Goal: Task Accomplishment & Management: Manage account settings

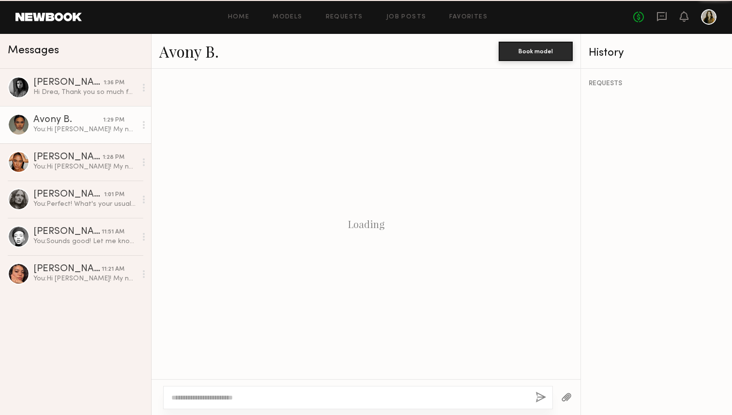
scroll to position [197, 0]
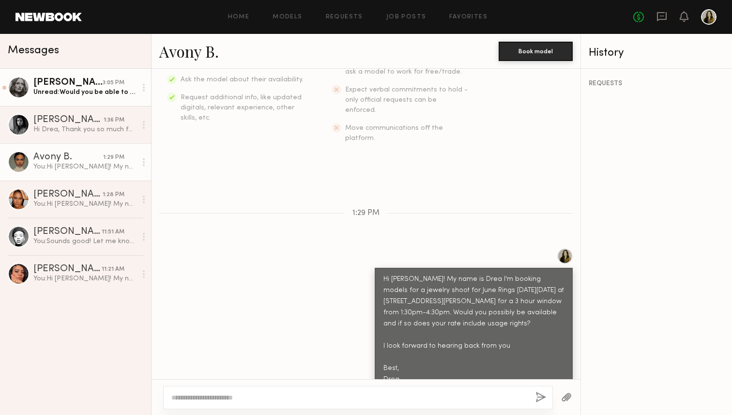
click at [89, 90] on div "Unread: Would you be able to do $200/hr to include usages :)" at bounding box center [84, 92] width 103 height 9
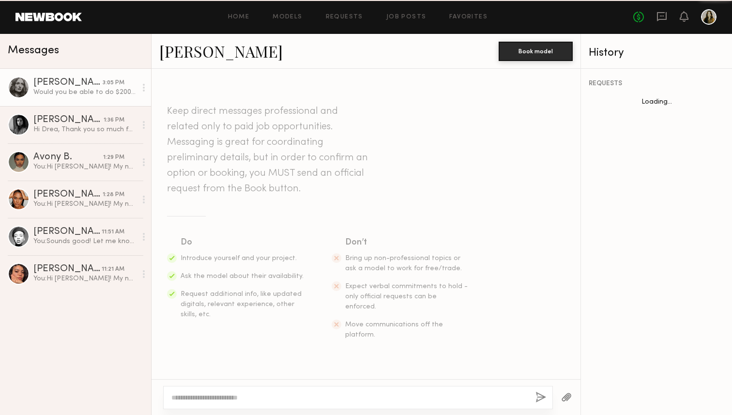
scroll to position [366, 0]
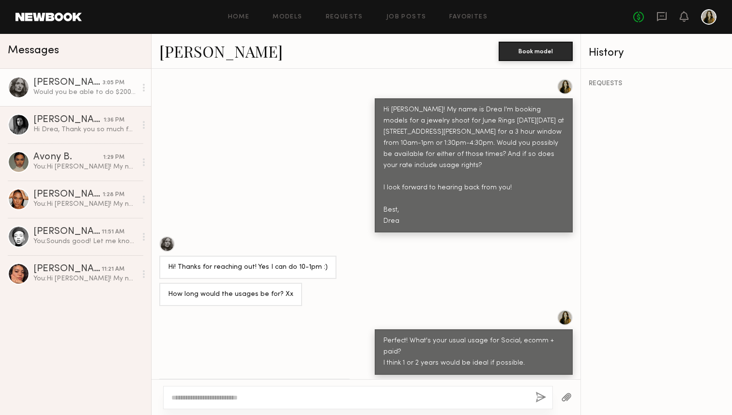
click at [274, 167] on div "Hi [PERSON_NAME]! My name is Drea I'm booking models for a jewelry shoot for Ju…" at bounding box center [366, 156] width 429 height 154
click at [248, 176] on div "Hi [PERSON_NAME]! My name is Drea I'm booking models for a jewelry shoot for Ju…" at bounding box center [366, 156] width 429 height 154
click at [233, 400] on textarea at bounding box center [349, 398] width 357 height 10
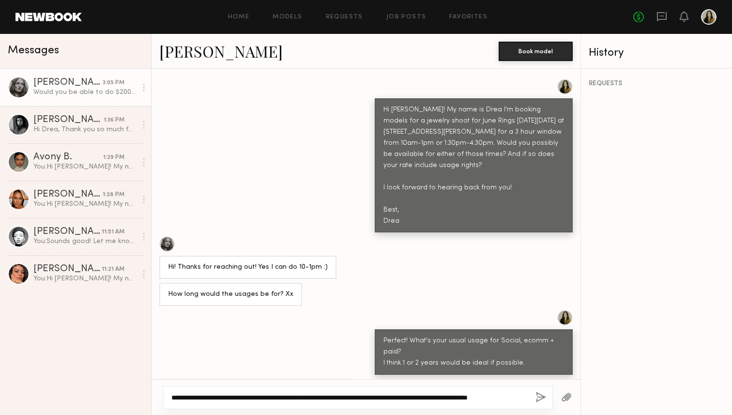
click at [479, 396] on textarea "**********" at bounding box center [349, 398] width 357 height 10
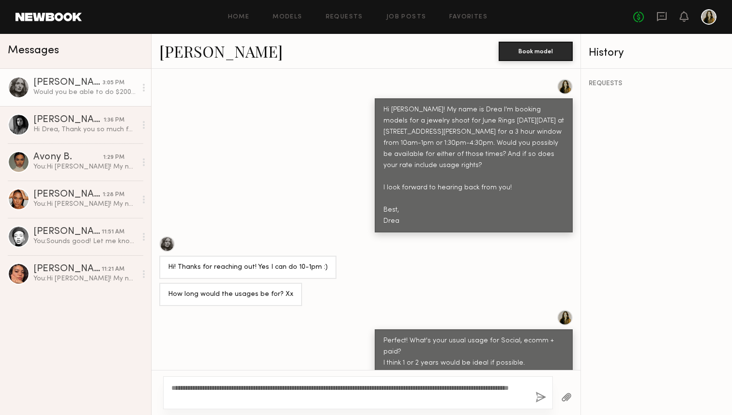
click at [341, 407] on div "**********" at bounding box center [358, 392] width 390 height 33
click at [325, 402] on textarea "**********" at bounding box center [349, 392] width 357 height 19
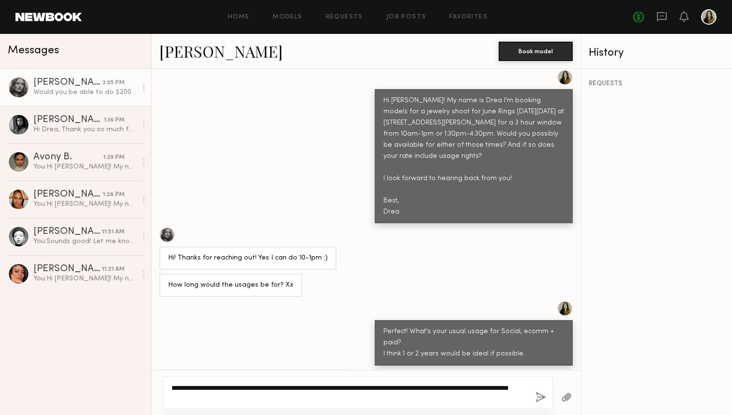
click at [291, 388] on textarea "**********" at bounding box center [349, 392] width 357 height 19
click at [328, 398] on textarea "**********" at bounding box center [349, 392] width 357 height 19
click at [304, 393] on textarea "**********" at bounding box center [349, 392] width 357 height 19
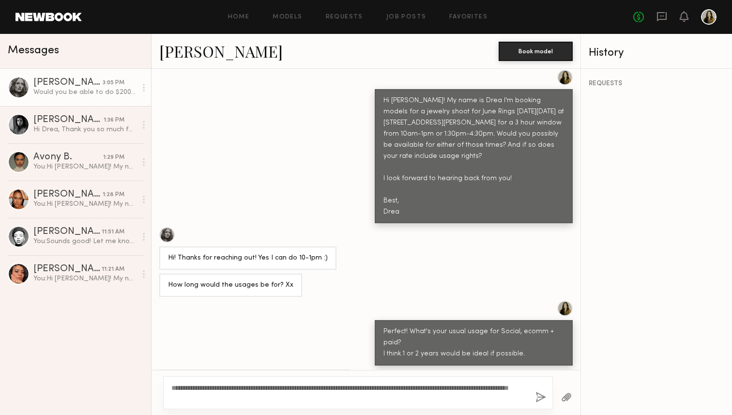
click at [420, 404] on div "**********" at bounding box center [358, 392] width 390 height 33
click at [419, 396] on textarea "**********" at bounding box center [349, 392] width 357 height 19
type textarea "**********"
click at [544, 404] on button "button" at bounding box center [541, 398] width 11 height 12
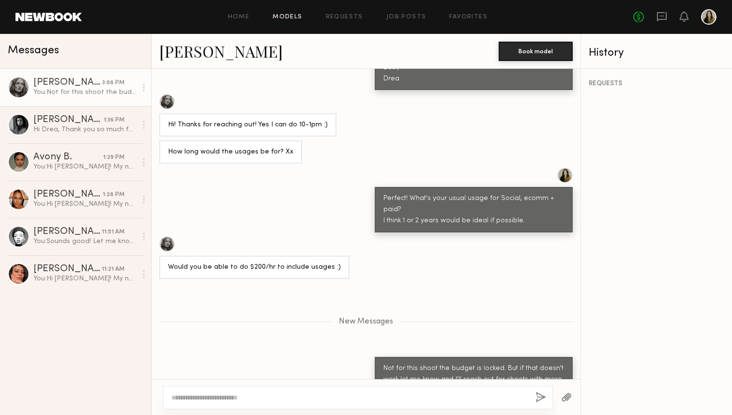
click at [296, 16] on link "Models" at bounding box center [288, 17] width 30 height 6
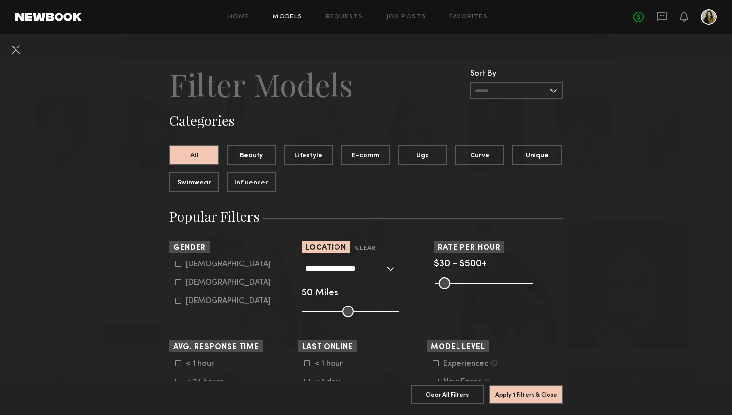
scroll to position [96, 0]
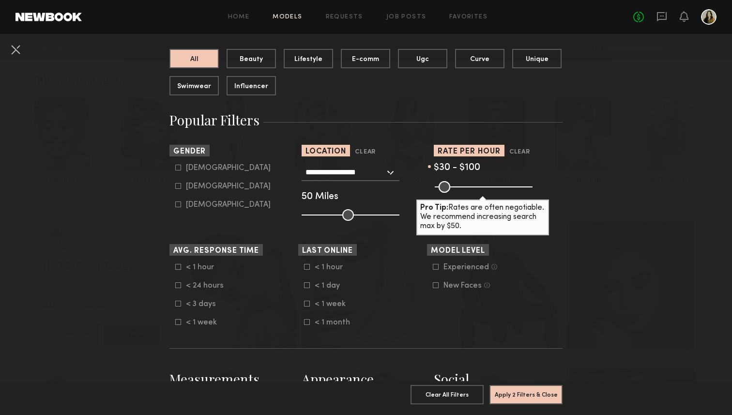
drag, startPoint x: 525, startPoint y: 188, endPoint x: 453, endPoint y: 187, distance: 71.2
type input "***"
click at [453, 187] on input "range" at bounding box center [484, 187] width 98 height 12
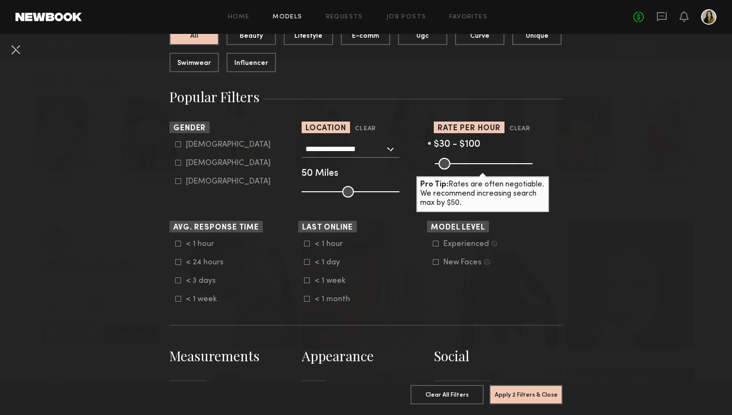
scroll to position [114, 0]
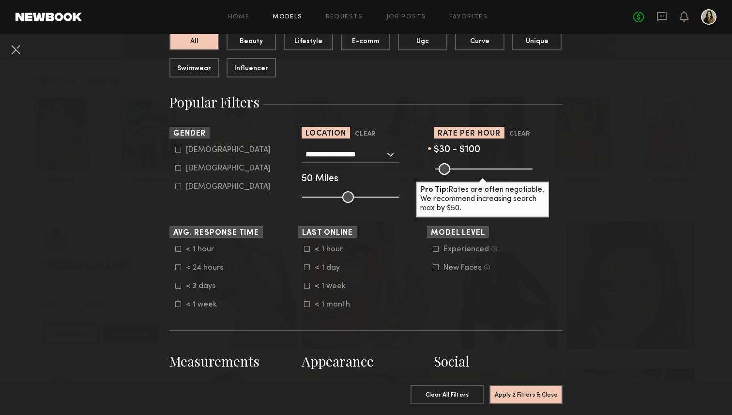
click at [178, 289] on icon at bounding box center [178, 286] width 6 height 6
click at [179, 252] on common-framework-checkbox "< 1 hour" at bounding box center [236, 249] width 123 height 9
click at [179, 249] on icon at bounding box center [178, 249] width 6 height 6
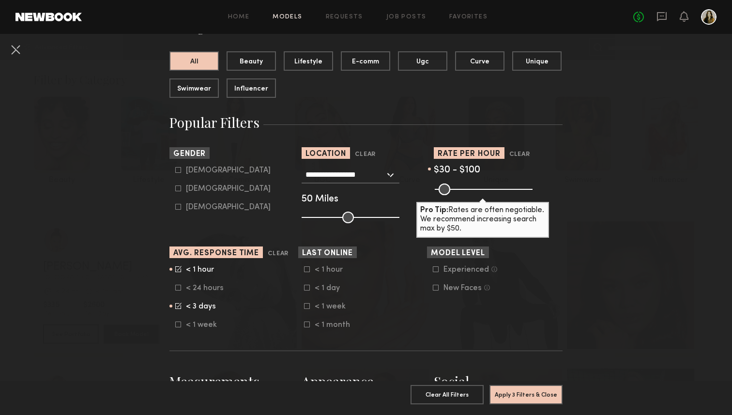
scroll to position [91, 0]
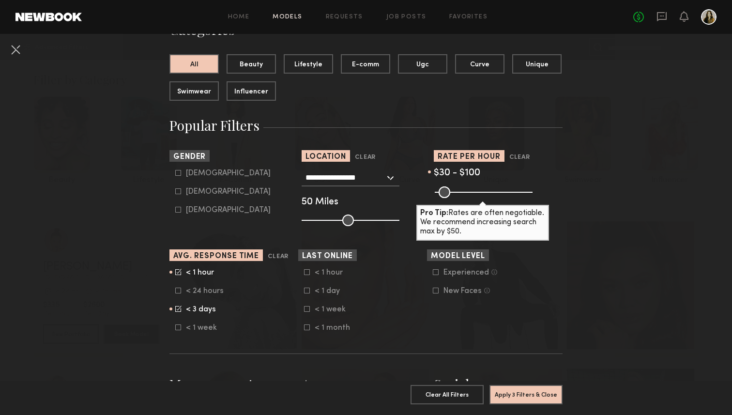
click at [309, 290] on icon at bounding box center [307, 291] width 6 height 6
click at [309, 276] on common-framework-checkbox "< 1 hour" at bounding box center [365, 272] width 123 height 9
click at [308, 273] on icon at bounding box center [307, 272] width 6 height 6
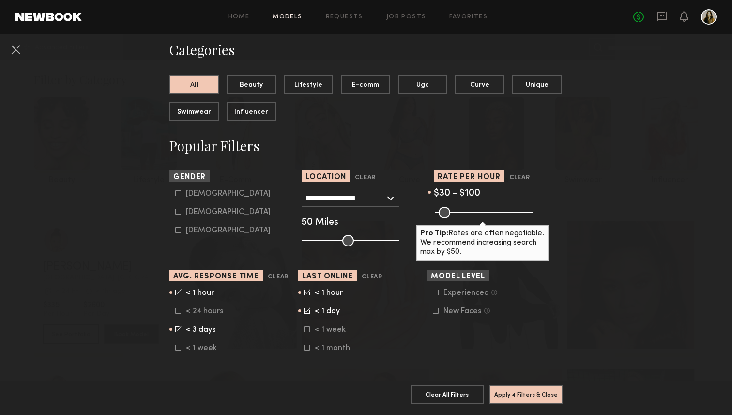
scroll to position [70, 0]
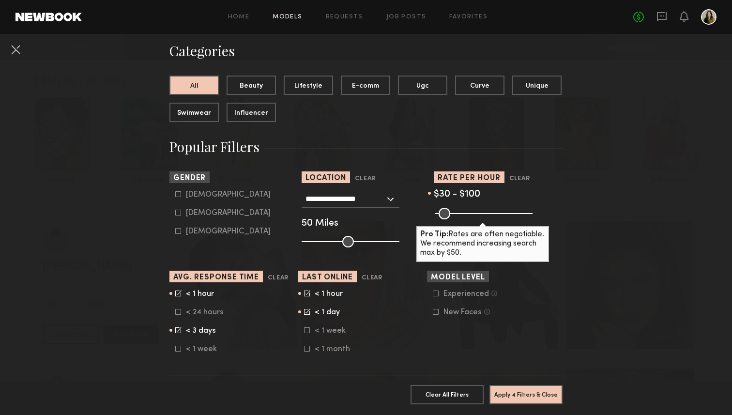
click at [203, 212] on div "Female" at bounding box center [228, 213] width 85 height 6
type input "**"
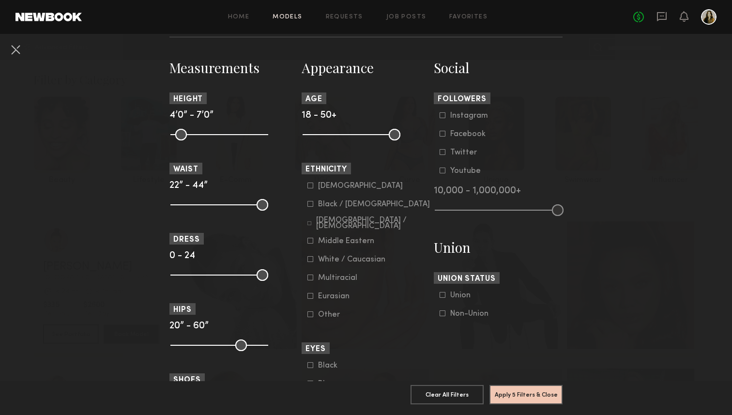
scroll to position [417, 0]
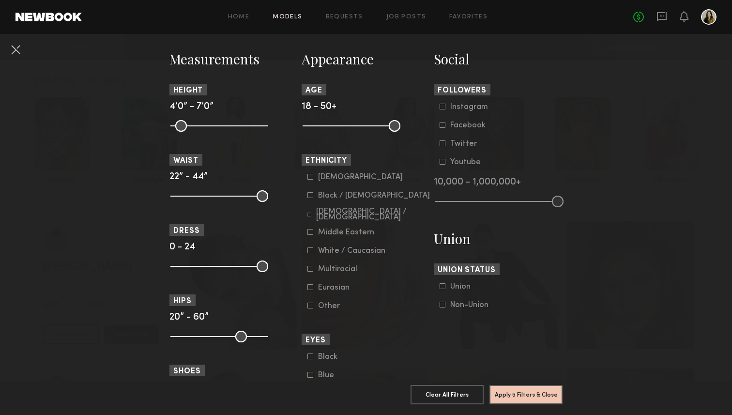
click at [313, 198] on label "Black / African American" at bounding box center [369, 195] width 123 height 6
click at [322, 217] on div "Hispanic / Latino" at bounding box center [373, 215] width 114 height 12
click at [322, 254] on div "White / Caucasian" at bounding box center [351, 251] width 67 height 6
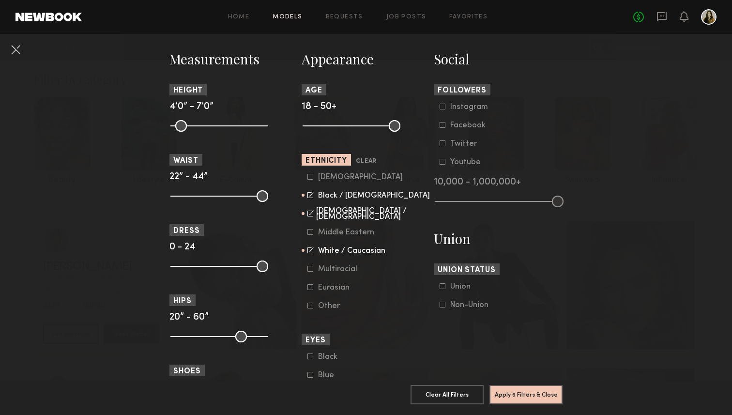
click at [332, 289] on div "Eurasian" at bounding box center [337, 288] width 38 height 6
click at [330, 269] on div "Multiracial" at bounding box center [337, 269] width 39 height 6
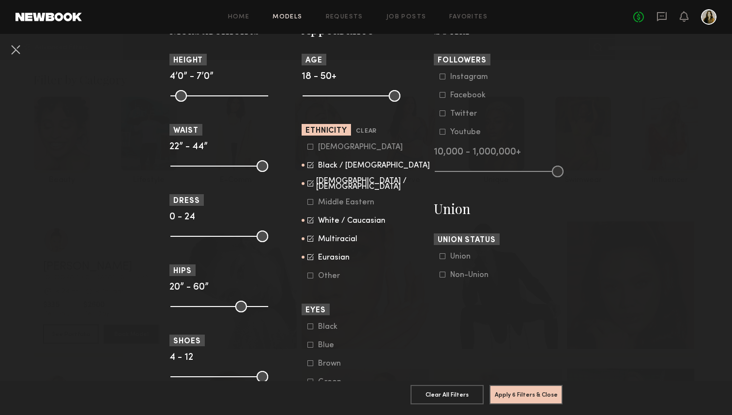
scroll to position [471, 0]
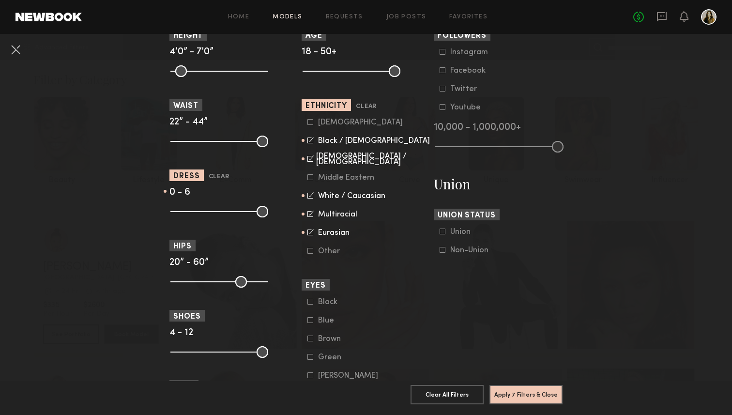
drag, startPoint x: 263, startPoint y: 210, endPoint x: 198, endPoint y: 214, distance: 64.5
type input "*"
click at [198, 214] on input "range" at bounding box center [220, 212] width 98 height 12
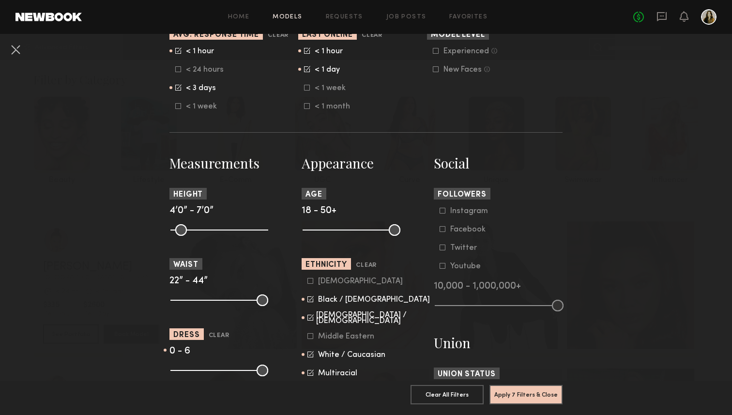
scroll to position [311, 0]
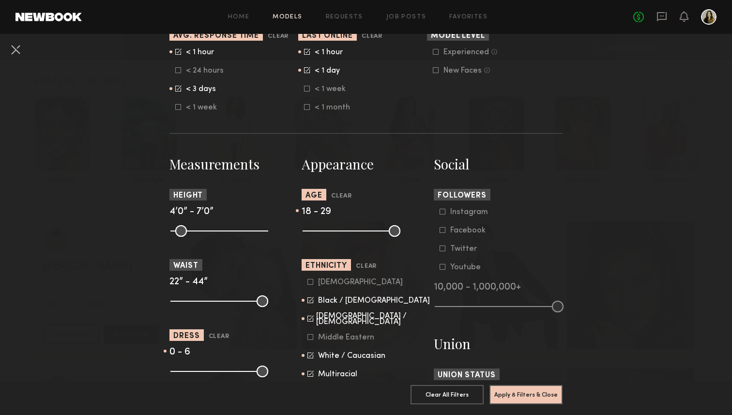
drag, startPoint x: 400, startPoint y: 232, endPoint x: 339, endPoint y: 242, distance: 61.3
type input "**"
click at [339, 237] on input "range" at bounding box center [352, 231] width 98 height 12
drag, startPoint x: 311, startPoint y: 233, endPoint x: 326, endPoint y: 234, distance: 15.5
type input "**"
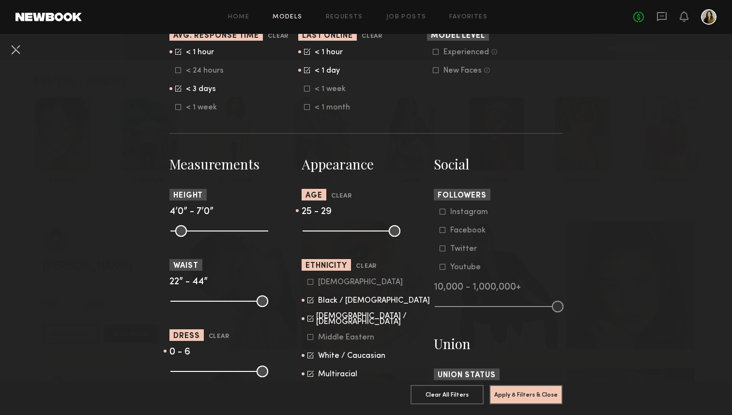
click at [326, 234] on input "range" at bounding box center [352, 231] width 98 height 12
drag, startPoint x: 341, startPoint y: 230, endPoint x: 355, endPoint y: 230, distance: 14.5
type input "**"
click at [355, 230] on input "range" at bounding box center [352, 231] width 98 height 12
drag, startPoint x: 328, startPoint y: 231, endPoint x: 322, endPoint y: 231, distance: 5.8
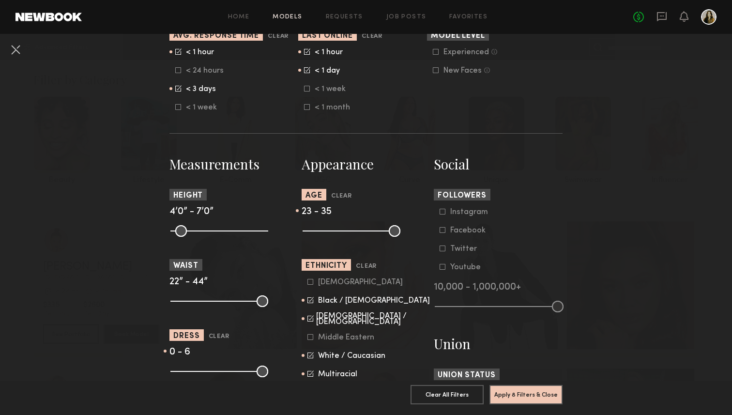
type input "**"
click at [322, 231] on input "range" at bounding box center [352, 231] width 98 height 12
drag, startPoint x: 351, startPoint y: 231, endPoint x: 358, endPoint y: 231, distance: 6.3
type input "**"
click at [358, 231] on input "range" at bounding box center [352, 231] width 98 height 12
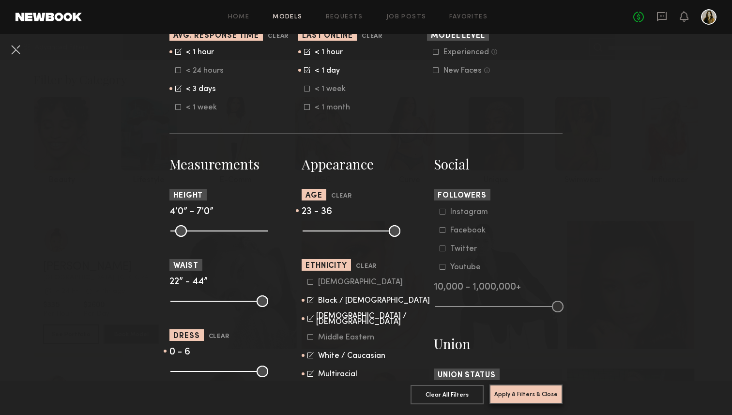
click at [544, 400] on button "Apply 8 Filters & Close" at bounding box center [526, 394] width 73 height 19
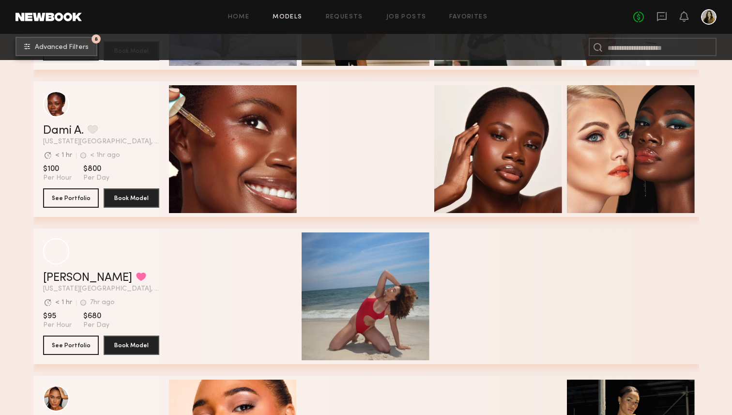
scroll to position [439, 0]
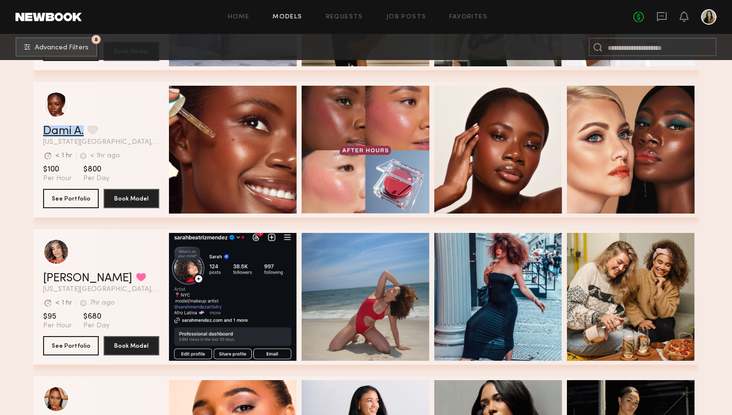
drag, startPoint x: 71, startPoint y: 129, endPoint x: 20, endPoint y: 200, distance: 86.8
click at [20, 200] on section "Filter by Category beauty lifestyle e-comm UGC curve unique swimwear influencer…" at bounding box center [366, 303] width 732 height 1365
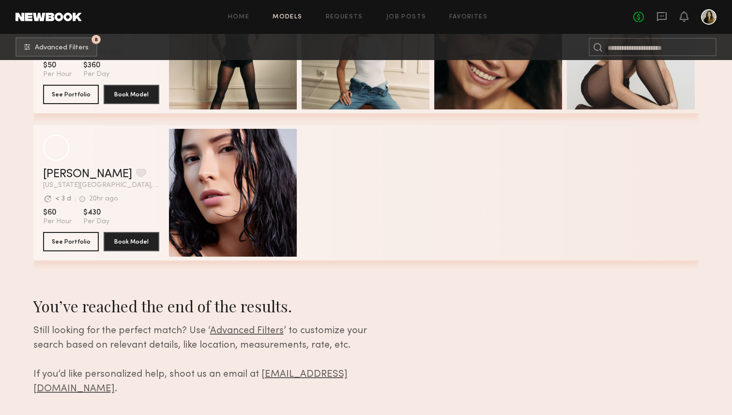
scroll to position [981, 0]
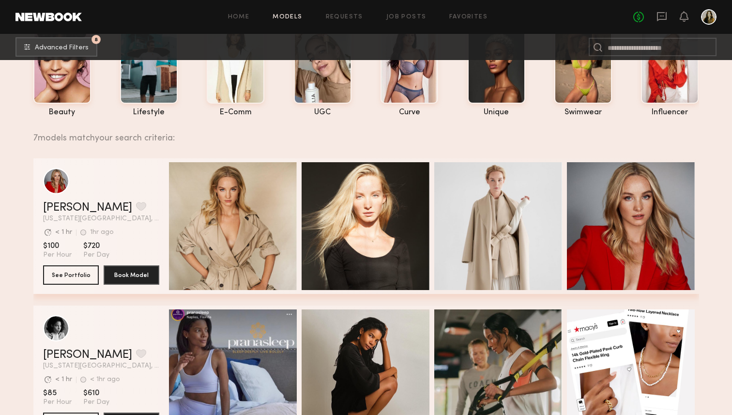
scroll to position [0, 0]
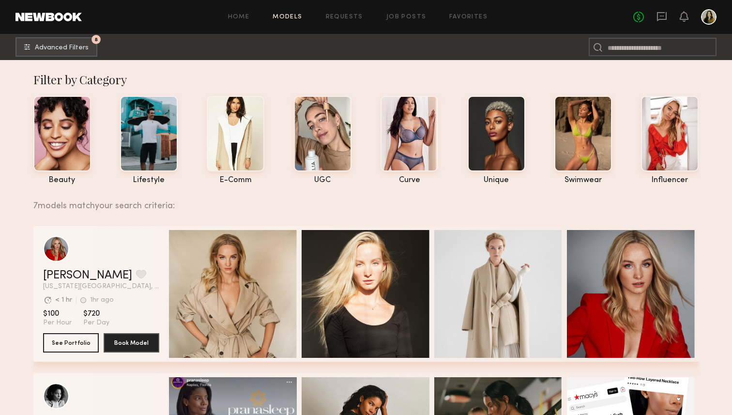
click at [471, 203] on div "7 models match your search criteria:" at bounding box center [362, 200] width 658 height 20
click at [406, 18] on link "Job Posts" at bounding box center [407, 17] width 40 height 6
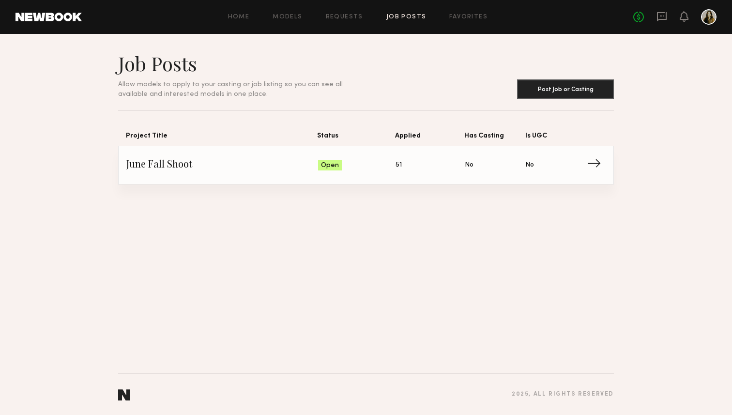
click at [379, 162] on span "Status: Open" at bounding box center [357, 165] width 78 height 15
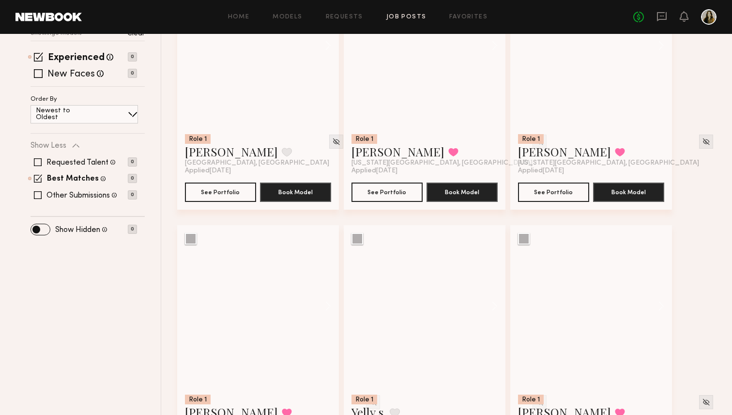
scroll to position [190, 0]
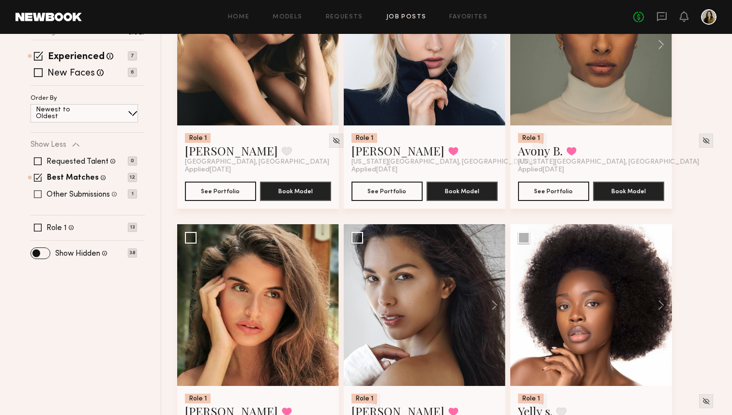
click at [45, 195] on div "Other Submissions Models shown below have applied to this job but do not match …" at bounding box center [84, 194] width 107 height 8
click at [41, 160] on span at bounding box center [38, 161] width 8 height 8
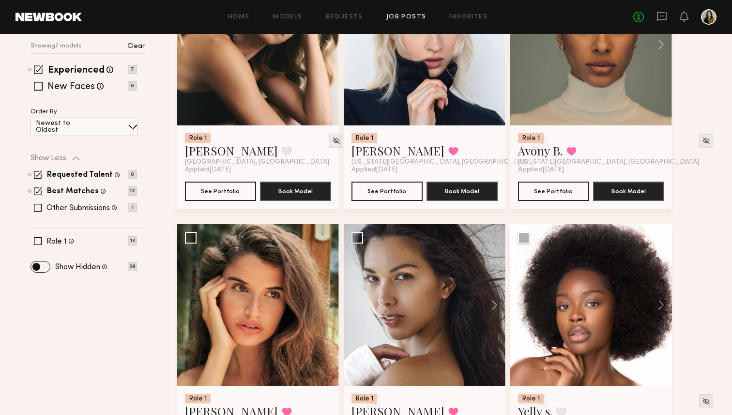
scroll to position [55, 0]
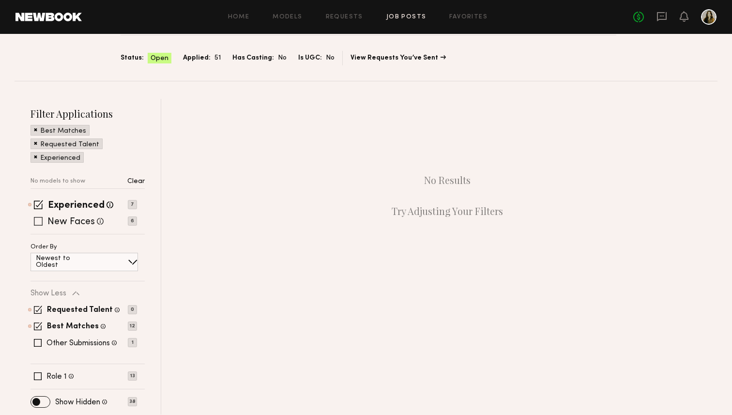
click at [39, 222] on span at bounding box center [38, 221] width 9 height 9
click at [36, 307] on span at bounding box center [38, 310] width 8 height 8
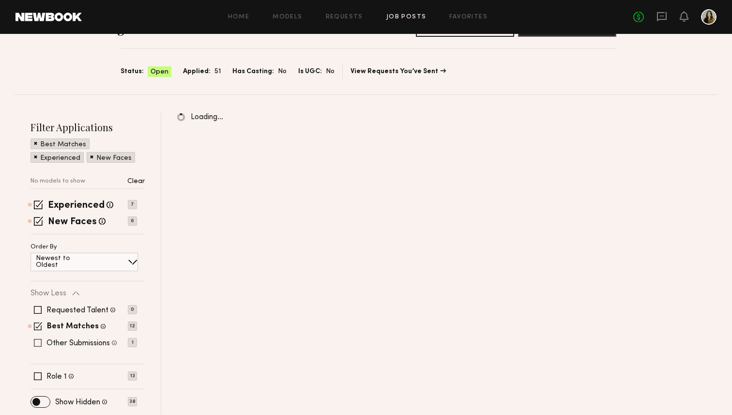
click at [35, 343] on span at bounding box center [38, 343] width 8 height 8
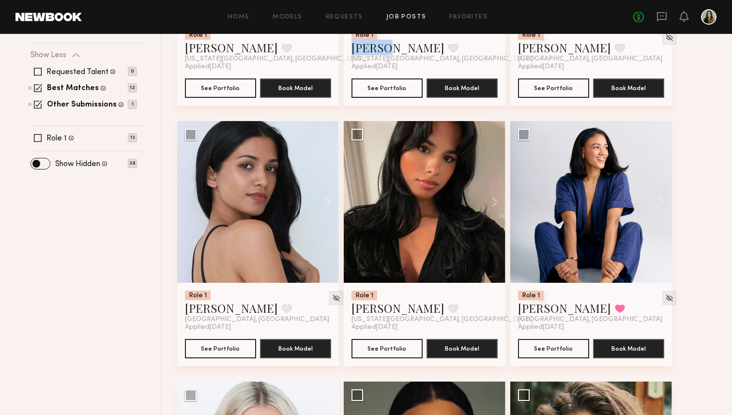
scroll to position [295, 0]
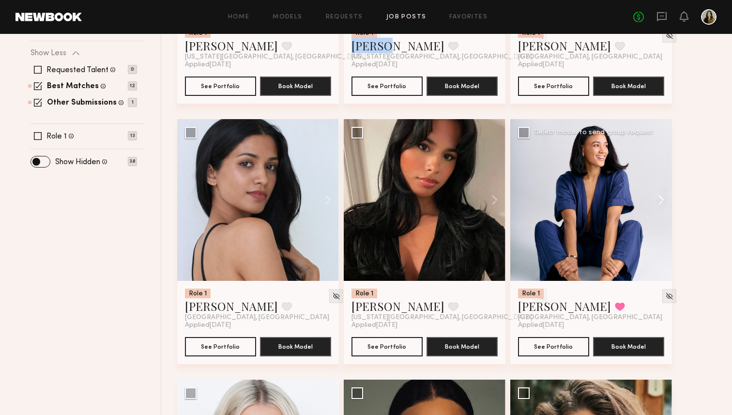
click at [660, 258] on button at bounding box center [656, 200] width 31 height 162
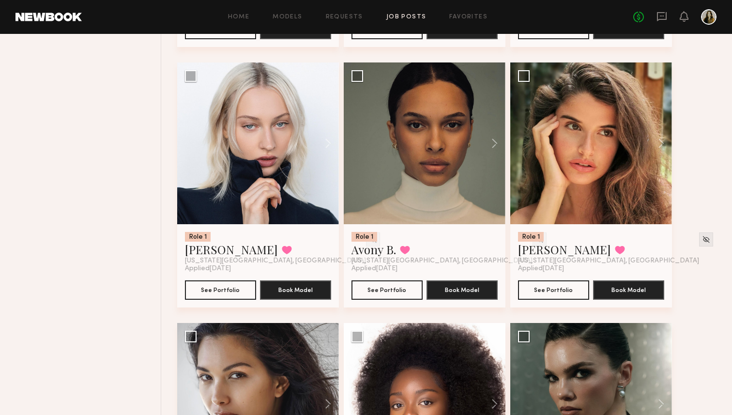
scroll to position [642, 0]
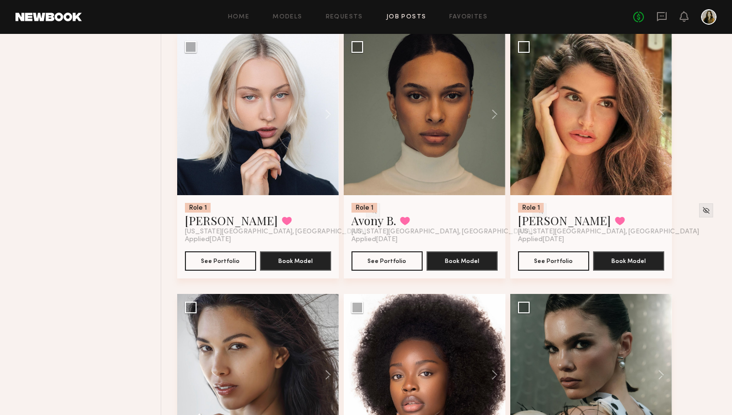
click at [716, 187] on div "Role 1 Alysha H. Favorite New York City, NY Applied 09/23/2025 See Portfolio Bo…" at bounding box center [449, 163] width 545 height 1303
click at [709, 248] on div "Role 1 Alysha H. Favorite New York City, NY Applied 09/23/2025 See Portfolio Bo…" at bounding box center [449, 163] width 545 height 1303
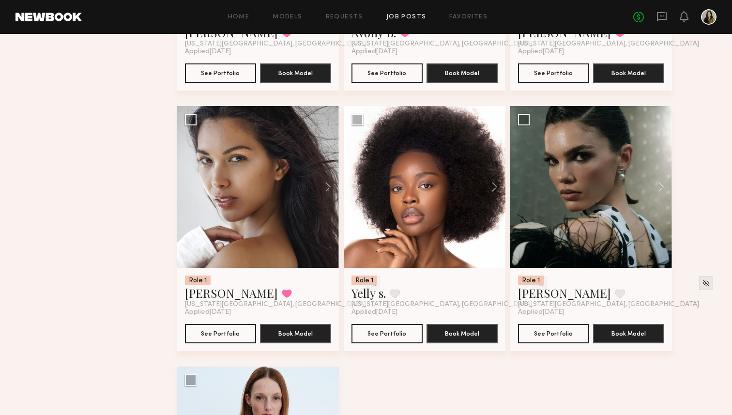
scroll to position [813, 0]
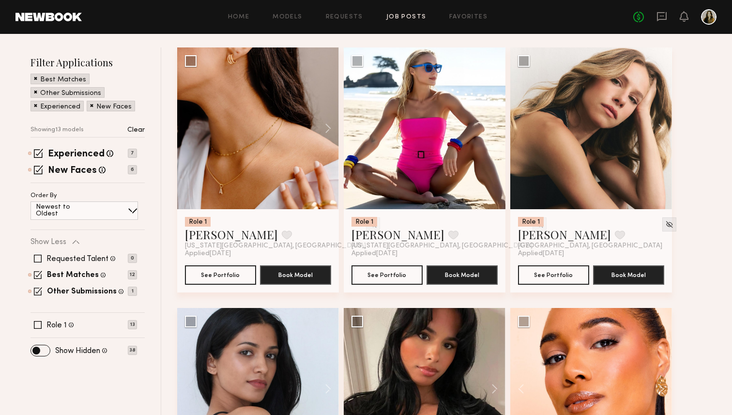
scroll to position [108, 0]
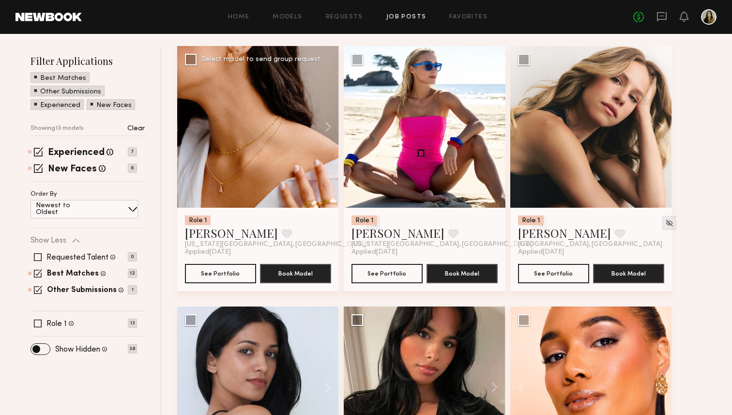
click at [369, 225] on img at bounding box center [373, 223] width 8 height 8
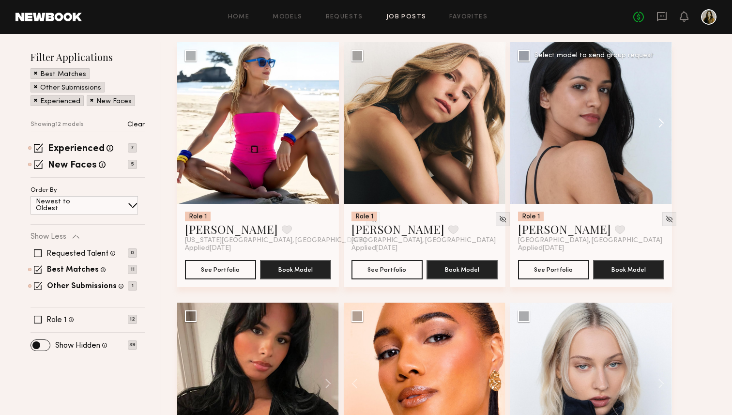
scroll to position [122, 0]
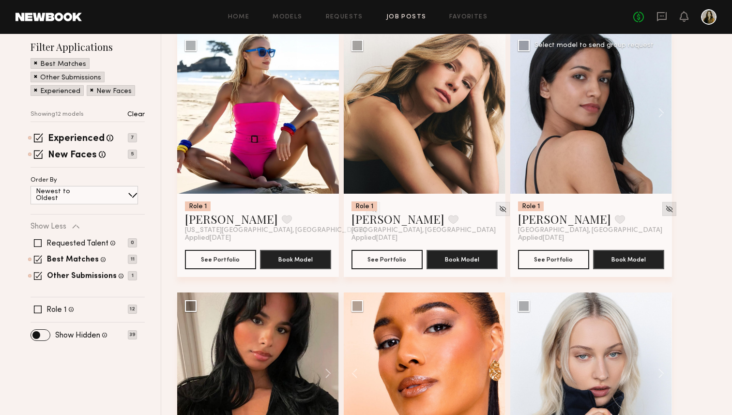
click at [666, 208] on img at bounding box center [670, 209] width 8 height 8
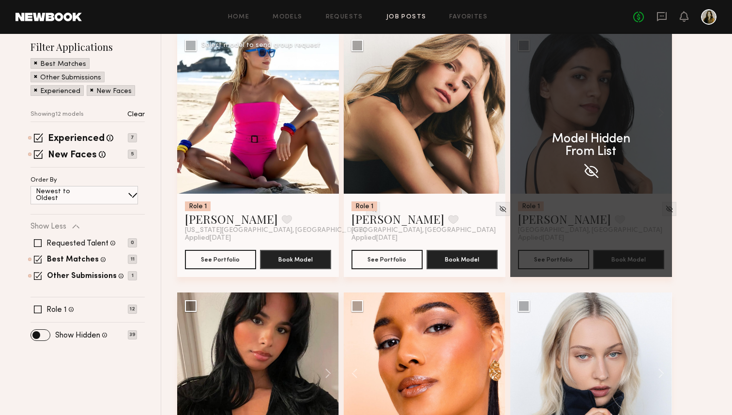
click at [369, 209] on img at bounding box center [373, 209] width 8 height 8
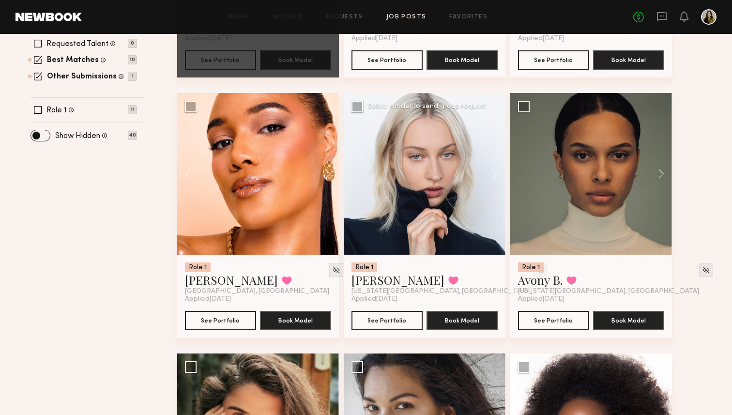
scroll to position [320, 0]
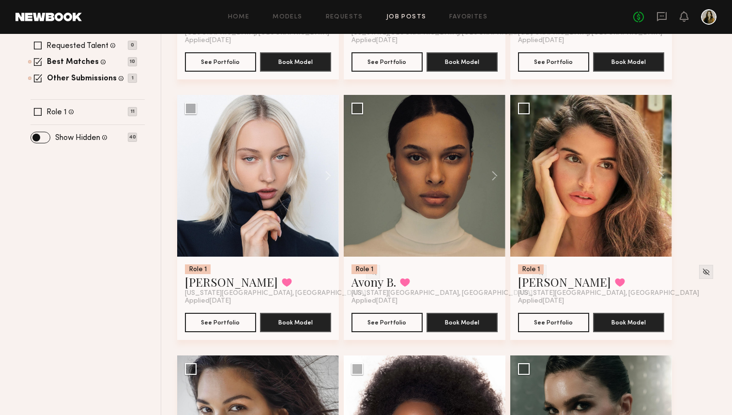
click at [704, 181] on div "Role 1 Leigh D. Favorite Los Angeles, CA Applied 09/23/2025 See Portfolio Book …" at bounding box center [449, 355] width 545 height 1042
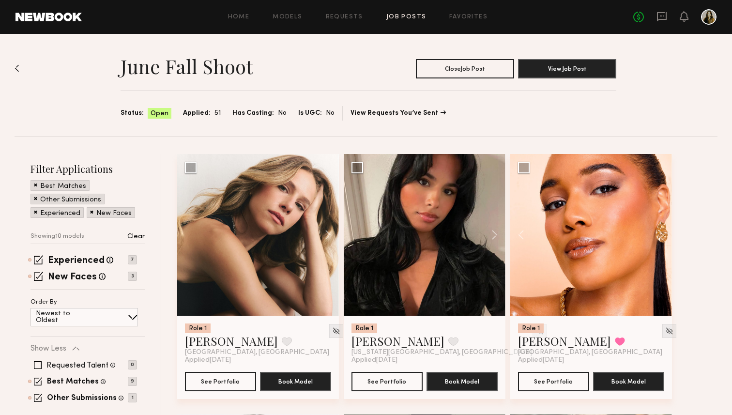
click at [647, 73] on div "June Fall Shoot Close Job Post View Job Post Status: Open Applied: 51 Has Casti…" at bounding box center [366, 85] width 703 height 102
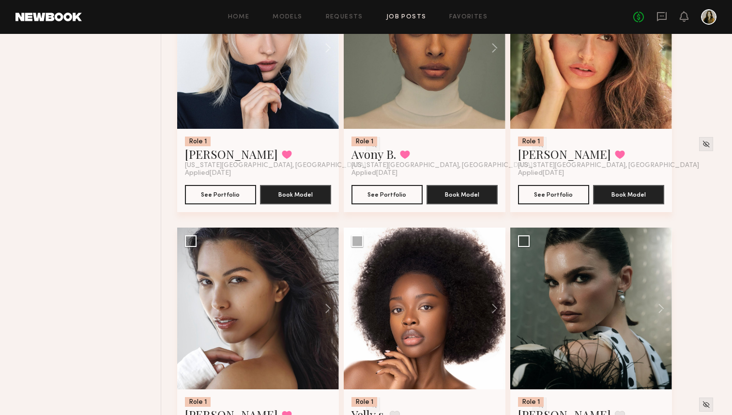
scroll to position [428, 0]
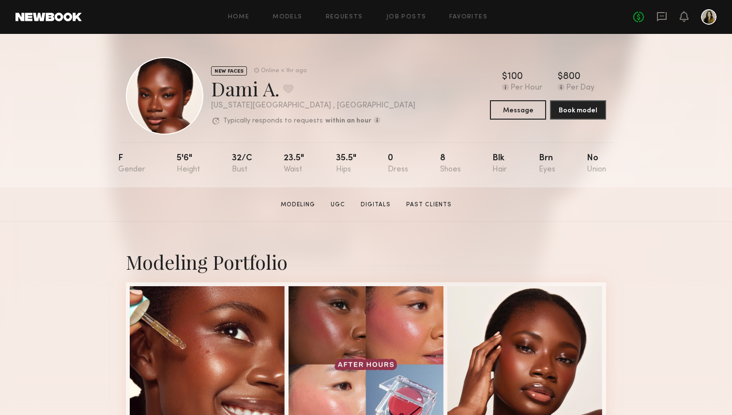
click at [630, 208] on section "Dami A. Modeling UGC Digitals Past Clients Message Book Model" at bounding box center [366, 204] width 732 height 34
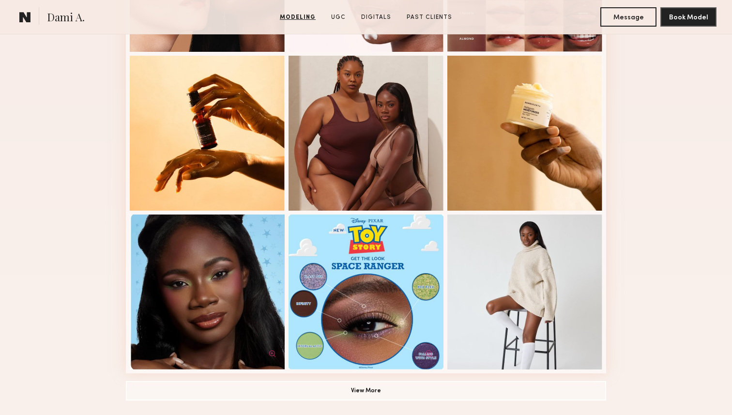
scroll to position [550, 0]
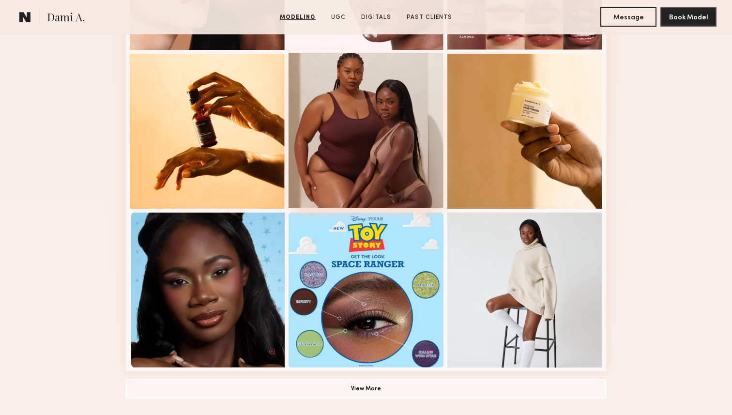
click at [380, 138] on div at bounding box center [366, 130] width 155 height 155
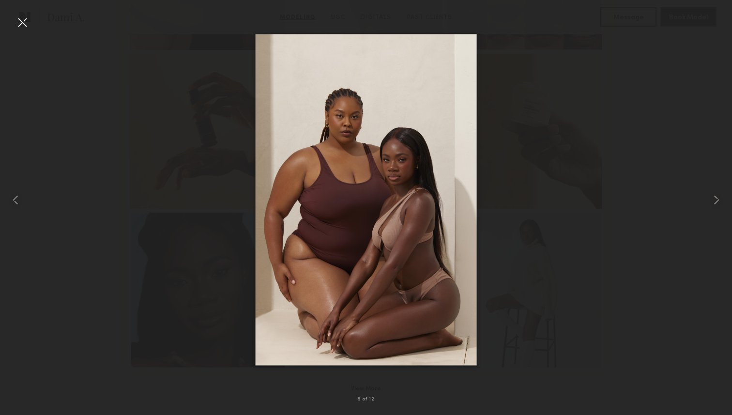
click at [27, 20] on div at bounding box center [23, 23] width 16 height 16
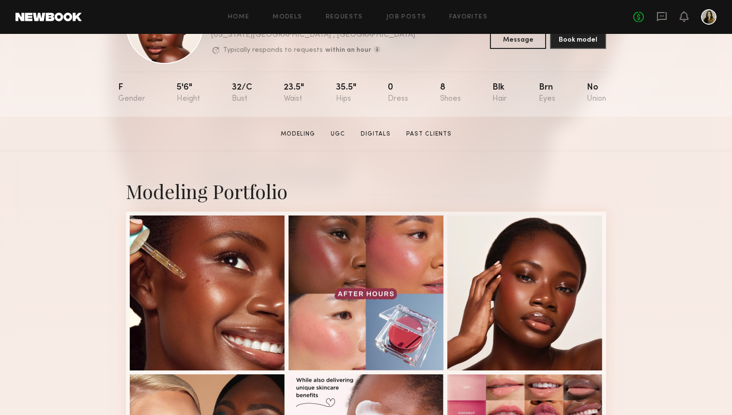
scroll to position [74, 0]
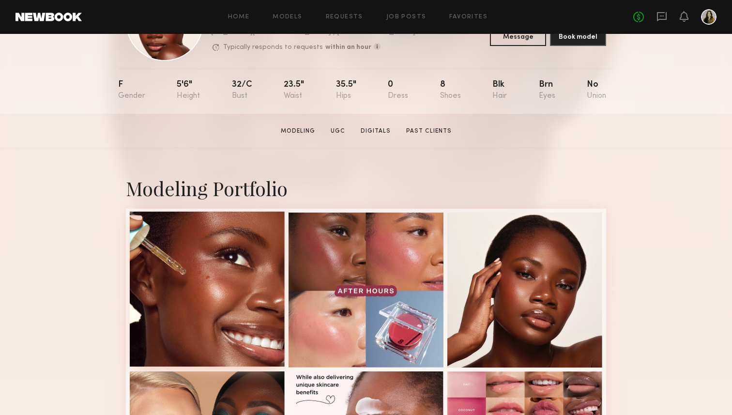
click at [226, 267] on div at bounding box center [207, 289] width 155 height 155
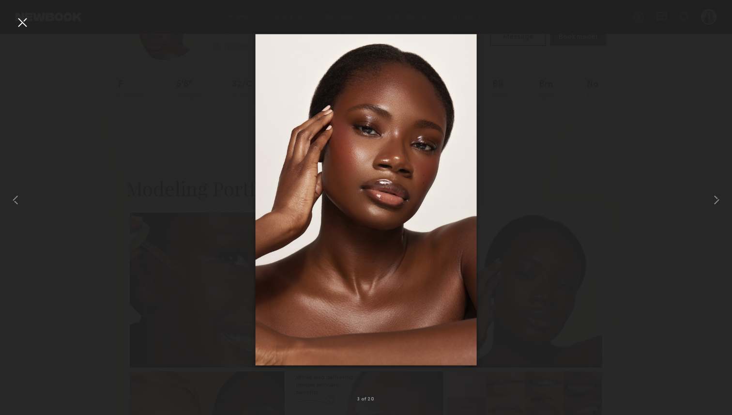
click at [143, 142] on div at bounding box center [366, 200] width 732 height 369
click at [31, 29] on div at bounding box center [366, 200] width 732 height 369
click at [24, 20] on div at bounding box center [23, 23] width 16 height 16
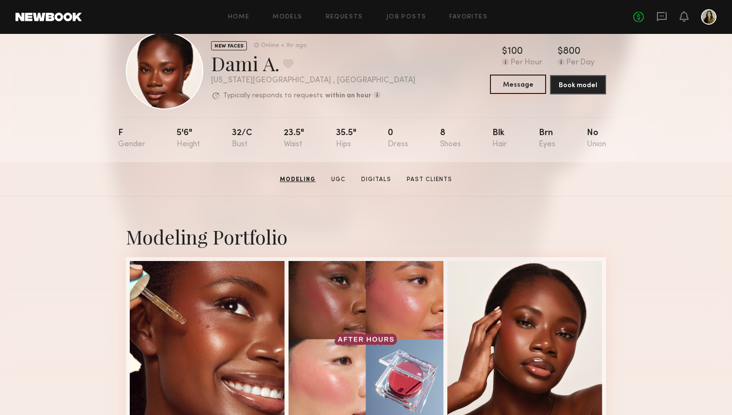
scroll to position [0, 0]
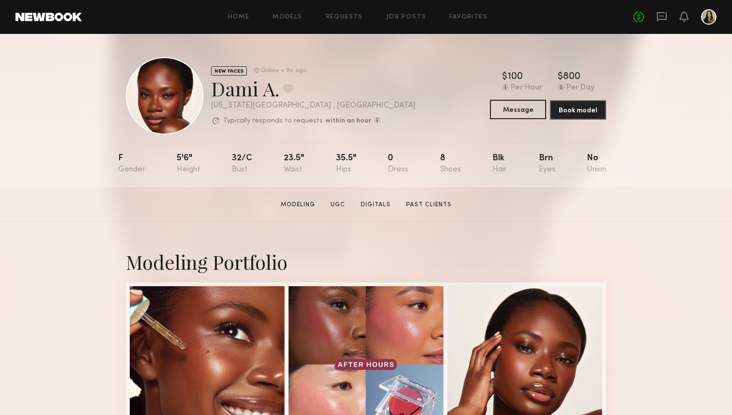
click at [515, 107] on button "Message" at bounding box center [518, 109] width 56 height 19
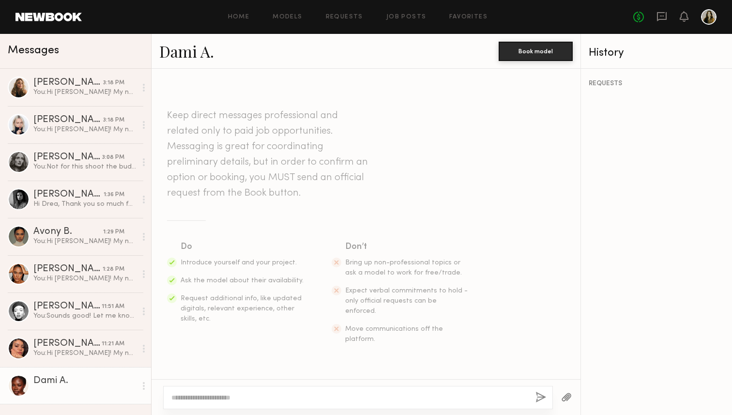
click at [306, 399] on textarea at bounding box center [349, 398] width 357 height 10
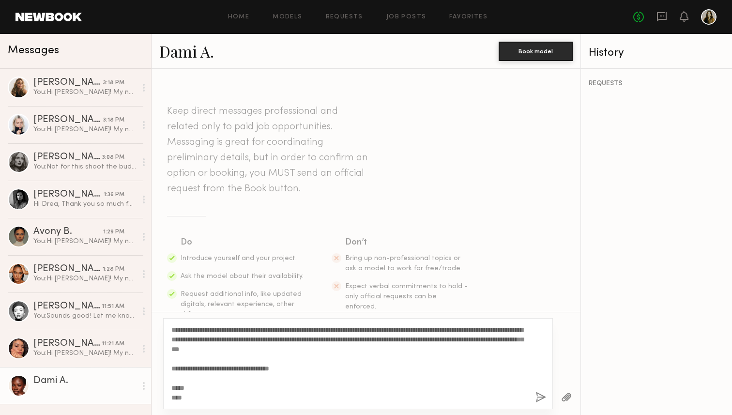
click at [194, 327] on textarea "**********" at bounding box center [349, 364] width 357 height 78
click at [249, 349] on textarea "**********" at bounding box center [349, 364] width 357 height 78
type textarea "**********"
click at [540, 392] on button "button" at bounding box center [541, 398] width 11 height 12
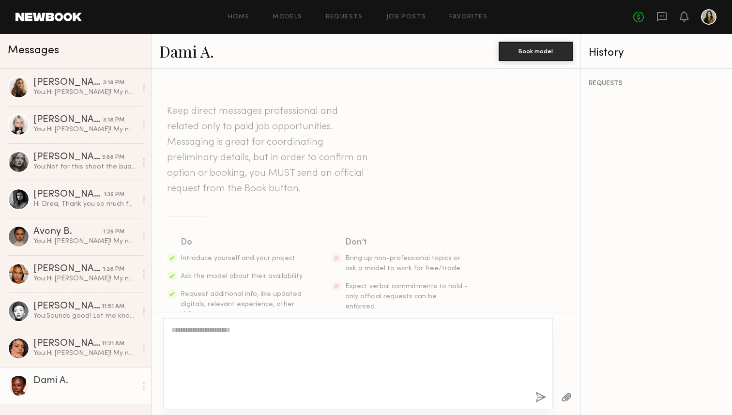
scroll to position [208, 0]
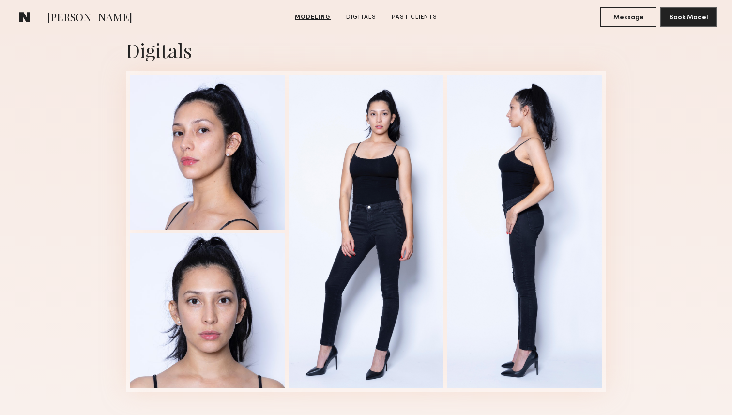
scroll to position [967, 0]
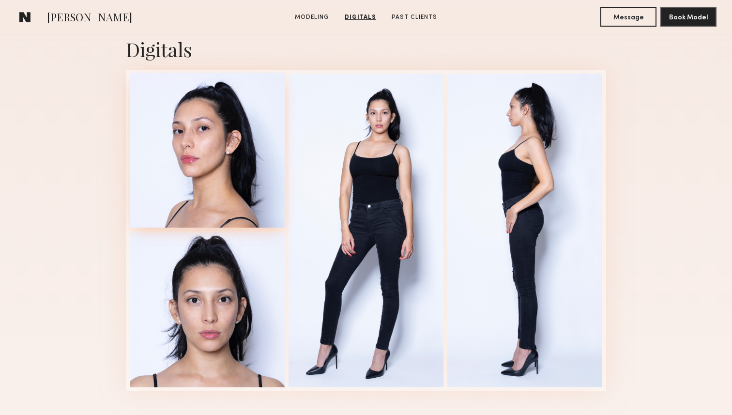
click at [257, 179] on div at bounding box center [207, 150] width 155 height 155
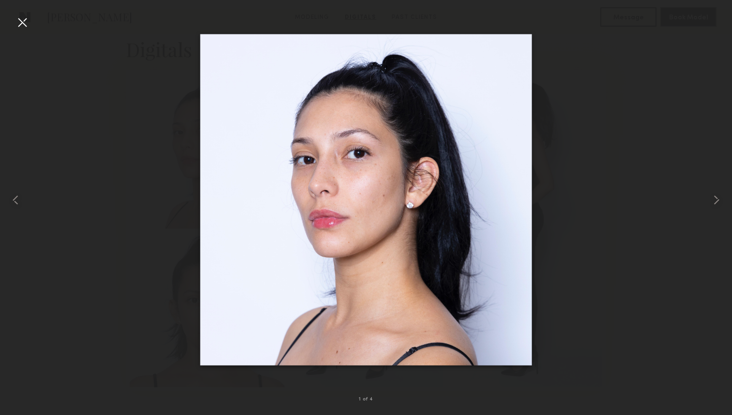
click at [630, 106] on div at bounding box center [366, 200] width 732 height 369
click at [28, 17] on div at bounding box center [23, 23] width 16 height 16
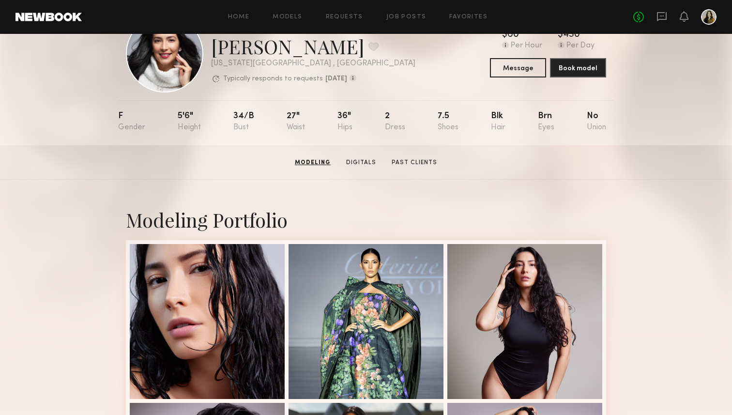
scroll to position [35, 0]
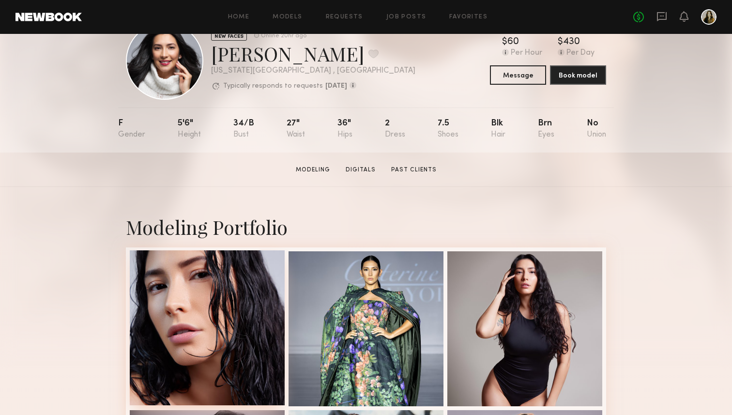
click at [203, 296] on div at bounding box center [207, 327] width 155 height 155
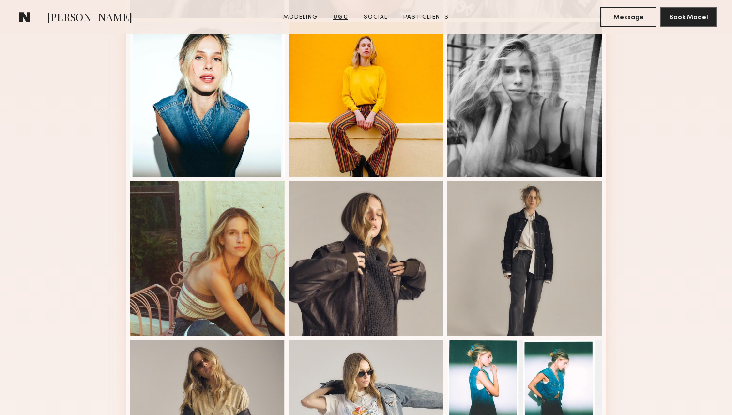
scroll to position [161, 0]
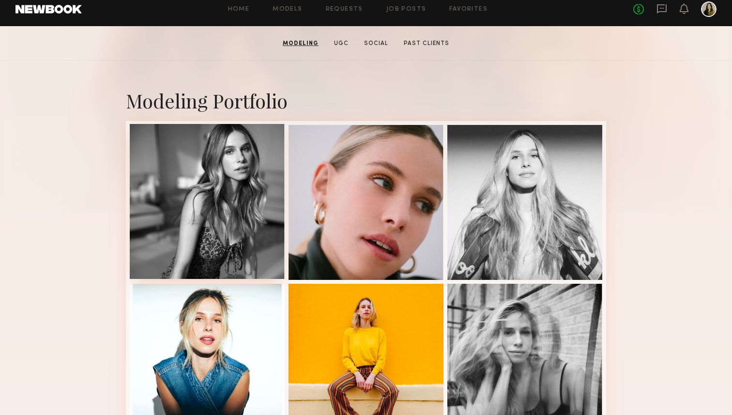
click at [226, 187] on div at bounding box center [207, 201] width 155 height 155
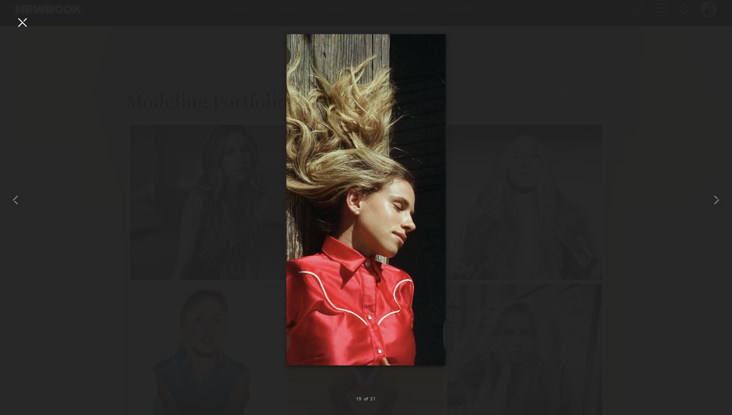
click at [233, 145] on div at bounding box center [366, 200] width 732 height 369
click at [25, 23] on div at bounding box center [23, 23] width 16 height 16
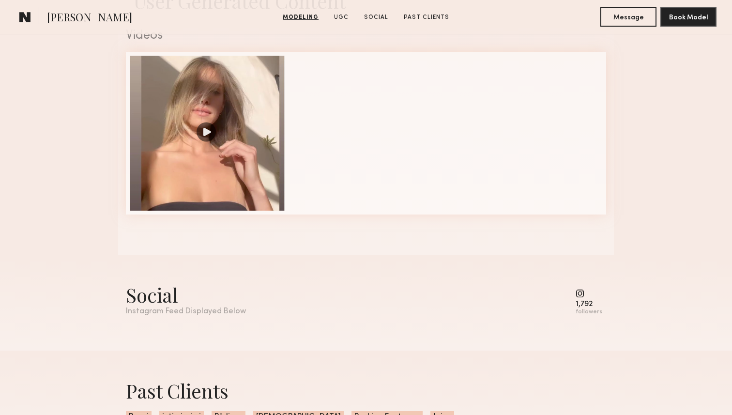
scroll to position [1451, 0]
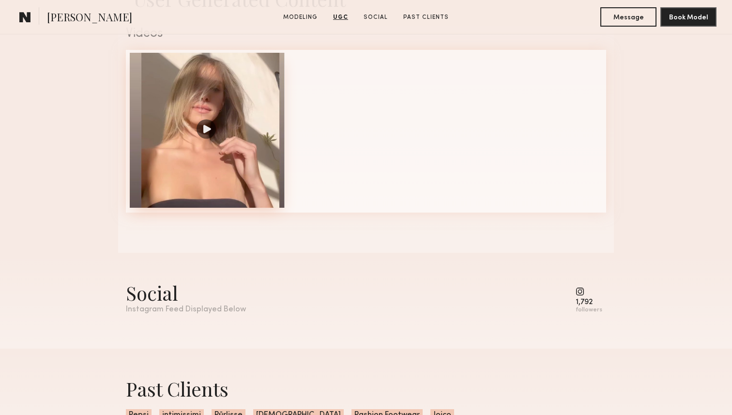
click at [241, 182] on div at bounding box center [207, 130] width 155 height 155
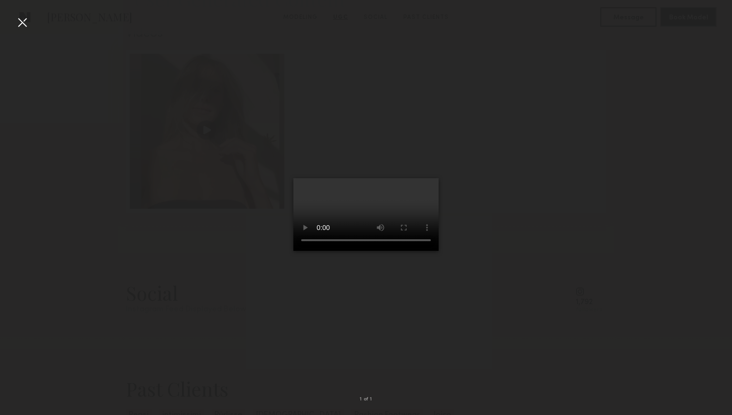
click at [482, 269] on div at bounding box center [366, 200] width 732 height 369
click at [26, 22] on div at bounding box center [23, 23] width 16 height 16
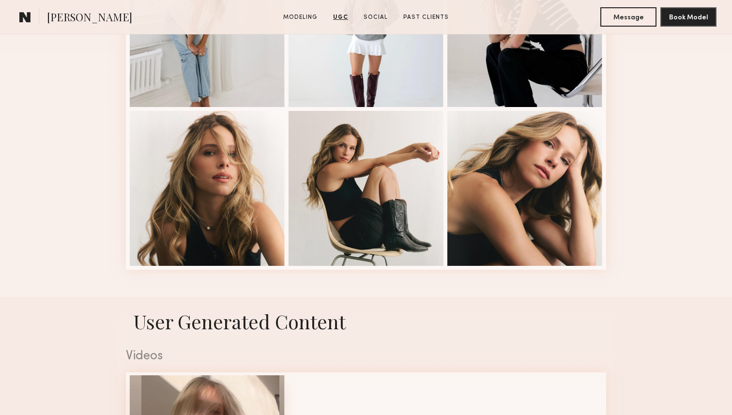
scroll to position [1128, 0]
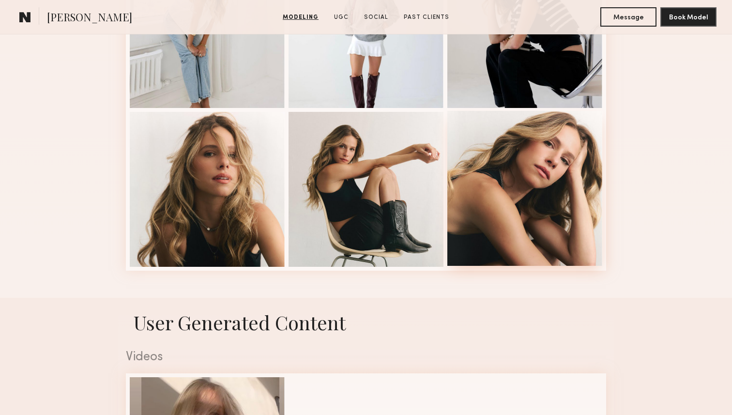
click at [552, 209] on div at bounding box center [525, 188] width 155 height 155
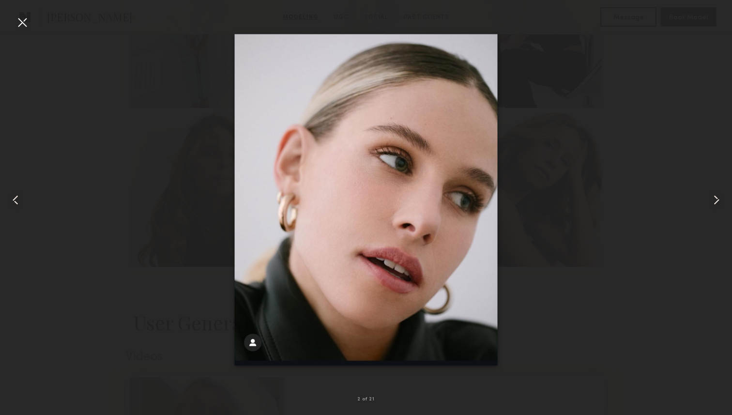
click at [16, 22] on div at bounding box center [23, 23] width 16 height 16
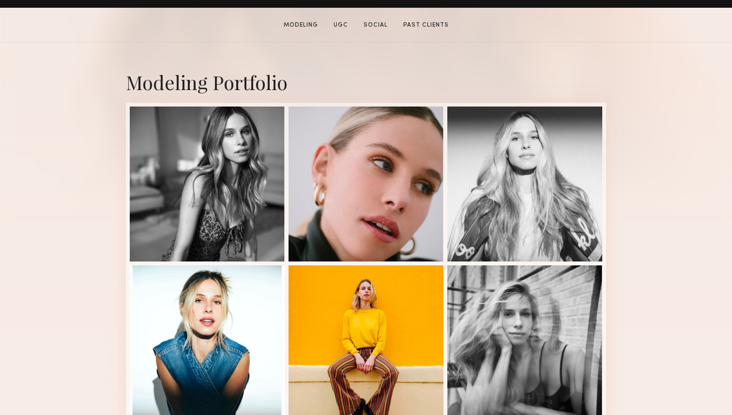
scroll to position [182, 0]
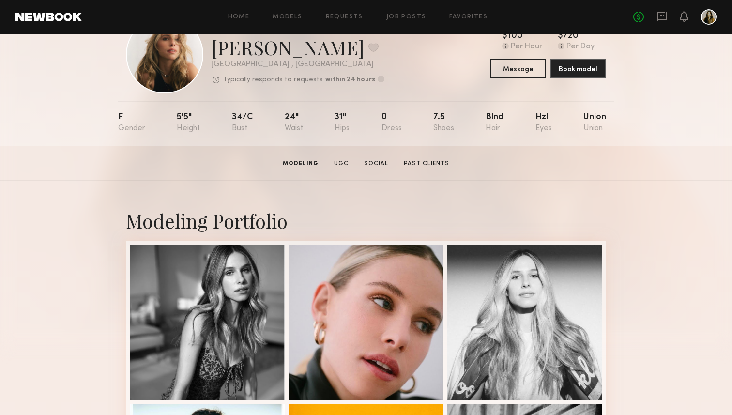
scroll to position [0, 0]
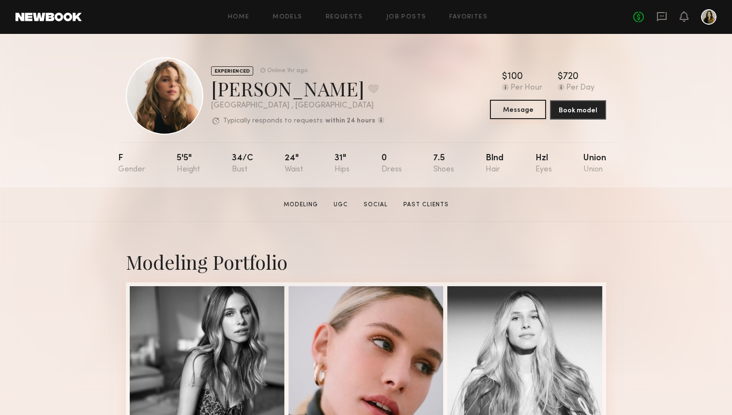
click at [521, 114] on button "Message" at bounding box center [518, 109] width 56 height 19
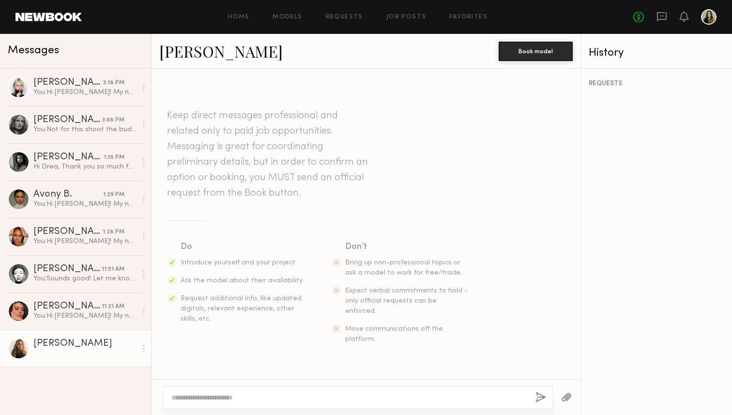
click at [234, 394] on textarea at bounding box center [349, 398] width 357 height 10
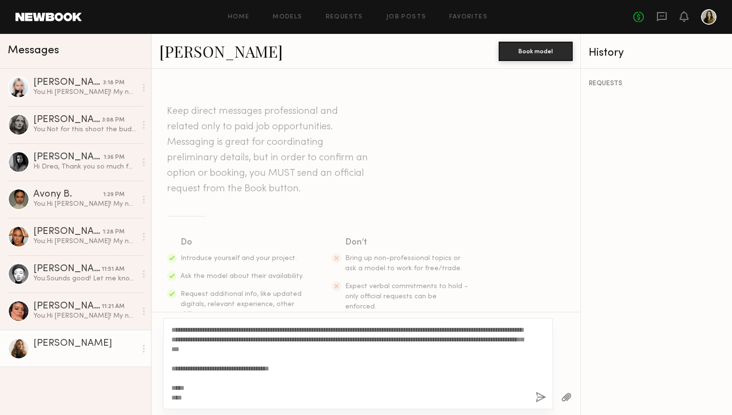
click at [197, 332] on textarea "**********" at bounding box center [349, 364] width 357 height 78
click at [197, 331] on textarea "**********" at bounding box center [349, 364] width 357 height 78
click at [311, 343] on textarea "**********" at bounding box center [349, 364] width 357 height 78
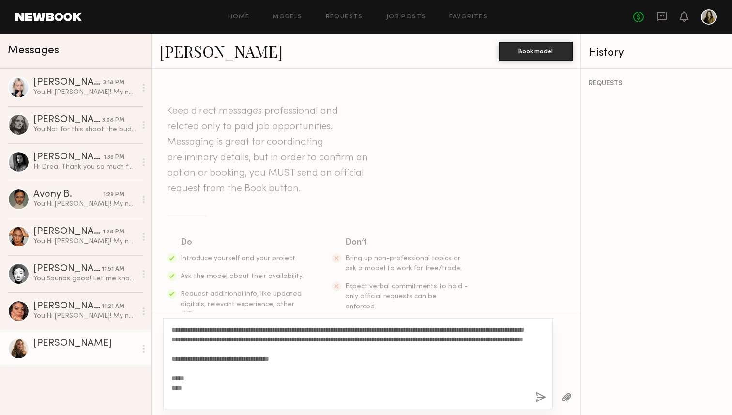
type textarea "**********"
click at [540, 385] on div "**********" at bounding box center [358, 363] width 390 height 91
click at [542, 395] on button "button" at bounding box center [541, 398] width 11 height 12
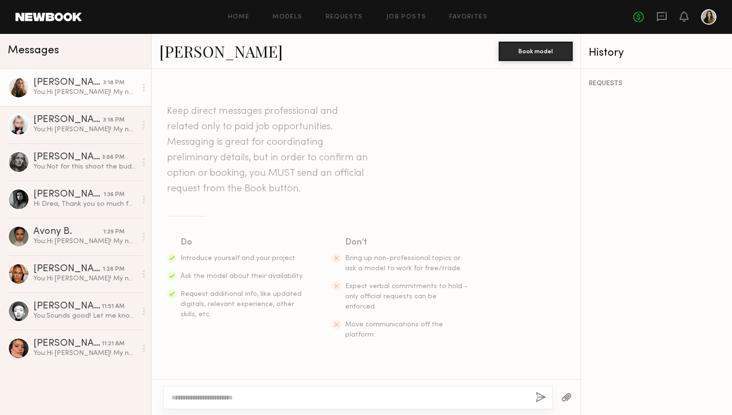
scroll to position [208, 0]
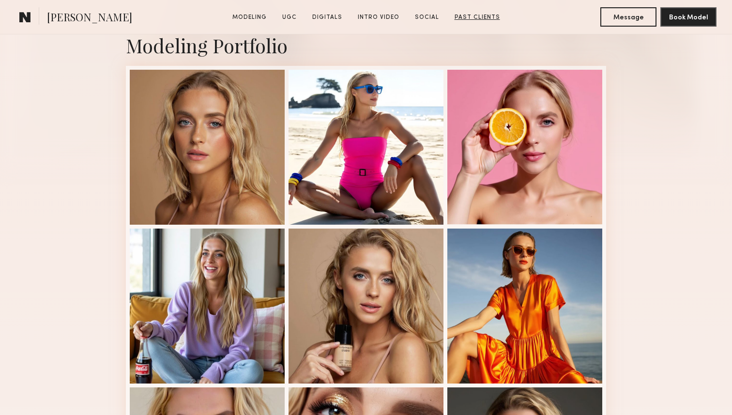
scroll to position [218, 0]
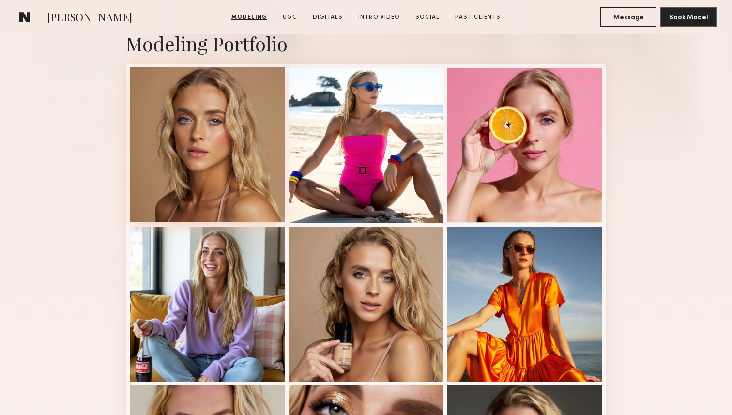
click at [242, 171] on div at bounding box center [207, 144] width 155 height 155
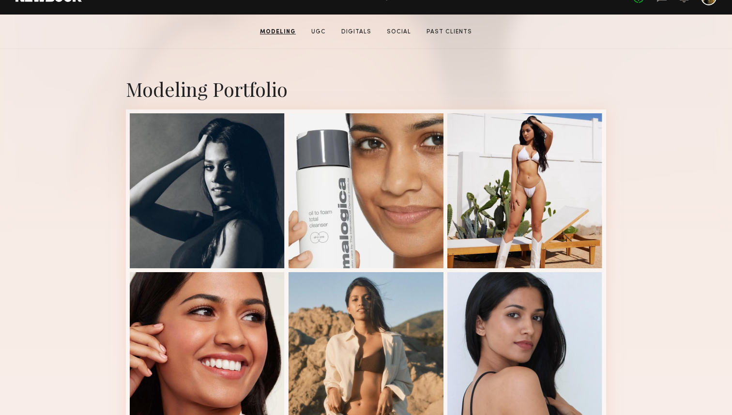
scroll to position [171, 0]
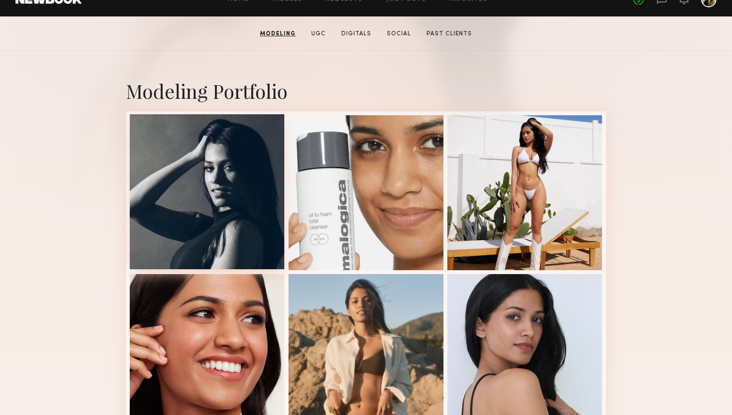
click at [184, 180] on div at bounding box center [207, 191] width 155 height 155
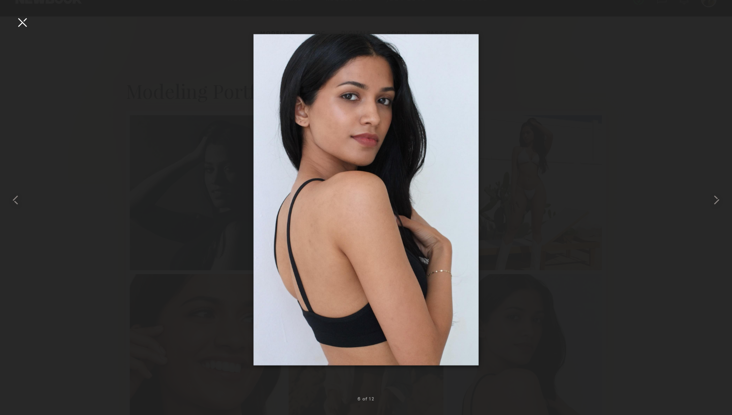
click at [23, 26] on div at bounding box center [23, 23] width 16 height 16
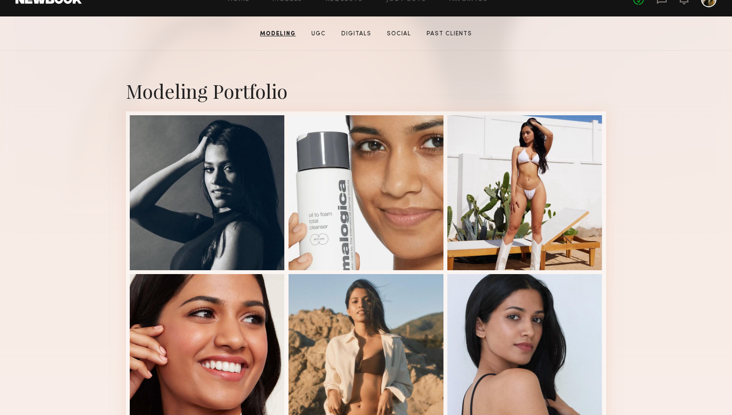
scroll to position [0, 0]
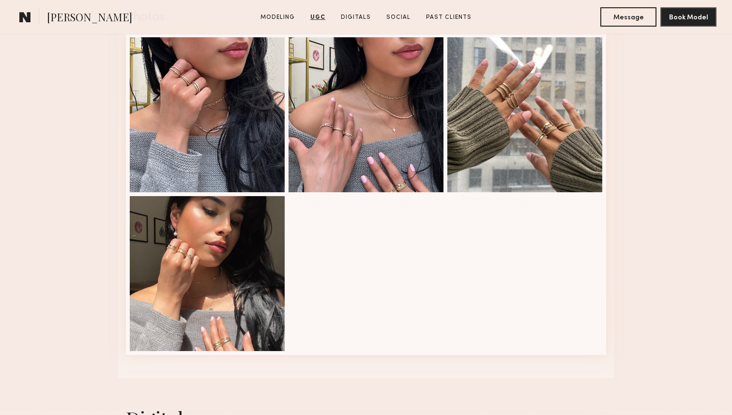
scroll to position [1235, 0]
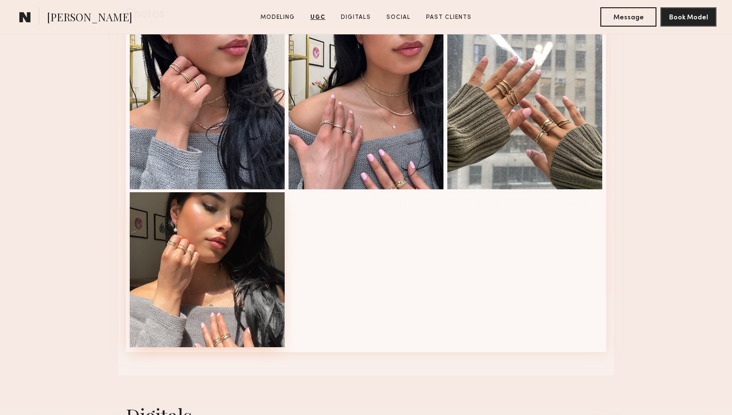
click at [246, 299] on div at bounding box center [207, 269] width 155 height 155
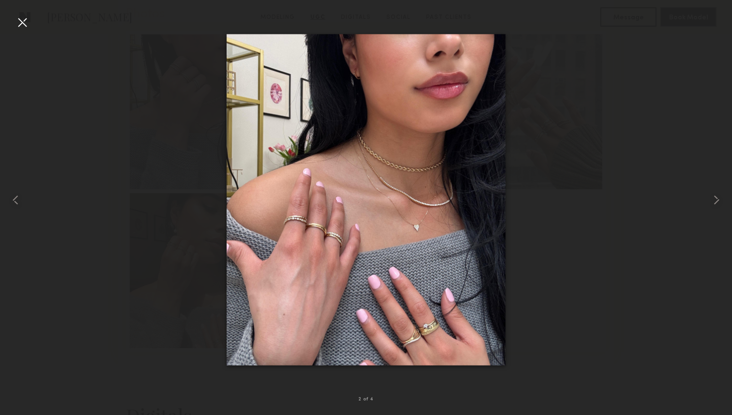
click at [608, 132] on div at bounding box center [366, 200] width 732 height 369
click at [28, 16] on div at bounding box center [23, 23] width 16 height 16
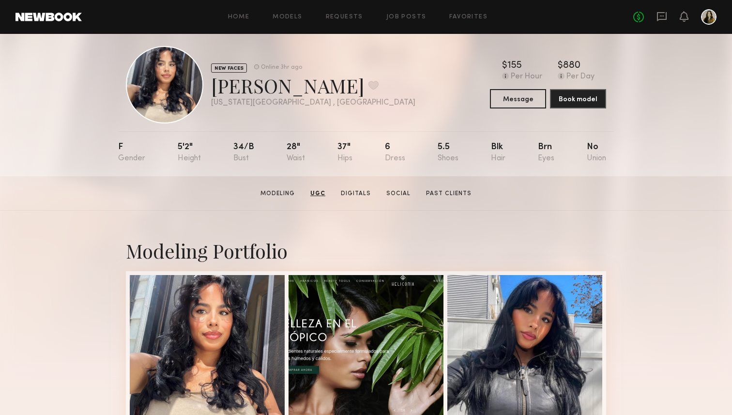
scroll to position [0, 0]
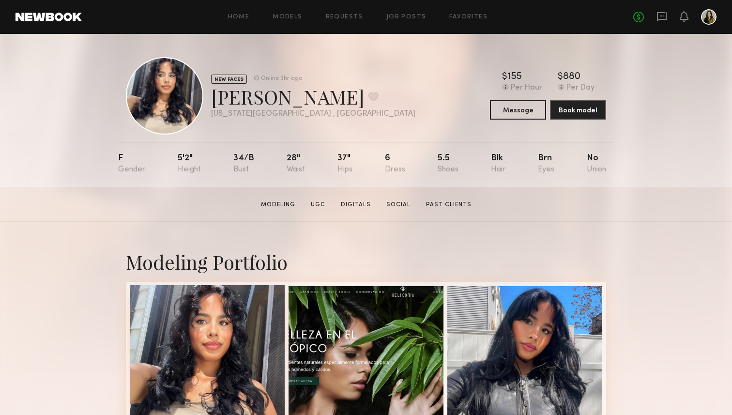
click at [197, 316] on div at bounding box center [207, 362] width 155 height 155
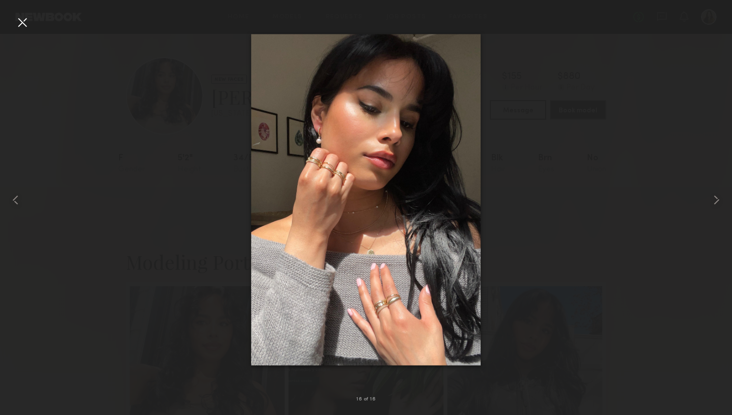
click at [30, 19] on div at bounding box center [23, 23] width 16 height 16
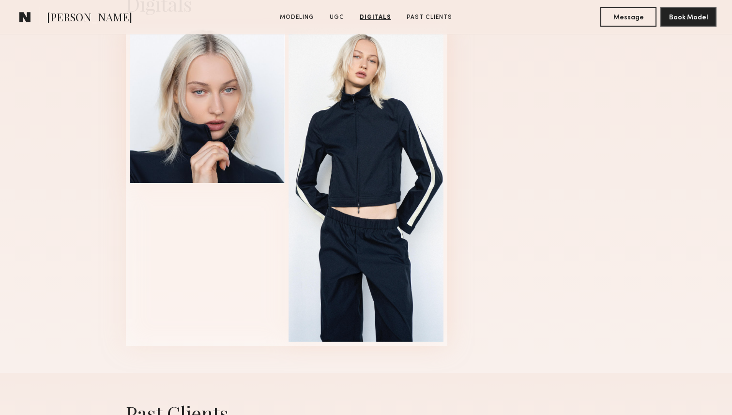
scroll to position [1769, 0]
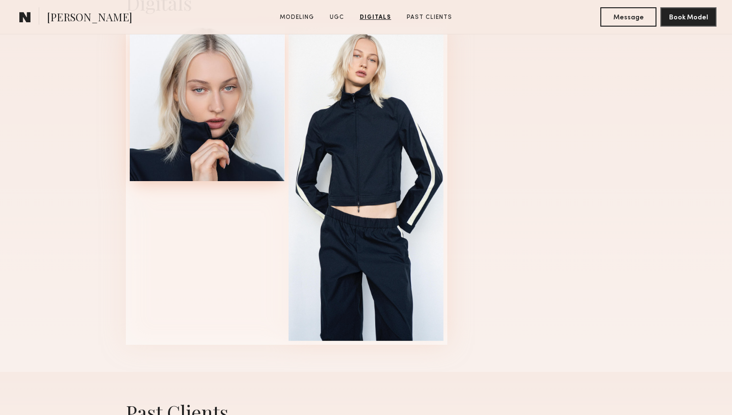
click at [264, 129] on div at bounding box center [207, 103] width 155 height 155
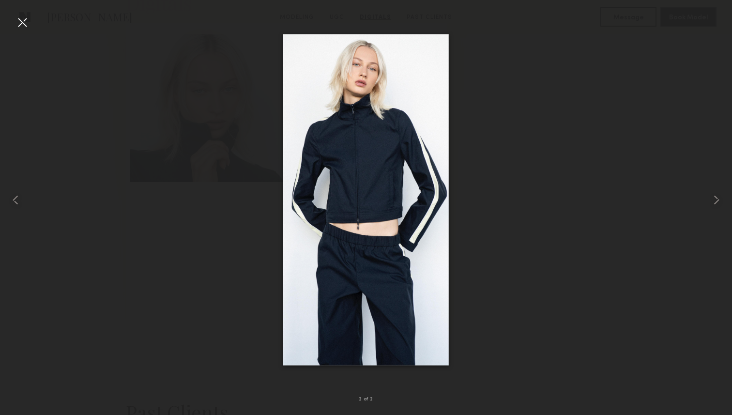
click at [24, 18] on div at bounding box center [23, 23] width 16 height 16
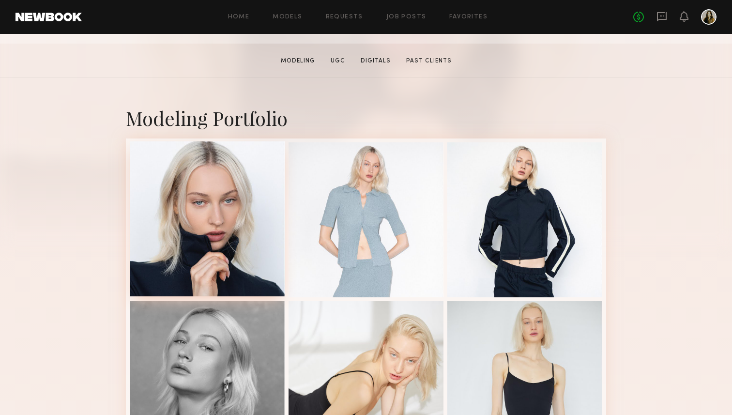
scroll to position [190, 0]
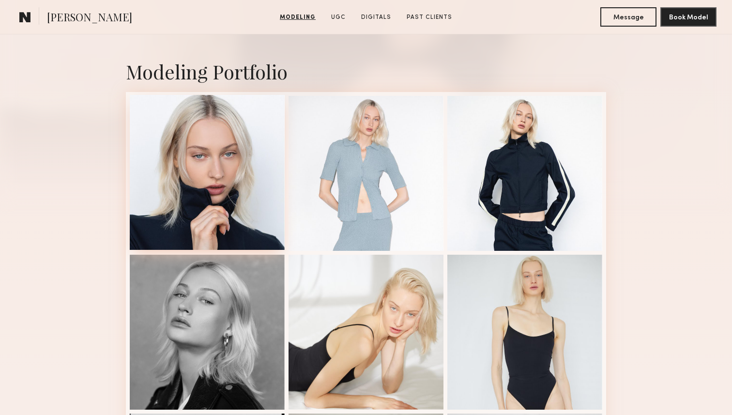
click at [213, 216] on div at bounding box center [207, 172] width 155 height 155
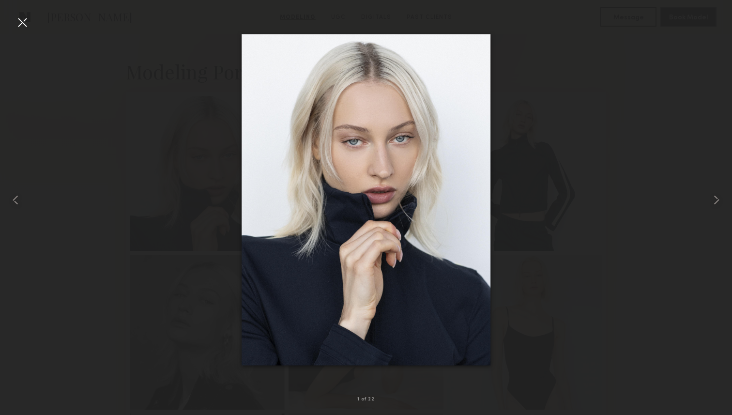
click at [26, 19] on div at bounding box center [23, 23] width 16 height 16
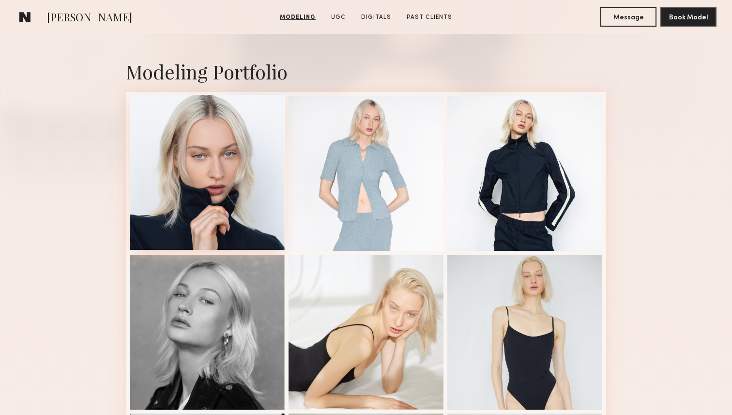
scroll to position [0, 0]
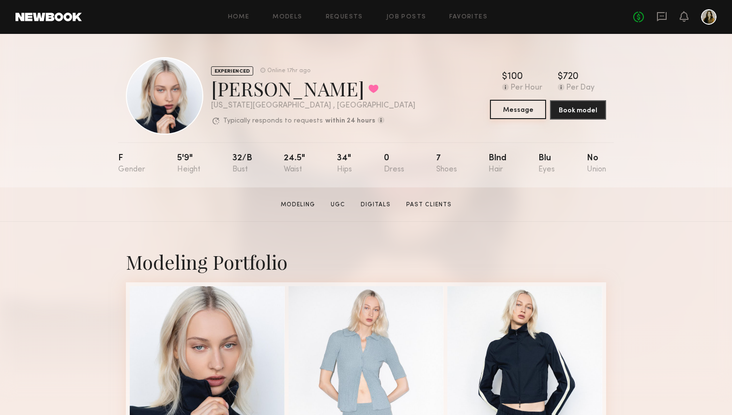
click at [525, 114] on button "Message" at bounding box center [518, 109] width 56 height 19
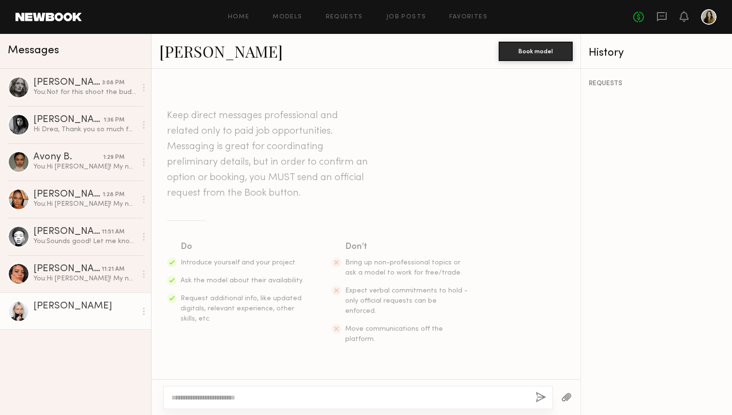
click at [293, 404] on div at bounding box center [358, 397] width 390 height 23
click at [268, 399] on textarea at bounding box center [349, 398] width 357 height 10
paste textarea "**********"
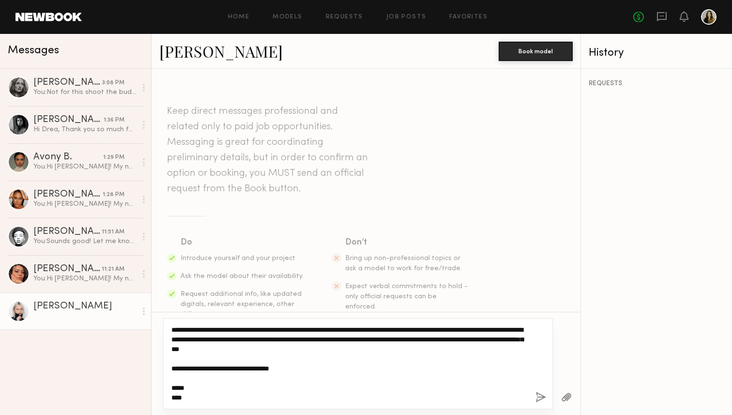
click at [197, 330] on textarea "**********" at bounding box center [349, 364] width 357 height 78
click at [294, 368] on textarea "**********" at bounding box center [349, 364] width 357 height 78
click at [258, 358] on textarea "**********" at bounding box center [349, 364] width 357 height 78
click at [280, 377] on textarea "**********" at bounding box center [349, 364] width 357 height 78
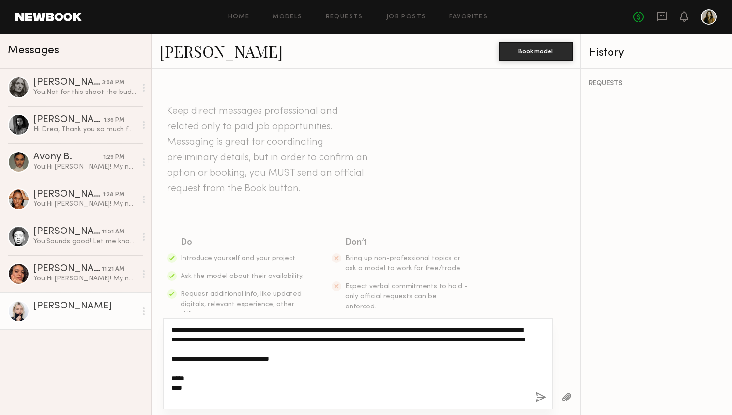
type textarea "**********"
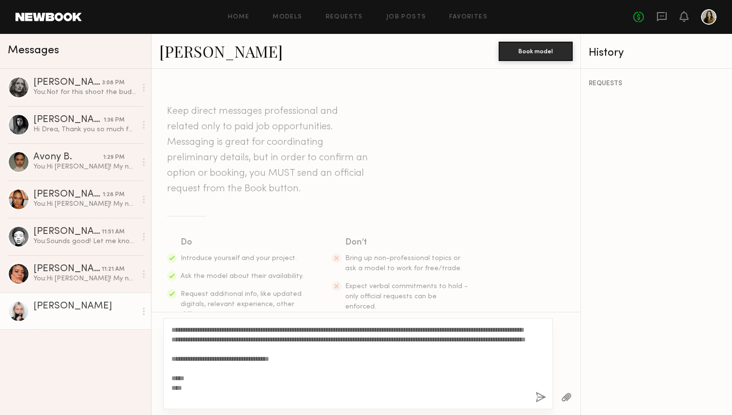
click at [541, 398] on button "button" at bounding box center [541, 398] width 11 height 12
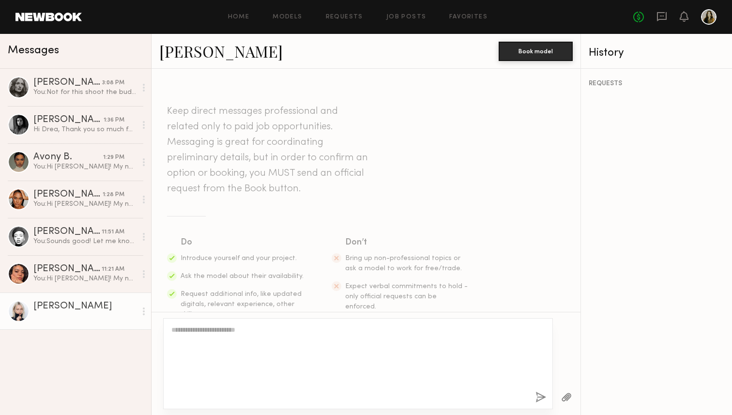
scroll to position [208, 0]
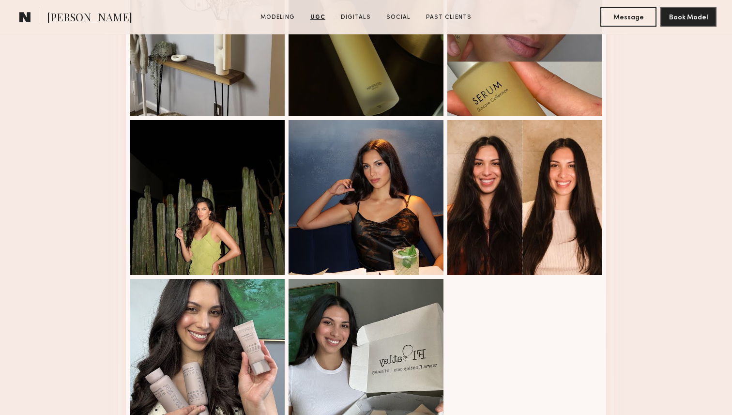
scroll to position [1793, 0]
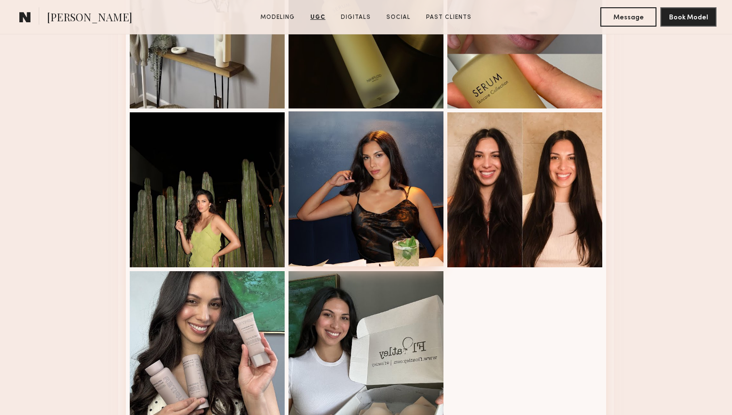
click at [404, 198] on div at bounding box center [366, 188] width 155 height 155
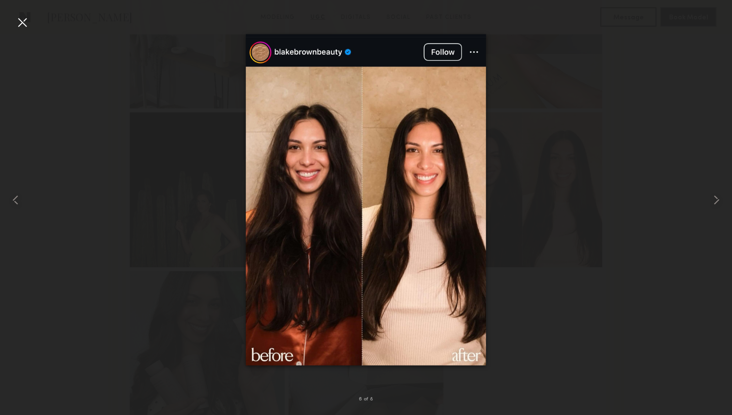
click at [19, 18] on div at bounding box center [23, 23] width 16 height 16
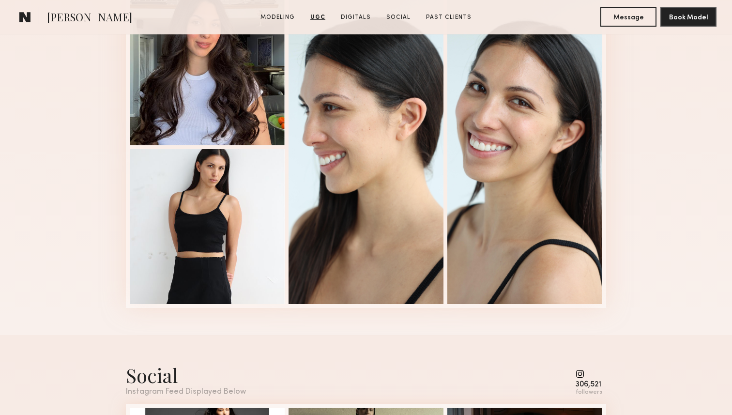
scroll to position [2321, 0]
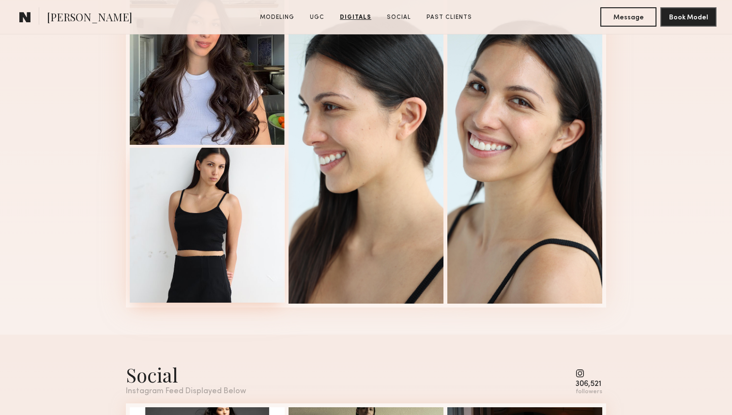
click at [220, 219] on div at bounding box center [207, 225] width 155 height 155
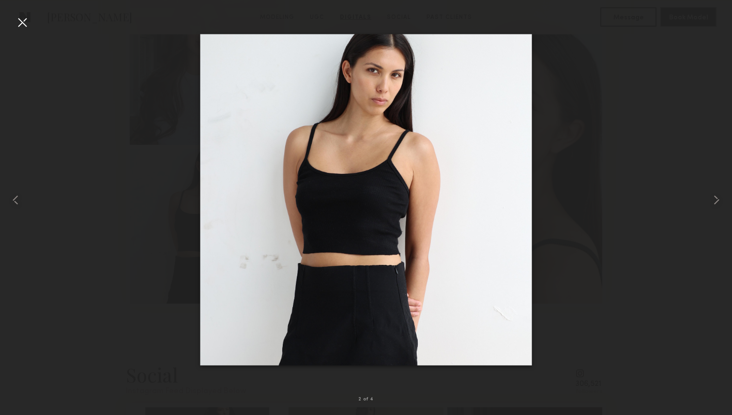
click at [22, 22] on div at bounding box center [23, 23] width 16 height 16
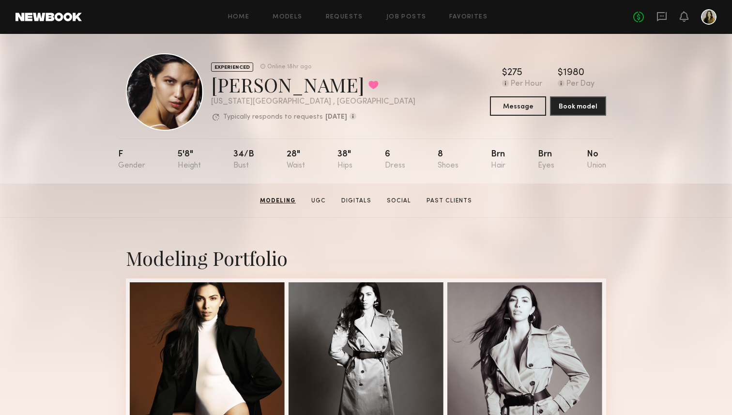
scroll to position [4, 0]
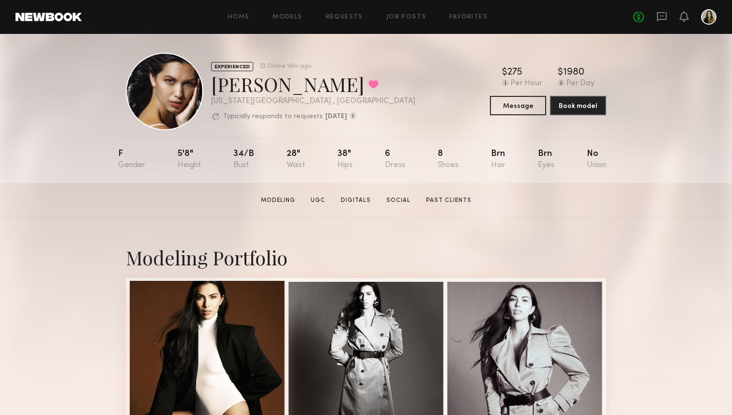
click at [199, 340] on div at bounding box center [207, 358] width 155 height 155
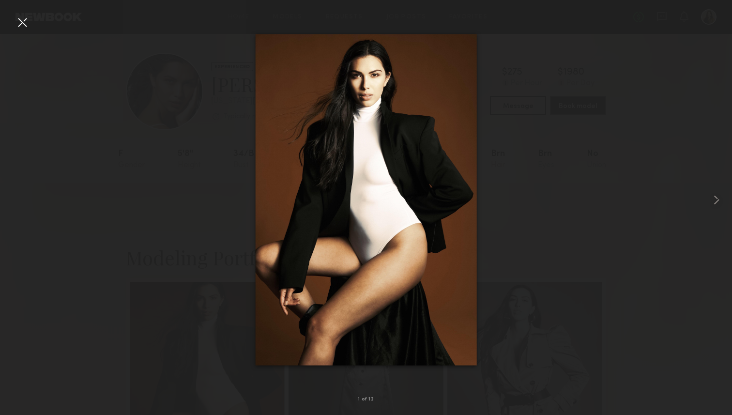
click at [513, 211] on div at bounding box center [366, 200] width 732 height 369
click at [560, 160] on div at bounding box center [366, 200] width 732 height 369
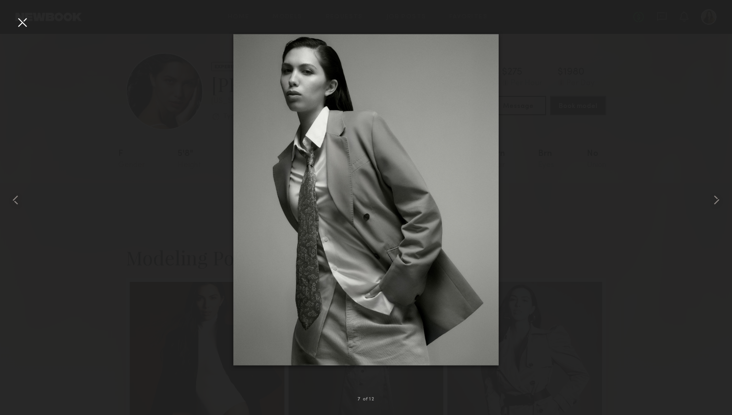
click at [24, 20] on div at bounding box center [23, 23] width 16 height 16
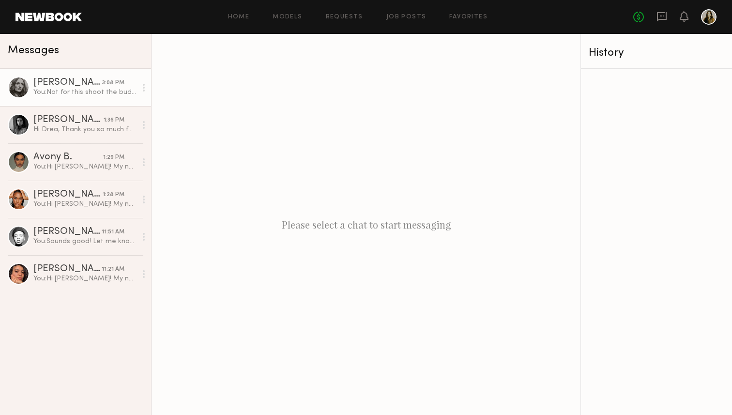
click at [78, 76] on link "[PERSON_NAME] 3:08 PM You: Not for this shoot the budget is locked. But if that…" at bounding box center [75, 87] width 151 height 37
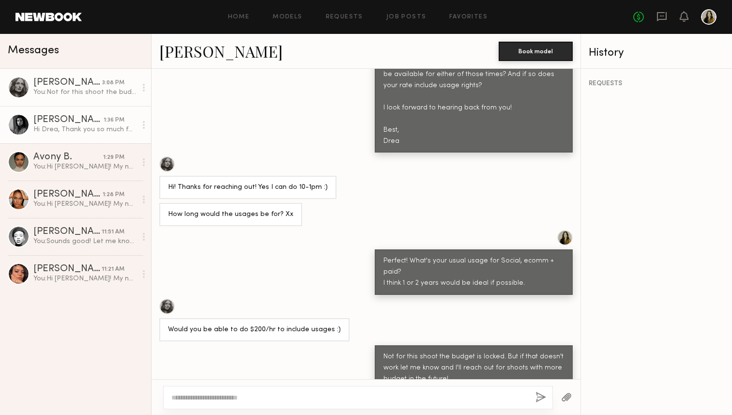
scroll to position [435, 0]
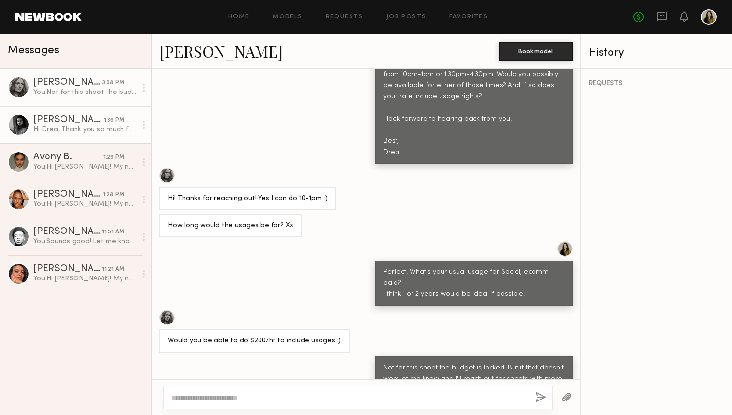
click at [89, 124] on div "[PERSON_NAME]" at bounding box center [68, 120] width 70 height 10
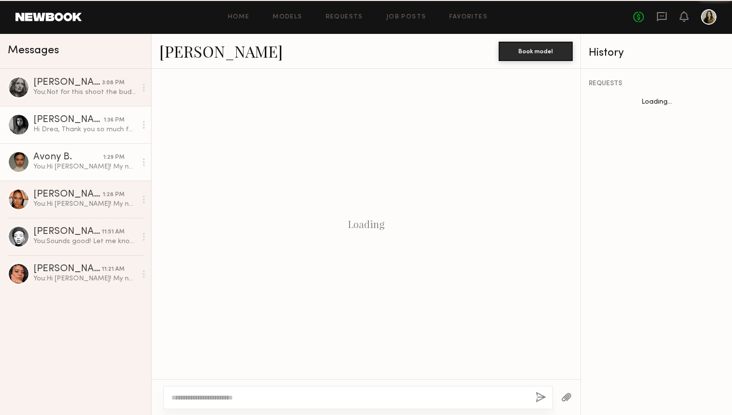
scroll to position [346, 0]
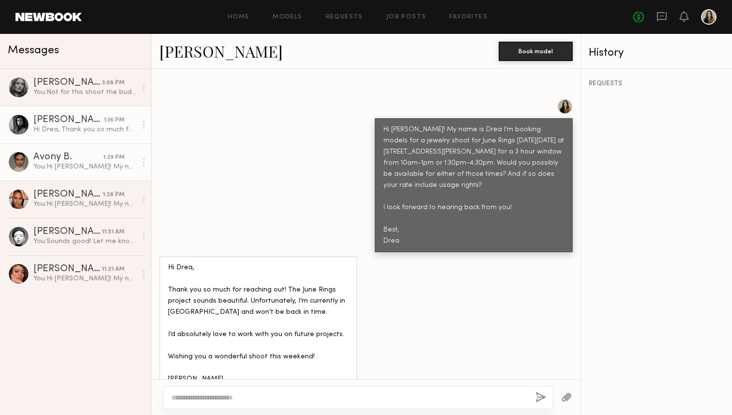
click at [95, 171] on link "Avony B. 1:29 PM You: Hi [PERSON_NAME]! My name is Drea I'm booking models for …" at bounding box center [75, 161] width 151 height 37
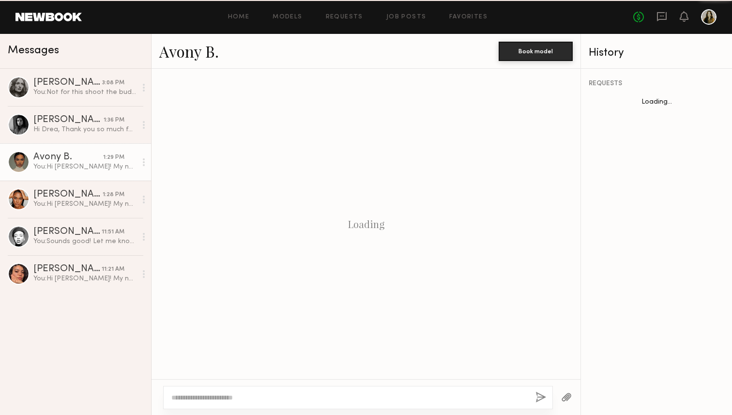
scroll to position [197, 0]
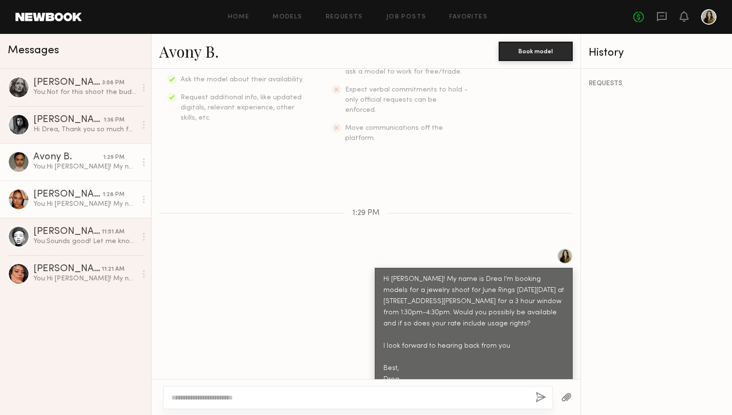
click at [93, 199] on div "[PERSON_NAME]" at bounding box center [67, 195] width 69 height 10
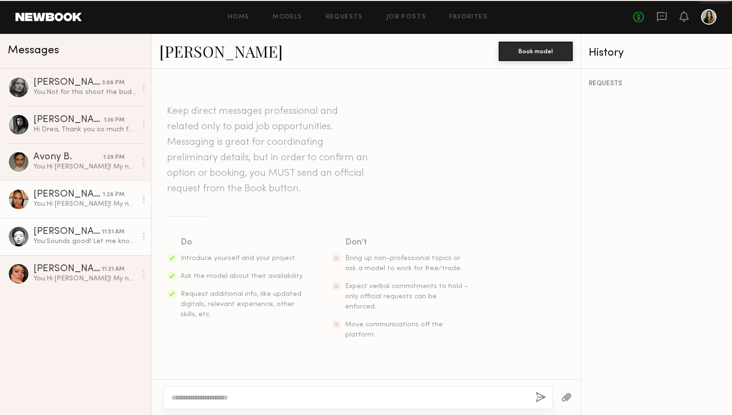
scroll to position [197, 0]
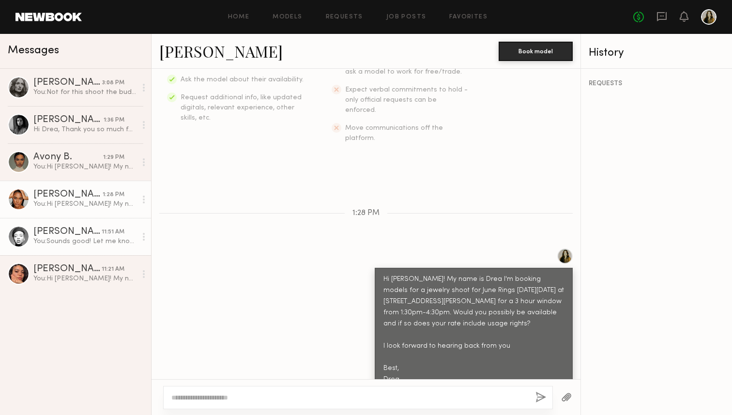
click at [90, 237] on div "You: Sounds good! Let me know and I'll keep you bookmarked for future projects …" at bounding box center [84, 241] width 103 height 9
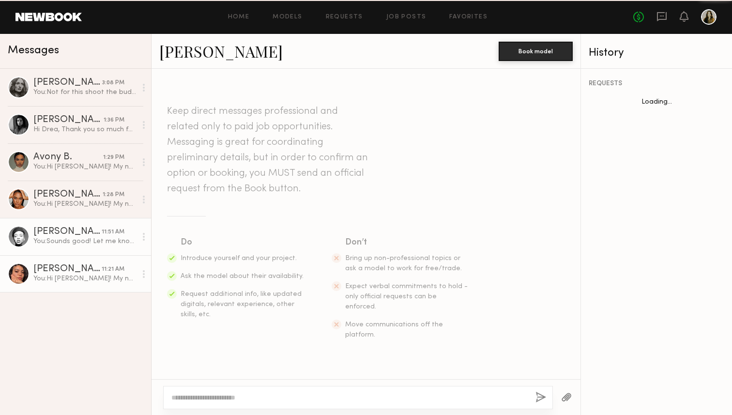
scroll to position [419, 0]
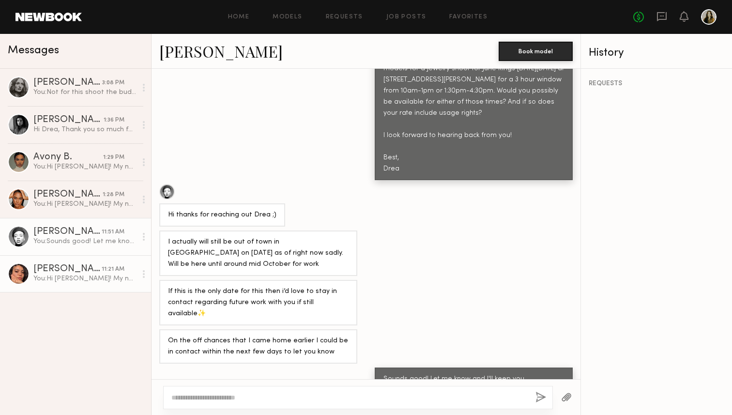
click at [91, 271] on div "[PERSON_NAME]" at bounding box center [67, 269] width 68 height 10
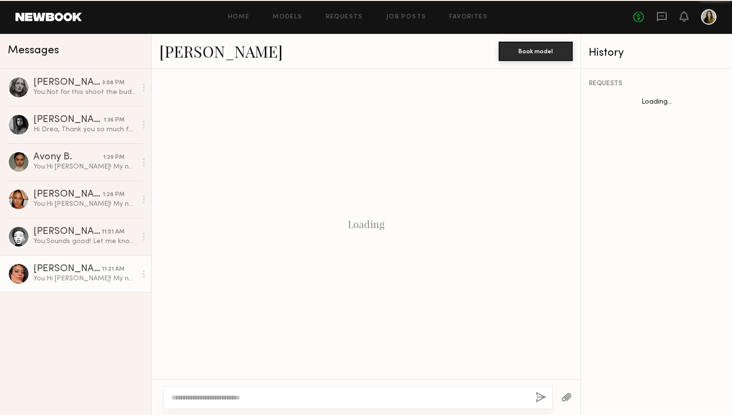
scroll to position [208, 0]
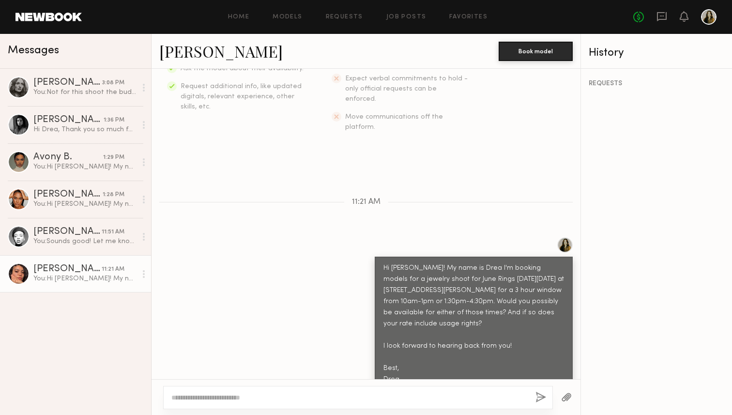
drag, startPoint x: 411, startPoint y: 357, endPoint x: 385, endPoint y: 249, distance: 111.3
click at [385, 263] on div "Hi [PERSON_NAME]! My name is Drea I'm booking models for a jewelry shoot for Ju…" at bounding box center [474, 324] width 181 height 122
copy div "Hi [PERSON_NAME]! My name is Drea I'm booking models for a jewelry shoot for Ju…"
click at [309, 246] on div "Hi [PERSON_NAME]! My name is Drea I'm booking models for a jewelry shoot for Ju…" at bounding box center [366, 314] width 429 height 154
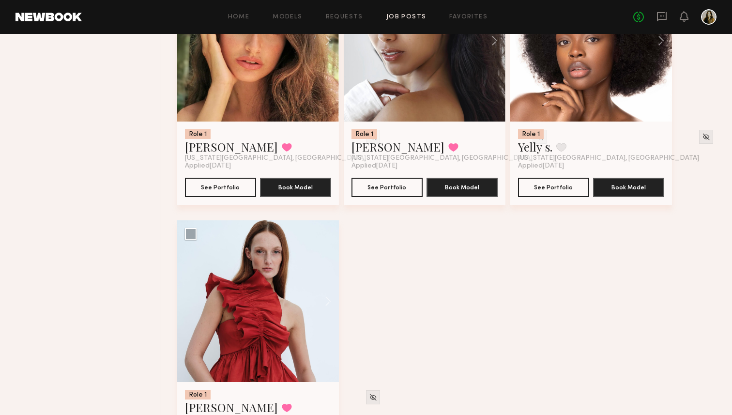
scroll to position [459, 0]
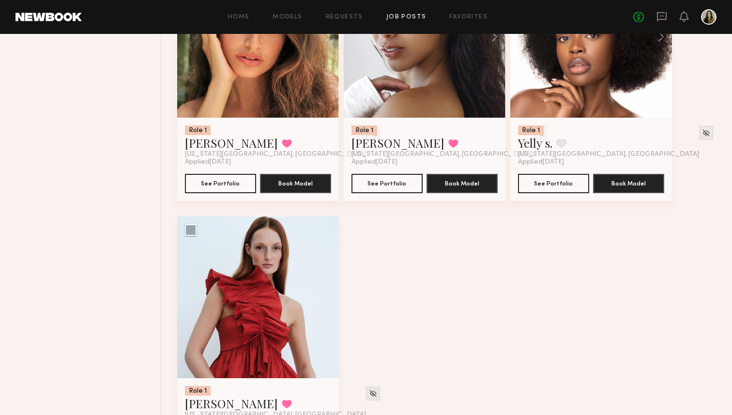
click at [648, 251] on div "Role 1 [PERSON_NAME] Favorite [GEOGRAPHIC_DATA], [GEOGRAPHIC_DATA] Applied [DAT…" at bounding box center [449, 86] width 545 height 782
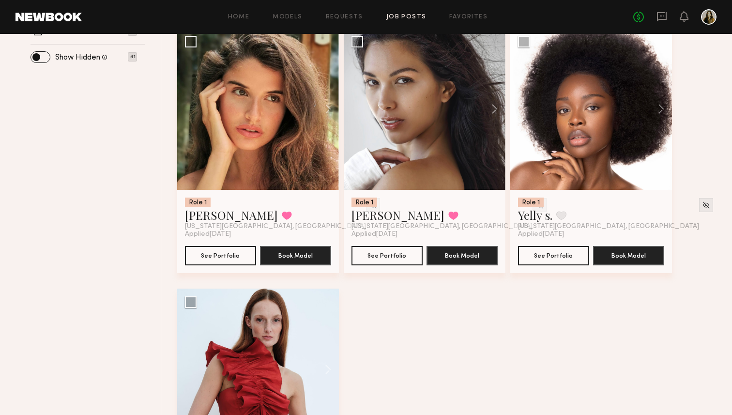
scroll to position [365, 0]
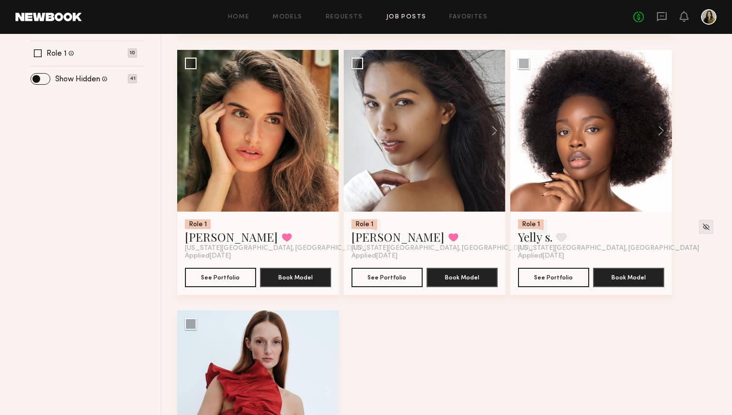
click at [380, 305] on div "Role 1 Leigh D. Favorite Los Angeles, CA Applied 09/23/2025 See Portfolio Book …" at bounding box center [449, 180] width 545 height 782
click at [387, 239] on link "Giselle P." at bounding box center [398, 237] width 93 height 16
click at [449, 239] on button at bounding box center [454, 237] width 10 height 9
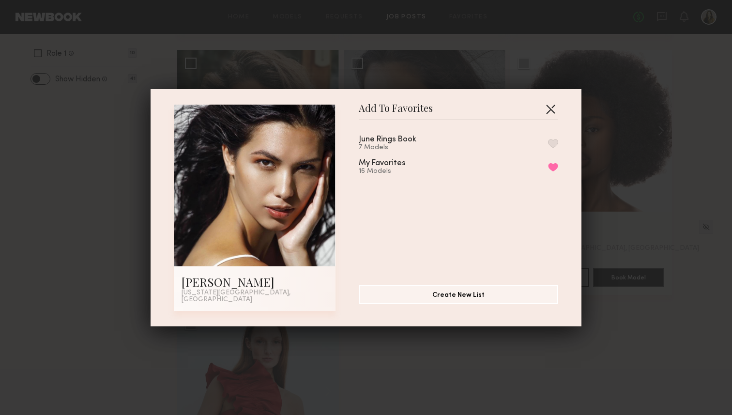
click at [551, 112] on button "button" at bounding box center [551, 109] width 16 height 16
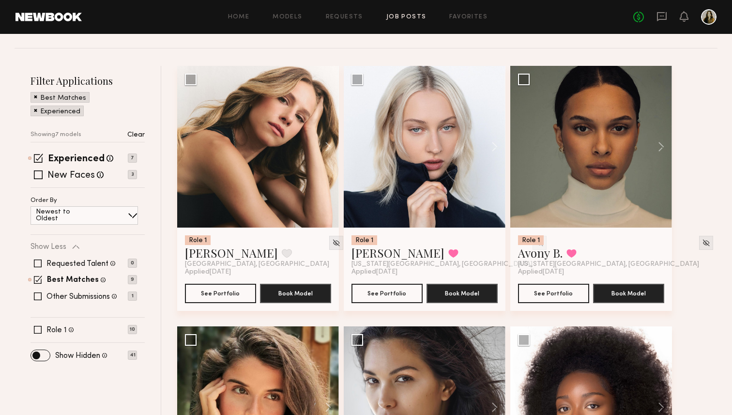
scroll to position [73, 0]
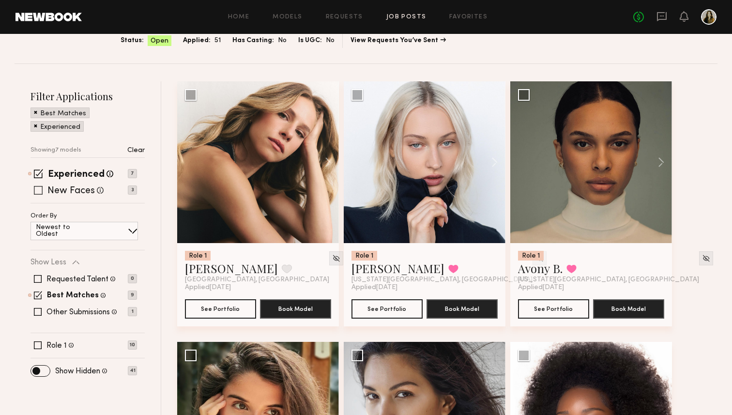
click at [54, 187] on label "New Faces" at bounding box center [70, 192] width 47 height 10
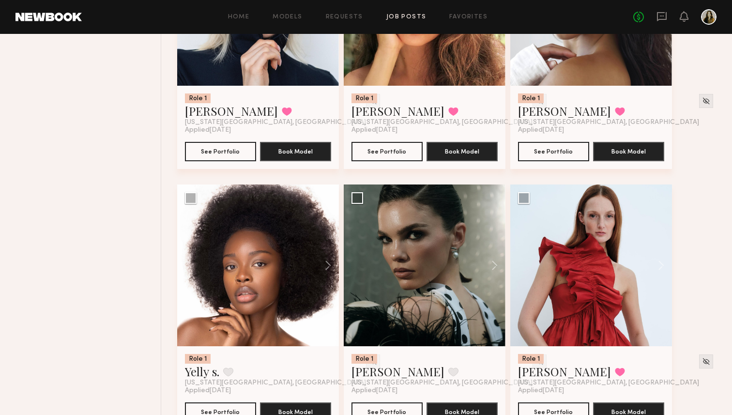
scroll to position [521, 0]
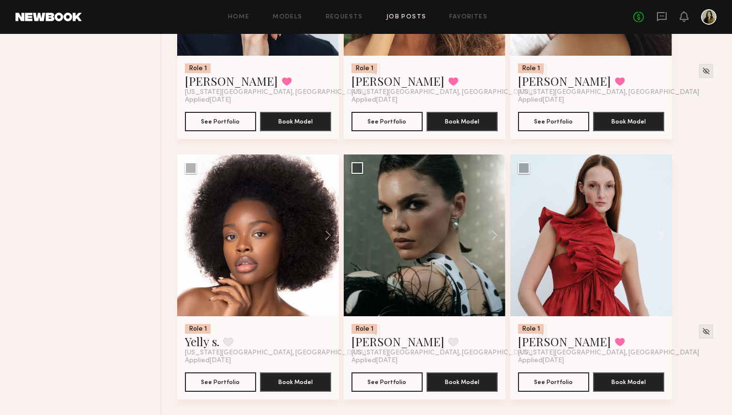
click at [722, 191] on div "Role 1 Leigh D. Favorite Los Angeles, CA Applied 09/23/2025 See Portfolio Book …" at bounding box center [449, 24] width 545 height 782
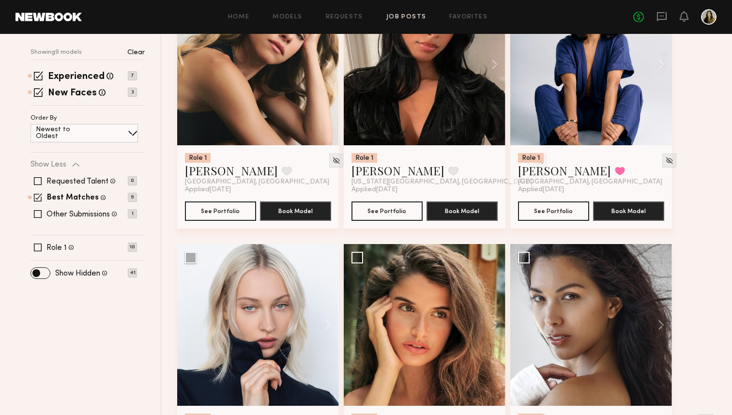
scroll to position [173, 0]
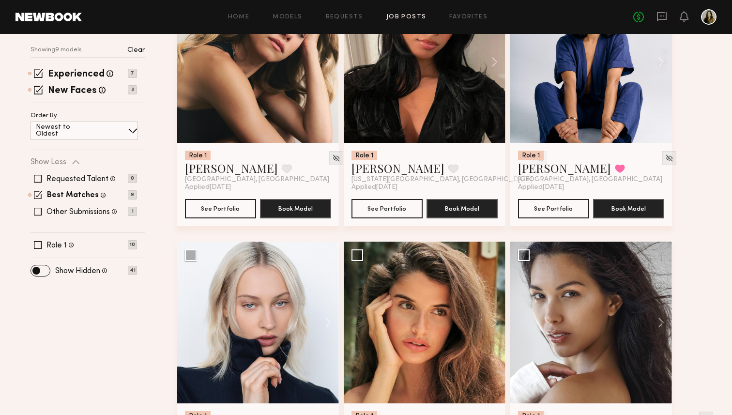
click at [40, 251] on div "Filter Applications Best Matches Experienced New Faces Showing 9 models Clear E…" at bounding box center [88, 131] width 114 height 285
click at [40, 246] on span at bounding box center [38, 245] width 8 height 8
click at [41, 212] on span at bounding box center [38, 212] width 8 height 8
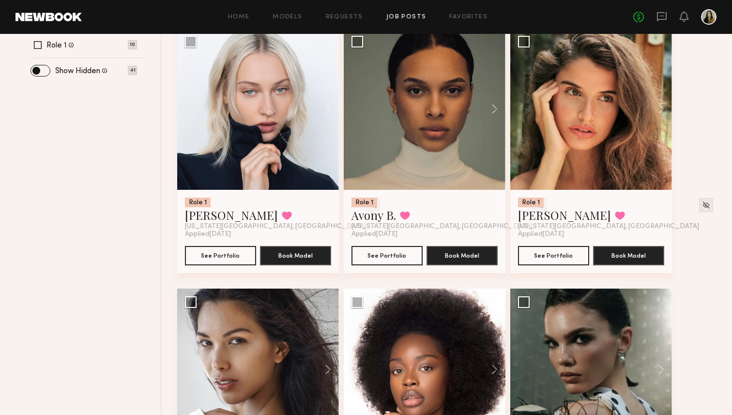
scroll to position [0, 0]
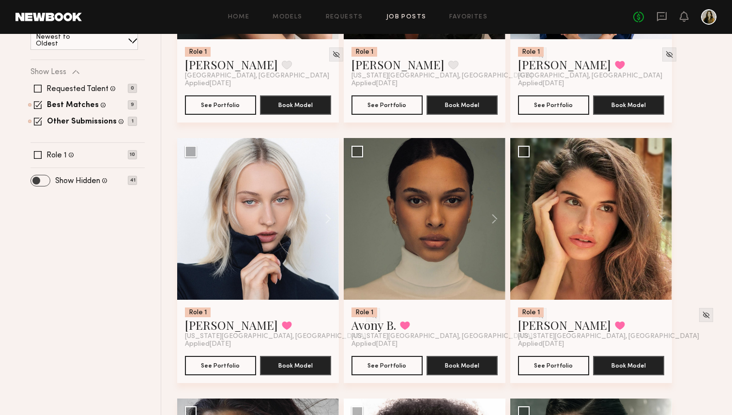
click at [48, 182] on span at bounding box center [40, 180] width 19 height 11
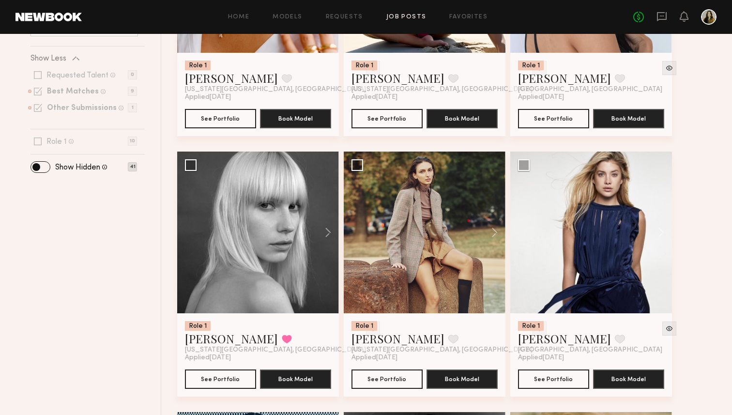
scroll to position [262, 0]
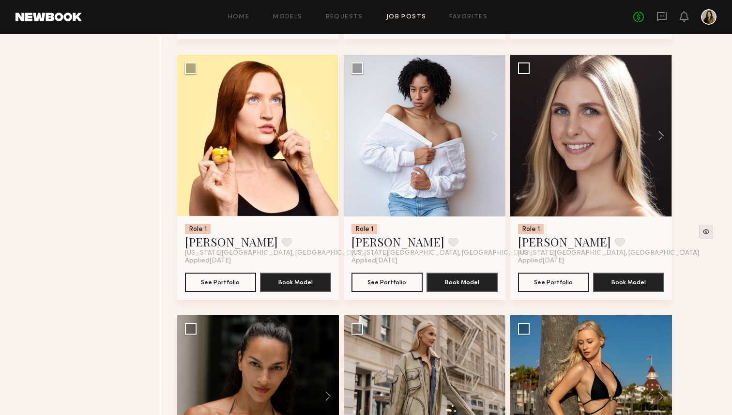
scroll to position [884, 0]
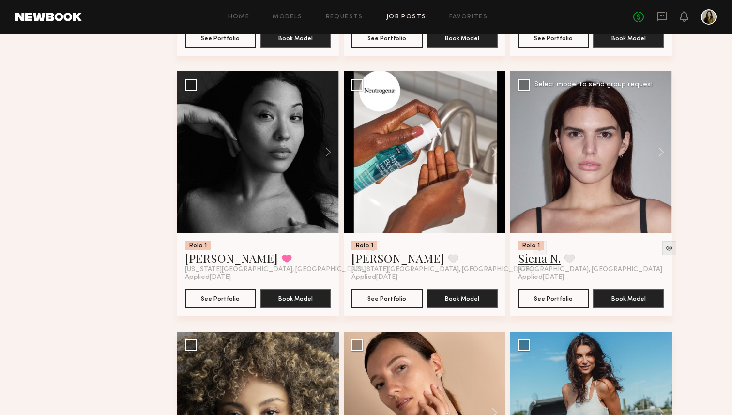
scroll to position [2221, 0]
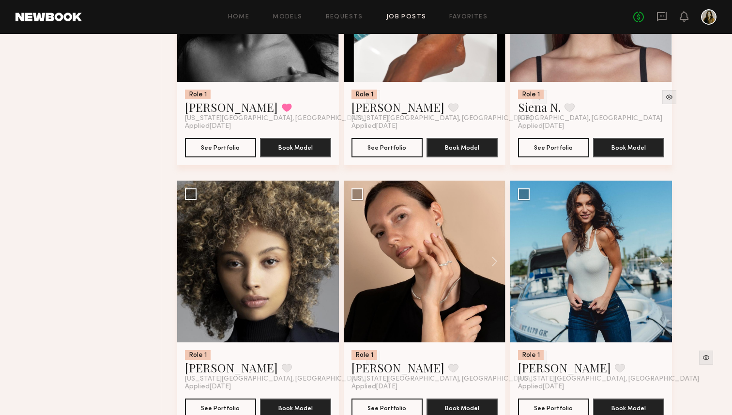
scroll to position [2319, 0]
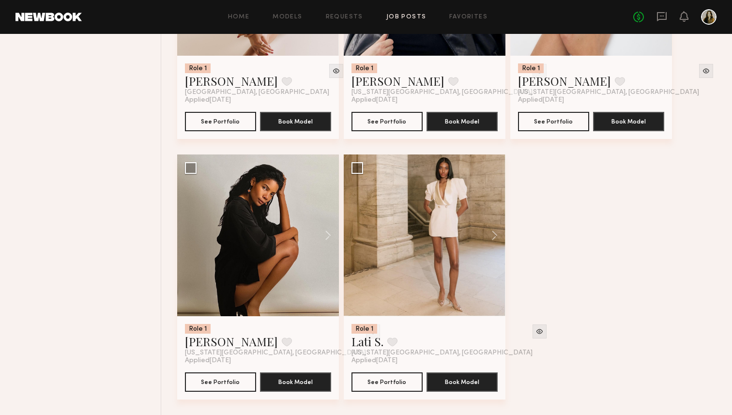
scroll to position [3391, 0]
click at [366, 339] on link "Lati S." at bounding box center [368, 342] width 32 height 16
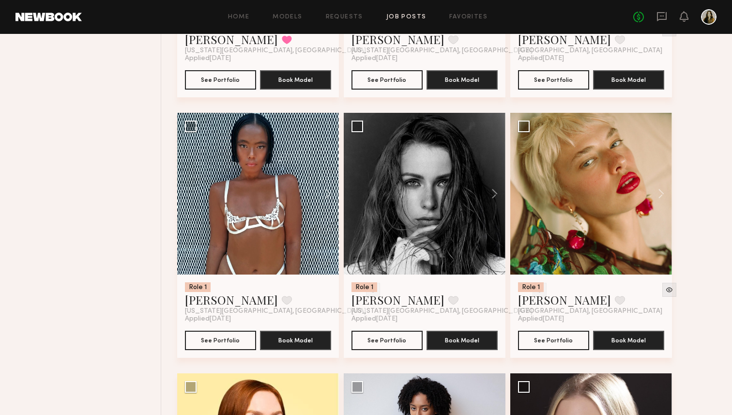
scroll to position [0, 0]
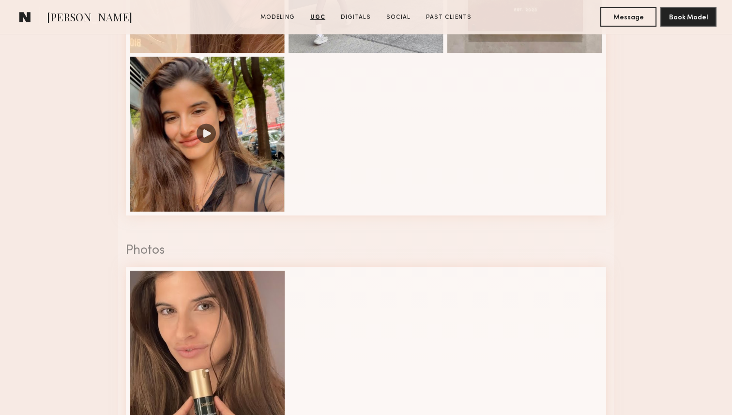
scroll to position [1141, 0]
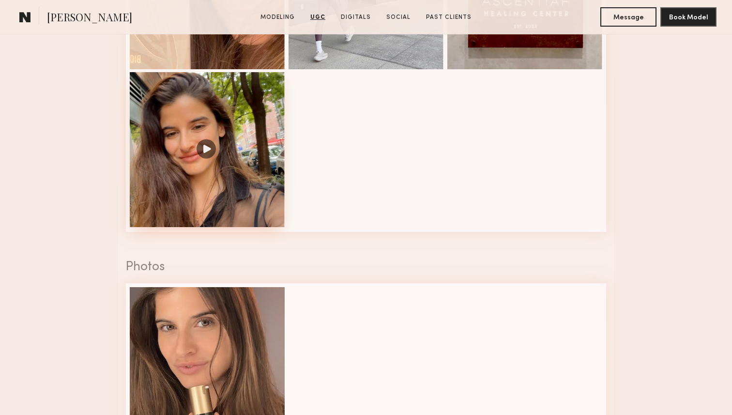
click at [256, 184] on div at bounding box center [207, 149] width 155 height 155
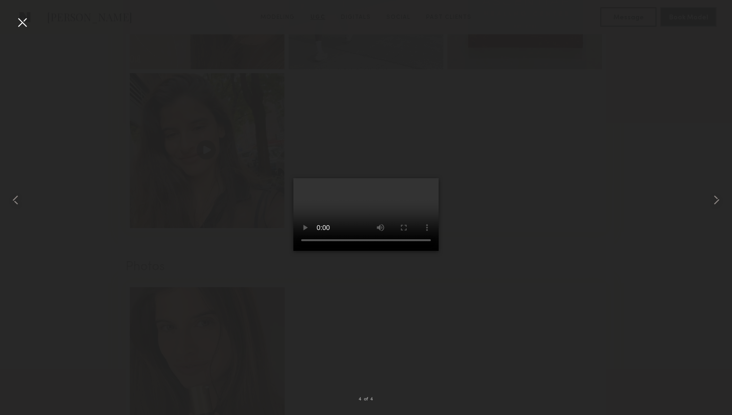
click at [527, 253] on div at bounding box center [366, 200] width 732 height 369
click at [24, 19] on div at bounding box center [23, 23] width 16 height 16
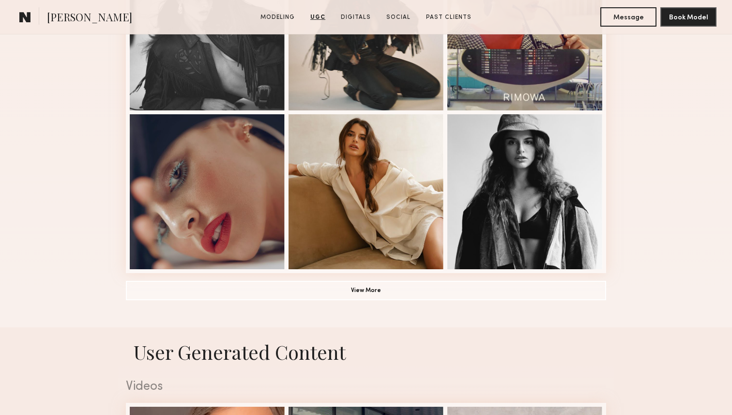
scroll to position [636, 0]
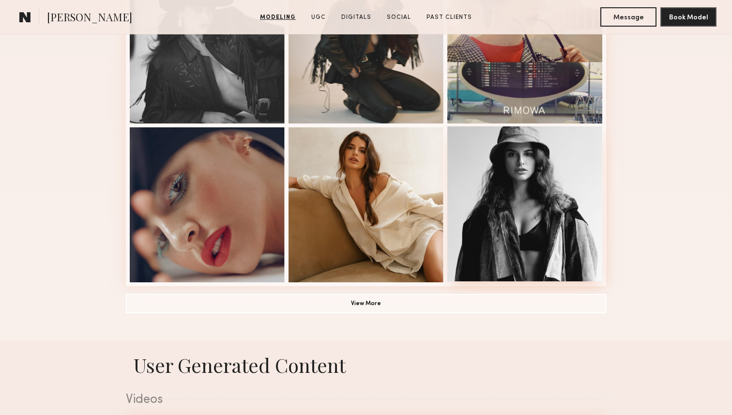
click at [499, 199] on div at bounding box center [525, 203] width 155 height 155
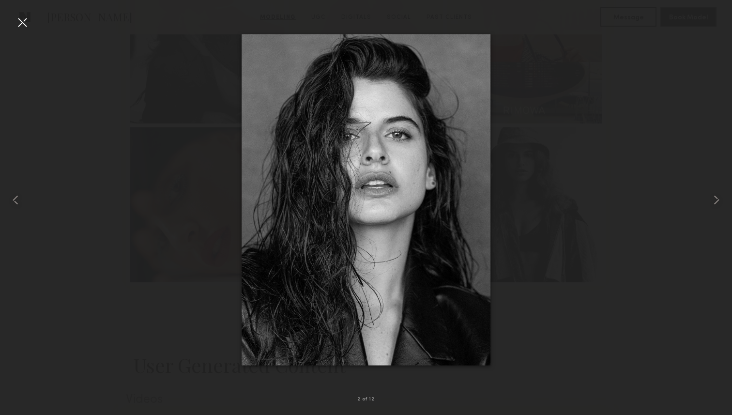
click at [23, 21] on div at bounding box center [23, 23] width 16 height 16
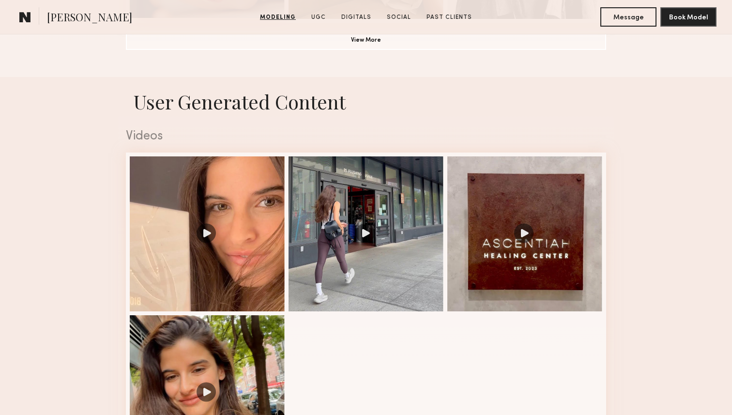
scroll to position [900, 0]
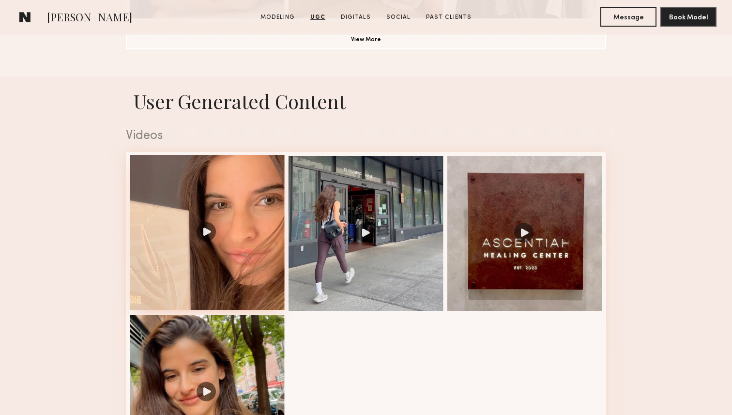
click at [224, 243] on div at bounding box center [207, 232] width 155 height 155
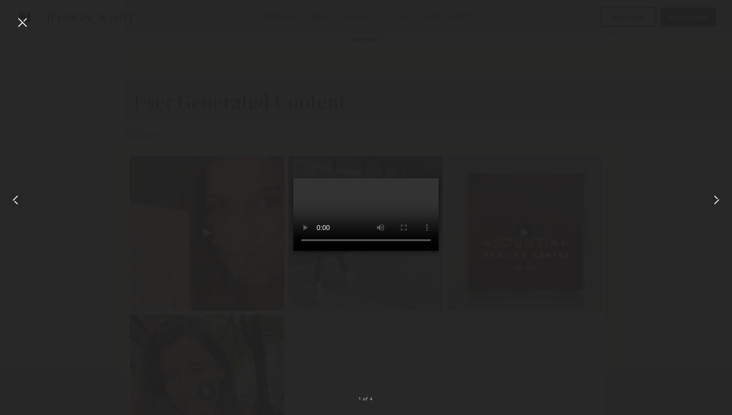
click at [708, 204] on div at bounding box center [717, 200] width 29 height 369
click at [715, 205] on common-icon at bounding box center [717, 200] width 16 height 16
click at [720, 199] on common-icon at bounding box center [717, 200] width 16 height 16
click at [24, 21] on div at bounding box center [23, 23] width 16 height 16
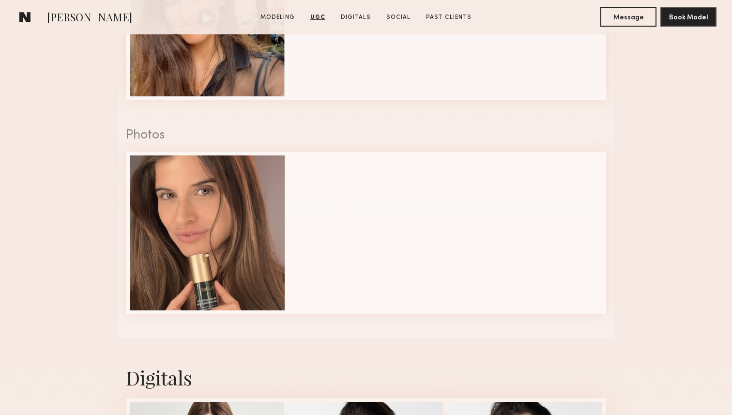
scroll to position [1310, 0]
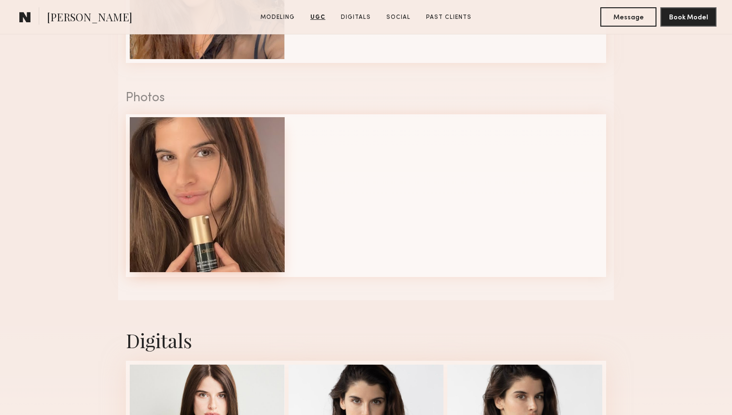
click at [204, 199] on div at bounding box center [207, 194] width 155 height 155
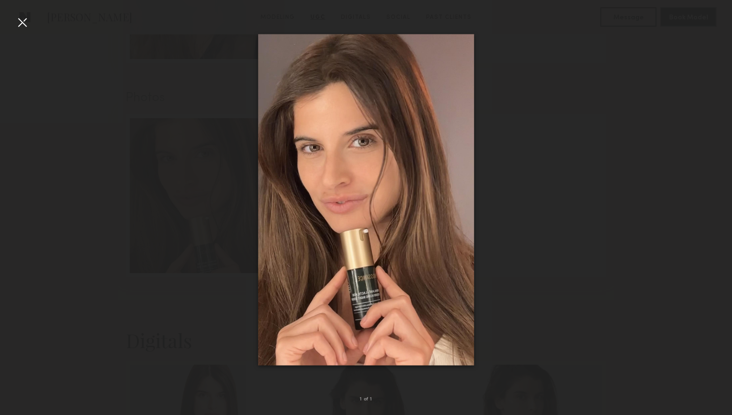
click at [28, 23] on div at bounding box center [23, 23] width 16 height 16
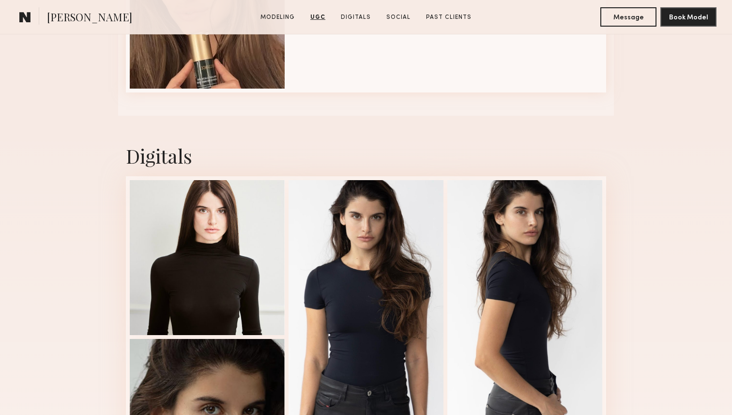
scroll to position [1497, 0]
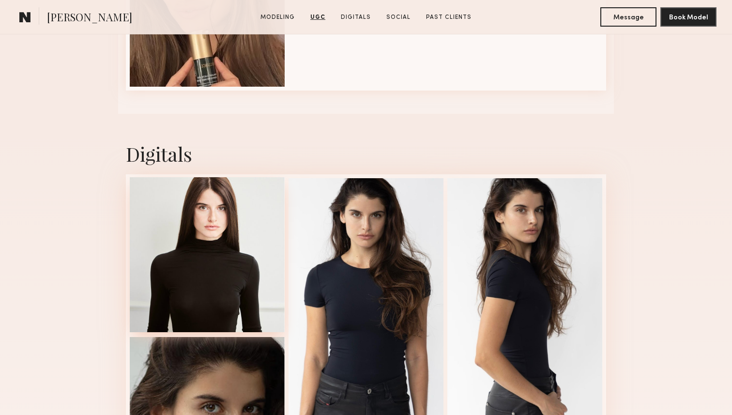
click at [213, 261] on div at bounding box center [207, 254] width 155 height 155
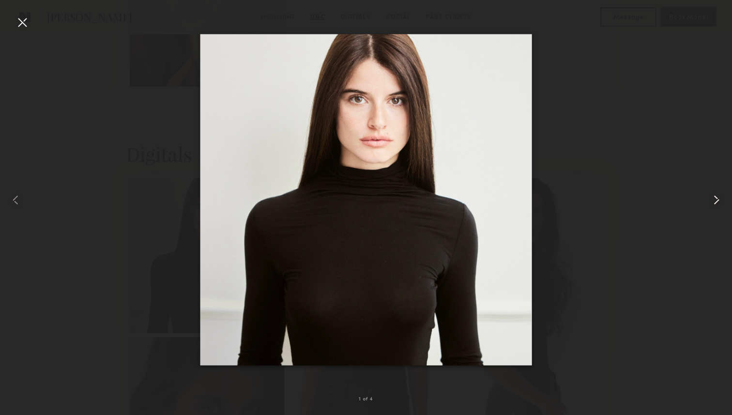
click at [707, 198] on div at bounding box center [717, 200] width 29 height 369
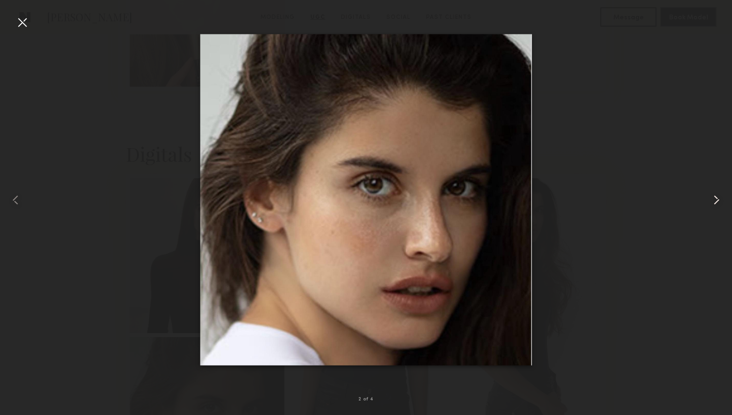
click at [716, 198] on common-icon at bounding box center [717, 200] width 16 height 16
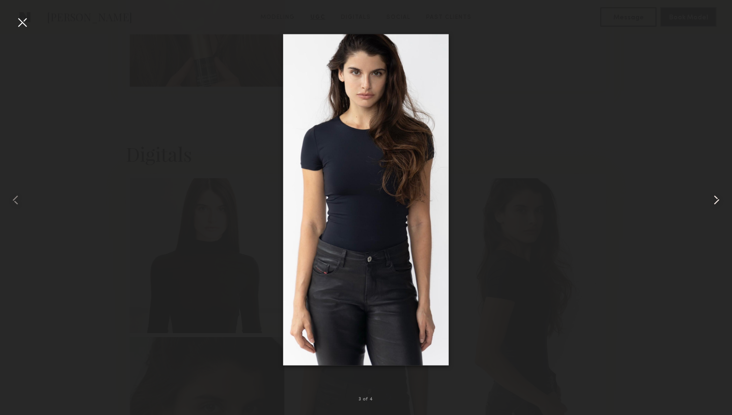
click at [716, 198] on common-icon at bounding box center [717, 200] width 16 height 16
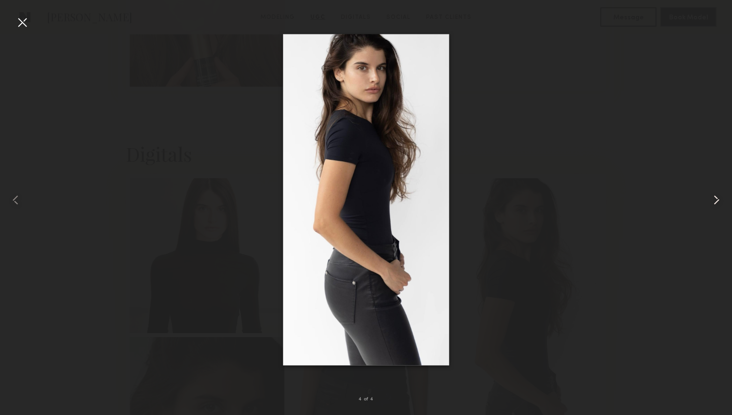
click at [716, 198] on common-icon at bounding box center [717, 200] width 16 height 16
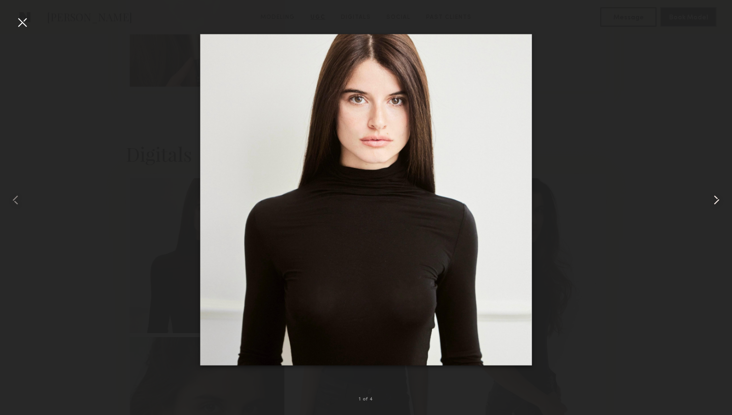
click at [716, 198] on common-icon at bounding box center [717, 200] width 16 height 16
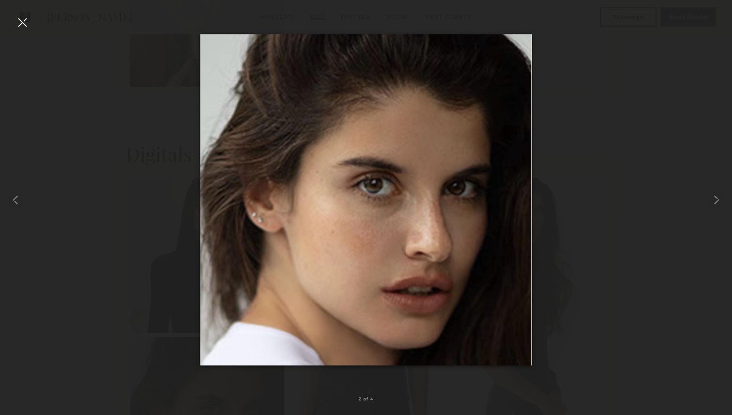
click at [25, 24] on div at bounding box center [23, 23] width 16 height 16
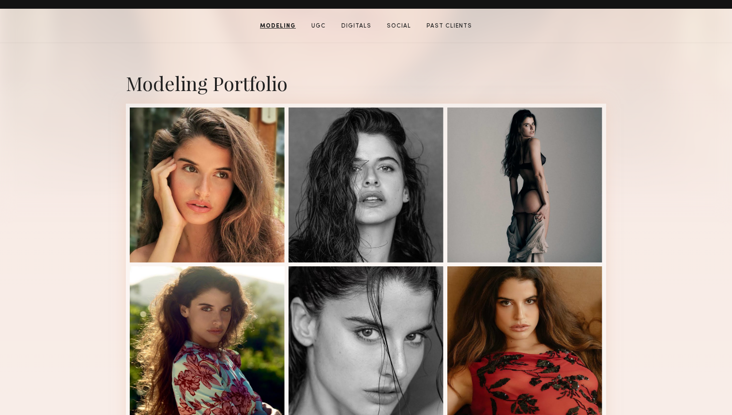
scroll to position [0, 0]
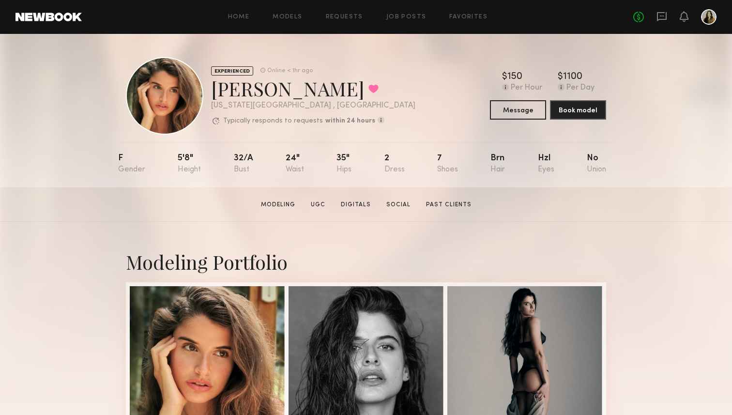
click at [442, 104] on div "EXPERIENCED Online < 1hr ago Manuela G. Favorited New York City , NY Typically …" at bounding box center [366, 96] width 481 height 78
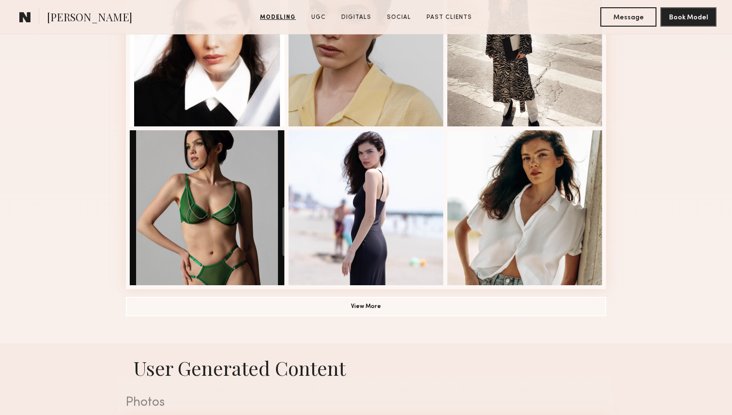
scroll to position [637, 0]
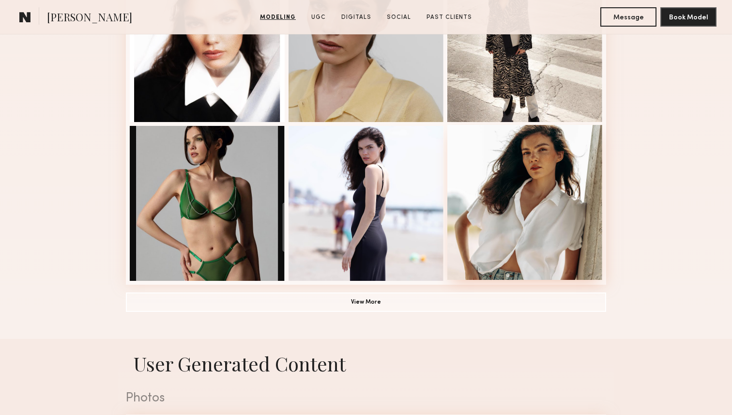
click at [515, 182] on div at bounding box center [525, 202] width 155 height 155
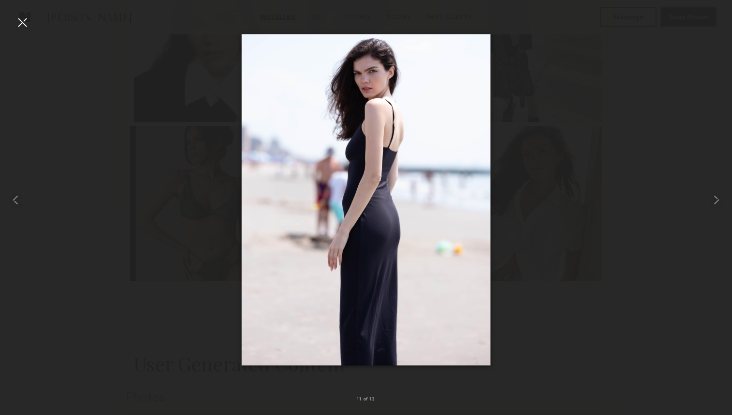
click at [28, 22] on div at bounding box center [23, 23] width 16 height 16
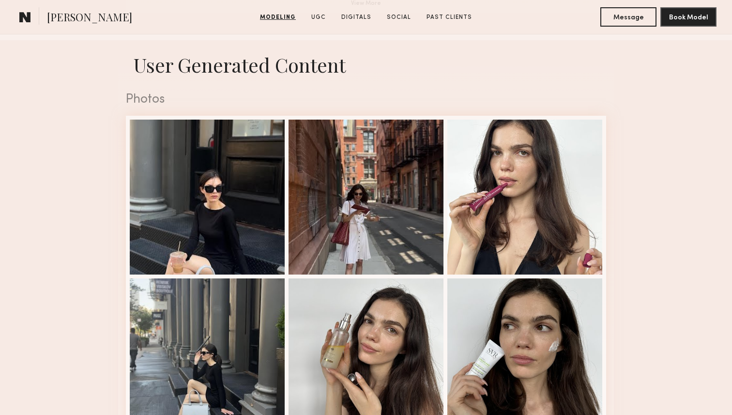
scroll to position [961, 0]
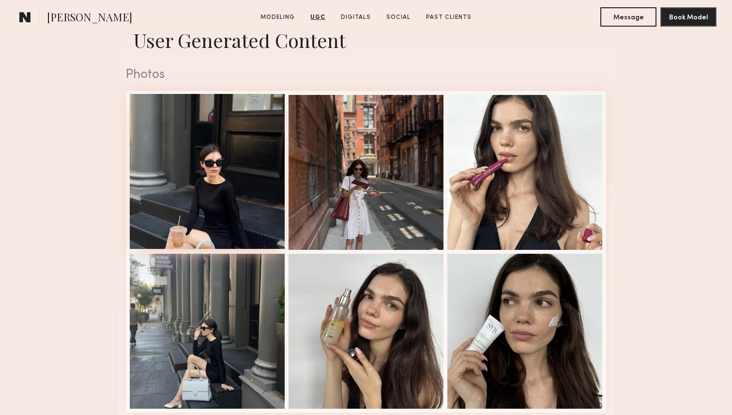
click at [206, 176] on div at bounding box center [207, 171] width 155 height 155
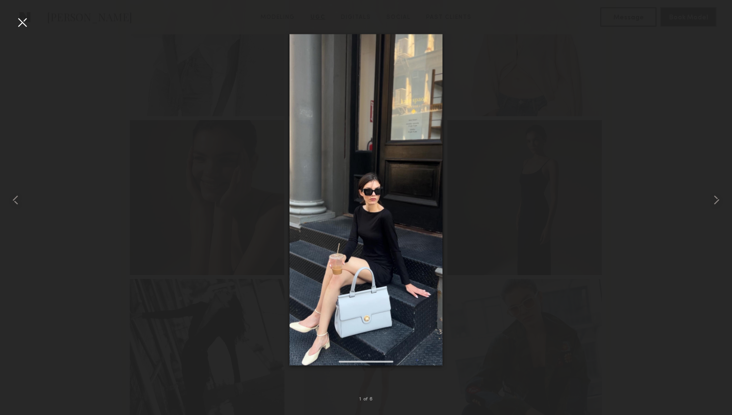
click at [32, 6] on nb-gallery-light "1 of 6" at bounding box center [366, 207] width 732 height 415
click at [22, 22] on div at bounding box center [23, 23] width 16 height 16
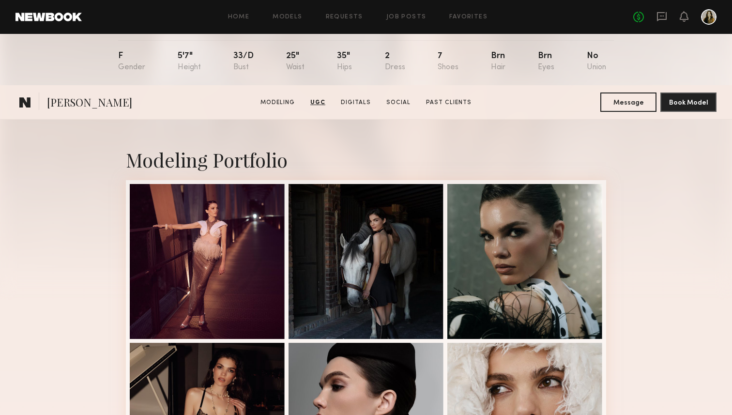
scroll to position [0, 0]
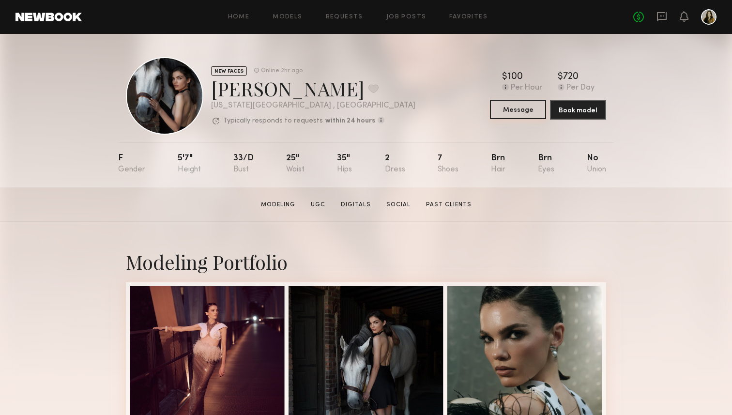
click at [526, 111] on button "Message" at bounding box center [518, 109] width 56 height 19
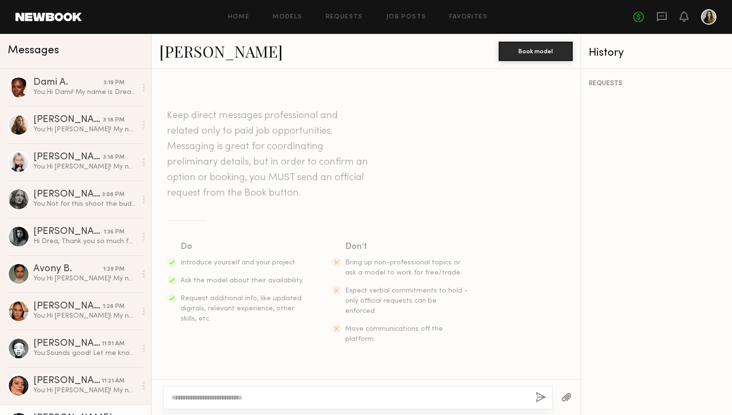
click at [306, 394] on textarea at bounding box center [349, 398] width 357 height 10
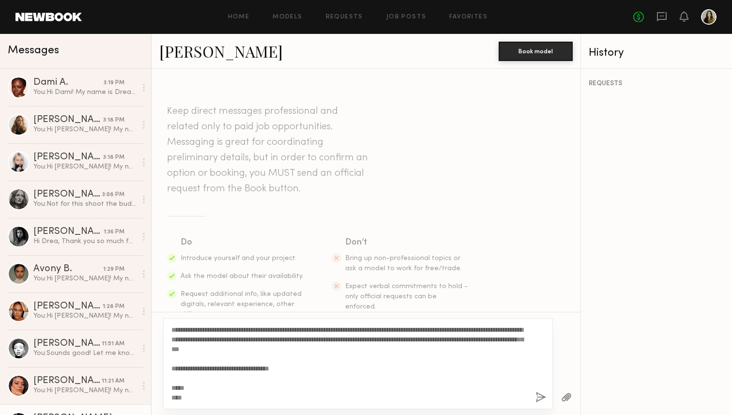
click at [193, 327] on textarea "**********" at bounding box center [349, 364] width 357 height 78
type textarea "**********"
click at [540, 394] on button "button" at bounding box center [541, 398] width 11 height 12
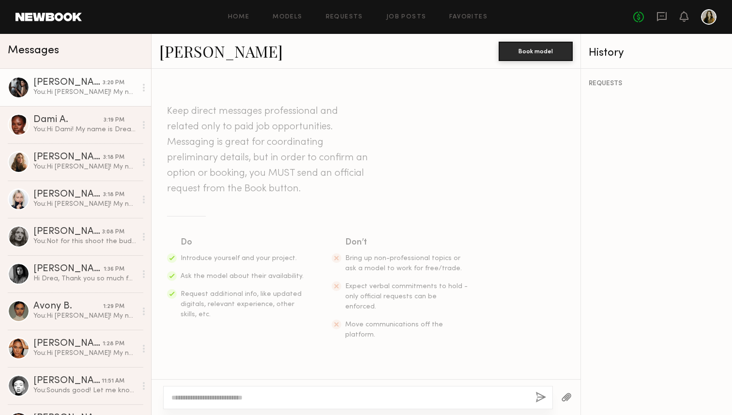
scroll to position [208, 0]
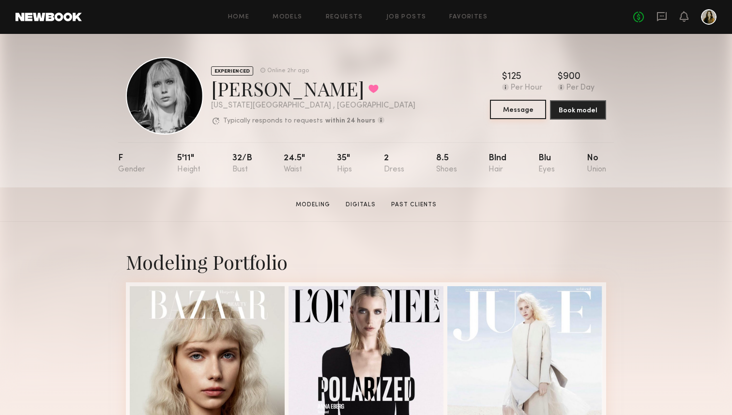
click at [519, 106] on button "Message" at bounding box center [518, 109] width 56 height 19
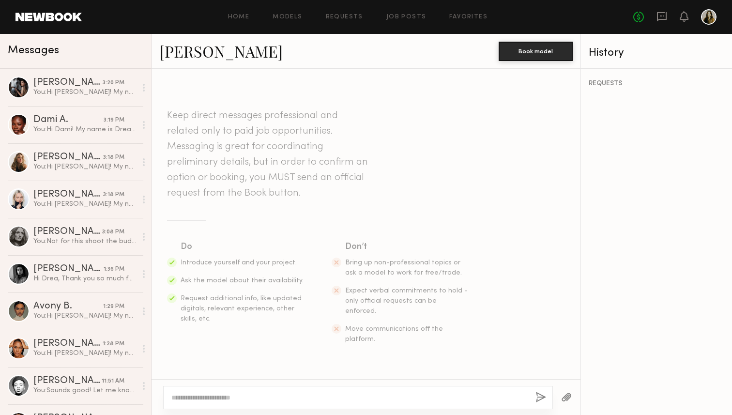
click at [296, 390] on div at bounding box center [358, 397] width 390 height 23
click at [284, 397] on textarea at bounding box center [349, 398] width 357 height 10
paste textarea "**********"
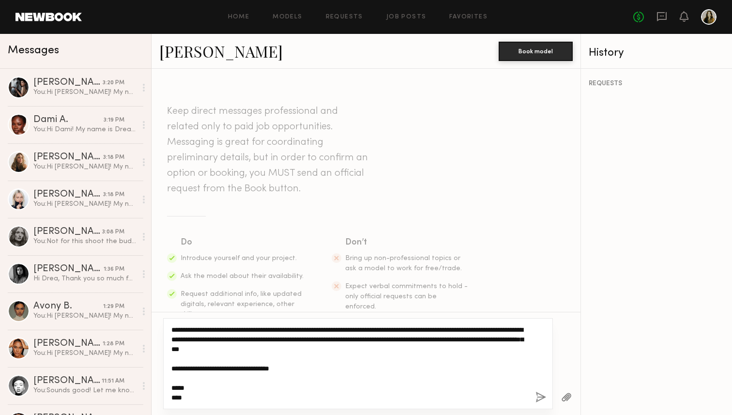
click at [196, 326] on textarea "**********" at bounding box center [349, 364] width 357 height 78
click at [268, 369] on textarea "**********" at bounding box center [349, 364] width 357 height 78
click at [341, 367] on textarea "**********" at bounding box center [349, 364] width 357 height 78
type textarea "**********"
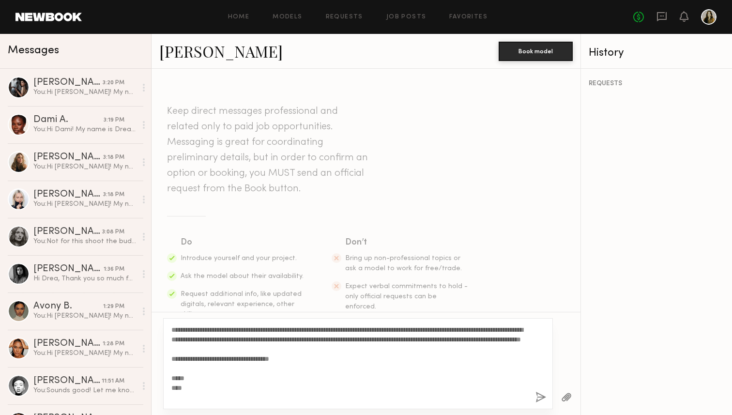
click at [543, 397] on button "button" at bounding box center [541, 398] width 11 height 12
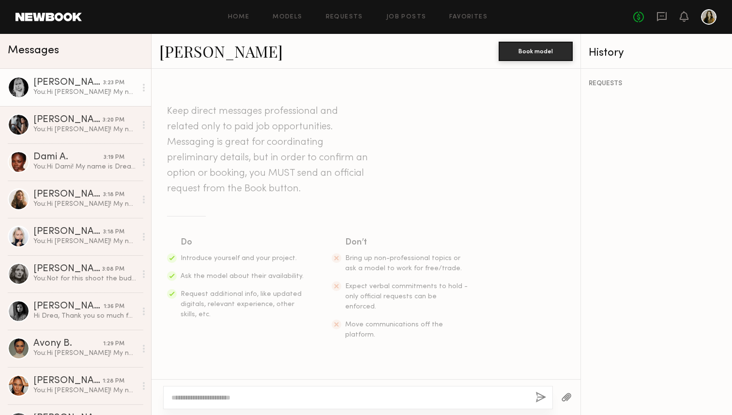
scroll to position [208, 0]
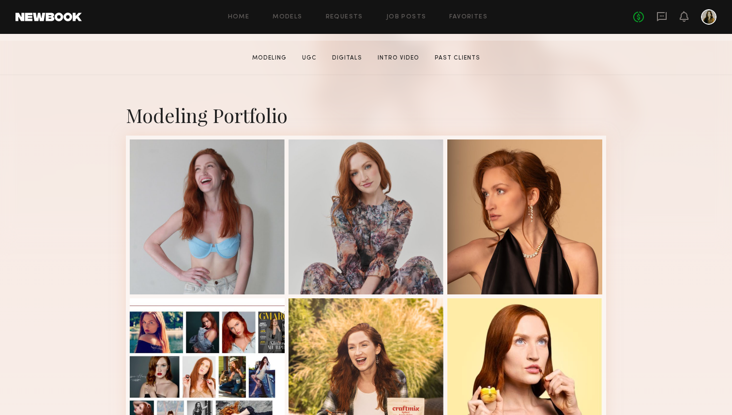
scroll to position [164, 0]
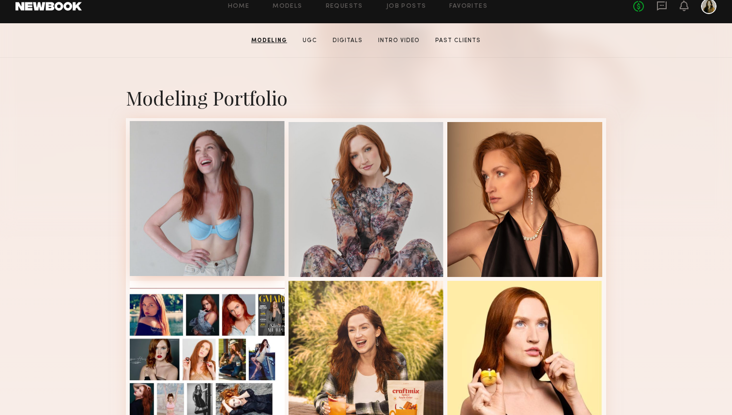
click at [218, 215] on div at bounding box center [207, 198] width 155 height 155
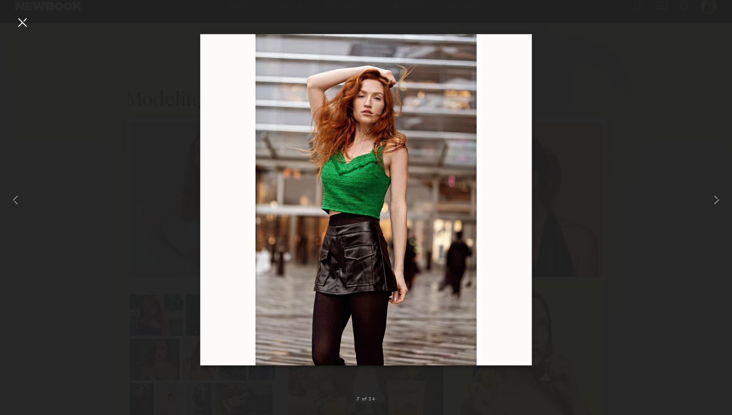
click at [112, 70] on div at bounding box center [366, 200] width 732 height 369
click at [29, 27] on div at bounding box center [23, 23] width 16 height 16
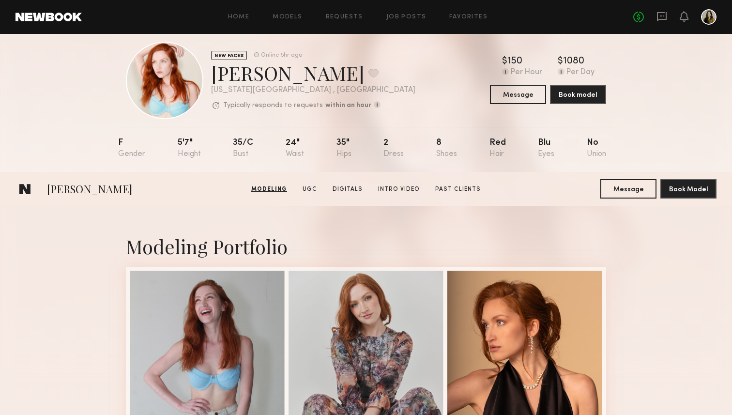
scroll to position [0, 0]
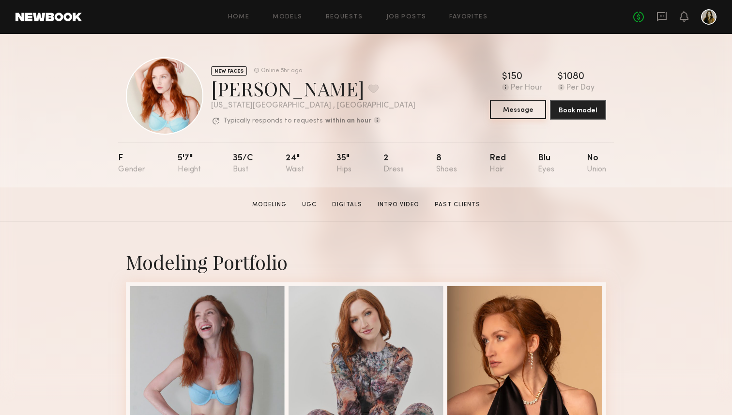
click at [509, 113] on button "Message" at bounding box center [518, 109] width 56 height 19
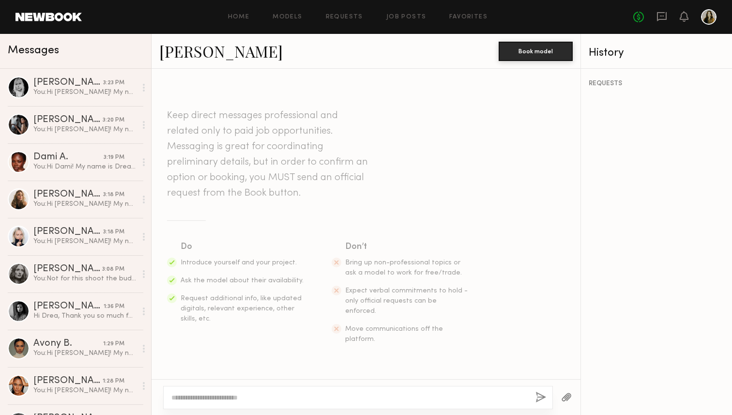
click at [242, 402] on textarea at bounding box center [349, 398] width 357 height 10
paste textarea "**********"
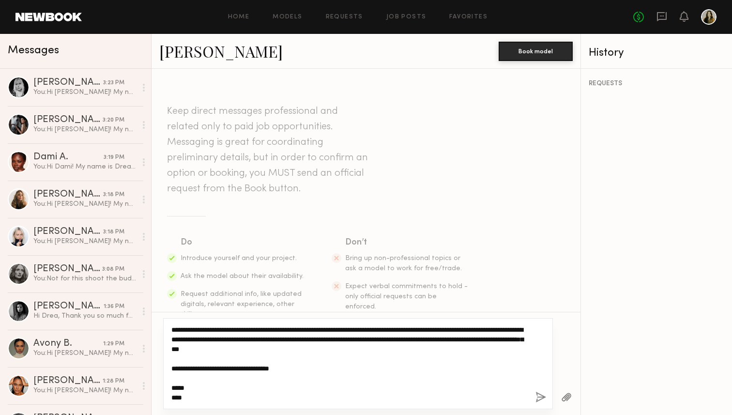
click at [193, 328] on textarea "**********" at bounding box center [349, 364] width 357 height 78
click at [297, 359] on textarea "**********" at bounding box center [349, 364] width 357 height 78
type textarea "**********"
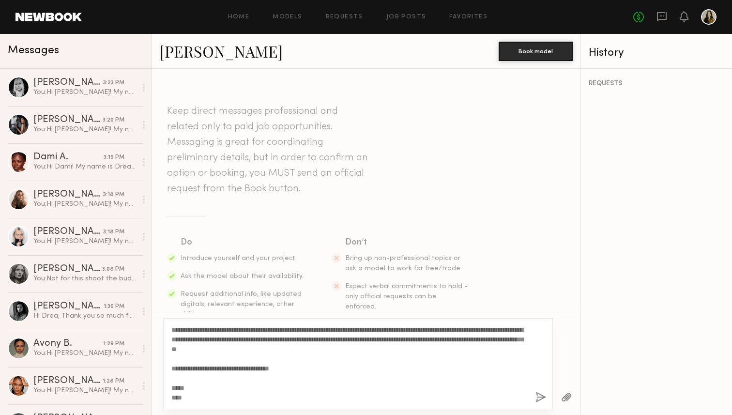
click at [544, 399] on button "button" at bounding box center [541, 398] width 11 height 12
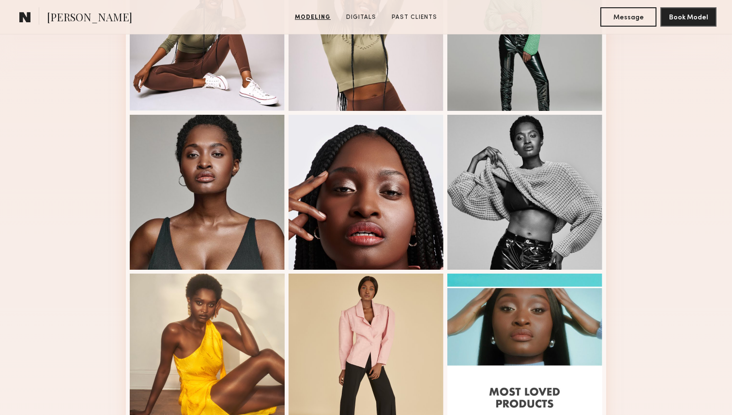
scroll to position [332, 0]
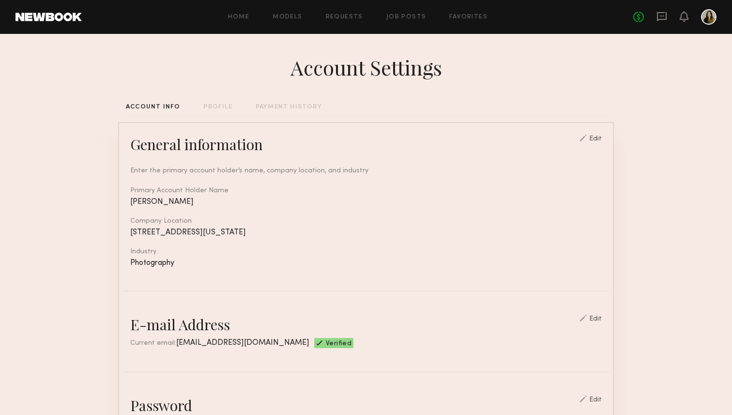
click at [66, 19] on link at bounding box center [49, 17] width 66 height 9
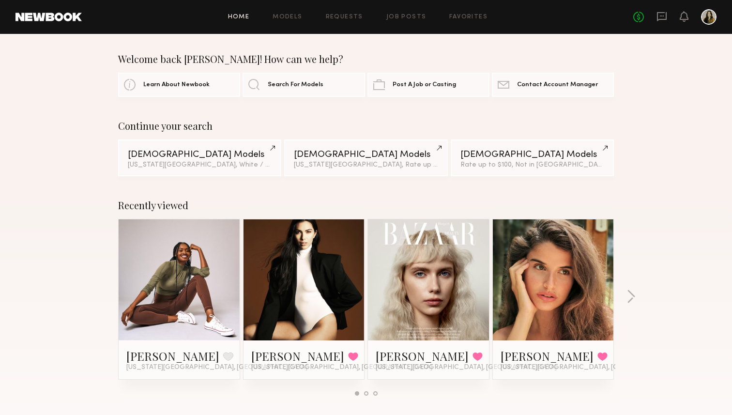
click at [44, 248] on div "Recently viewed [PERSON_NAME] Favorite [US_STATE][GEOGRAPHIC_DATA], [GEOGRAPHIC…" at bounding box center [366, 301] width 732 height 227
click at [654, 16] on div "No fees up to $5,000" at bounding box center [675, 17] width 83 height 16
click at [661, 16] on icon at bounding box center [662, 16] width 4 height 1
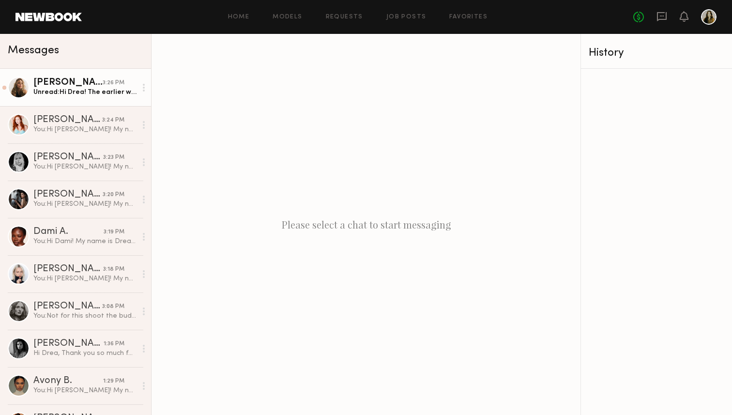
click at [105, 76] on link "Leigh D. 3:26 PM Unread: Hi Drea! The earlier window would work perfectly. My r…" at bounding box center [75, 87] width 151 height 37
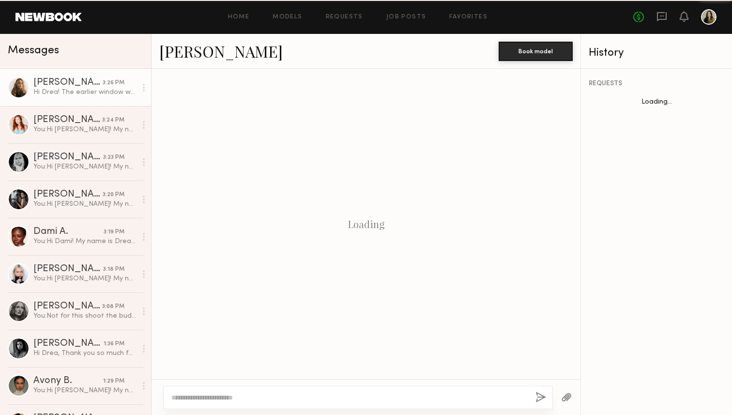
scroll to position [246, 0]
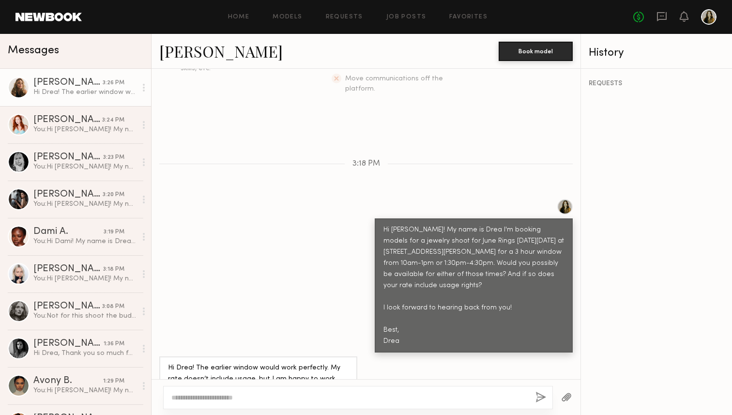
click at [301, 397] on textarea at bounding box center [349, 398] width 357 height 10
click at [200, 56] on link "[PERSON_NAME]" at bounding box center [221, 51] width 124 height 21
click at [250, 395] on textarea at bounding box center [349, 398] width 357 height 10
type textarea "*"
type textarea "**********"
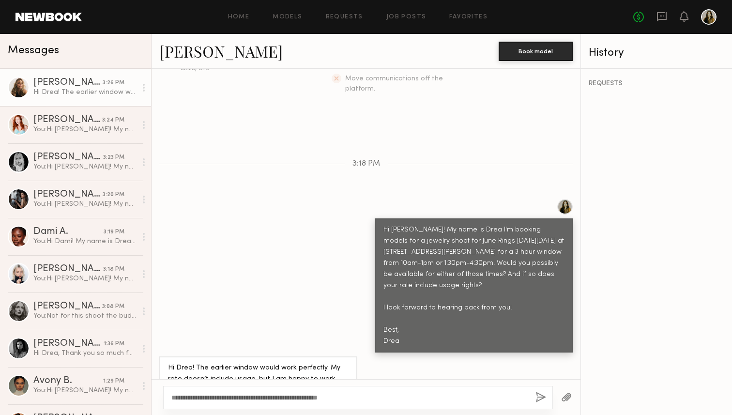
click at [537, 398] on button "button" at bounding box center [541, 398] width 11 height 12
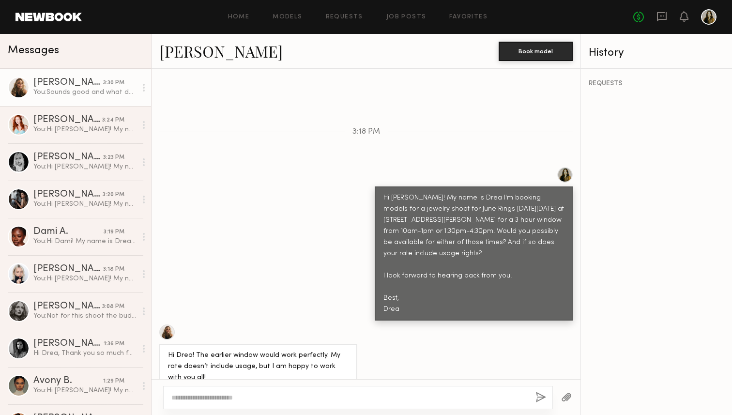
scroll to position [377, 0]
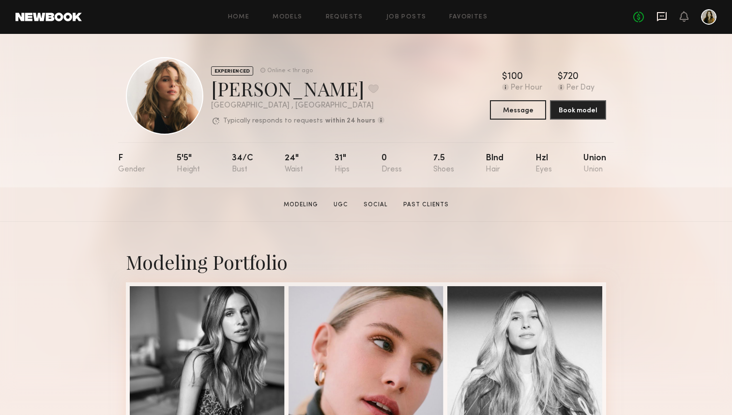
click at [664, 18] on icon at bounding box center [662, 16] width 10 height 9
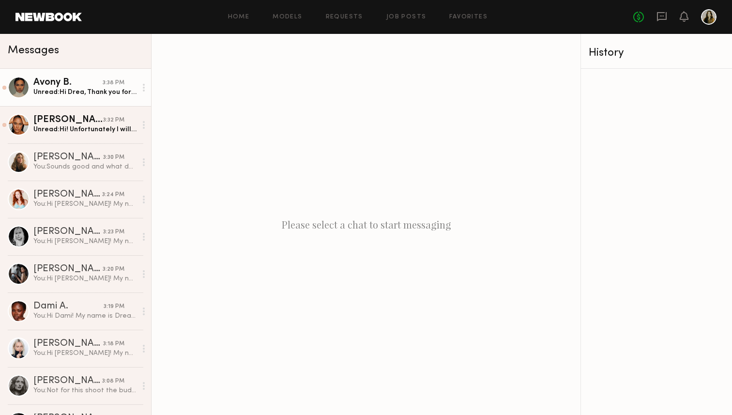
click at [59, 88] on div "Unread: Hi [PERSON_NAME], Thank you for reaching out! I’m available [DATE][DATE…" at bounding box center [84, 92] width 103 height 9
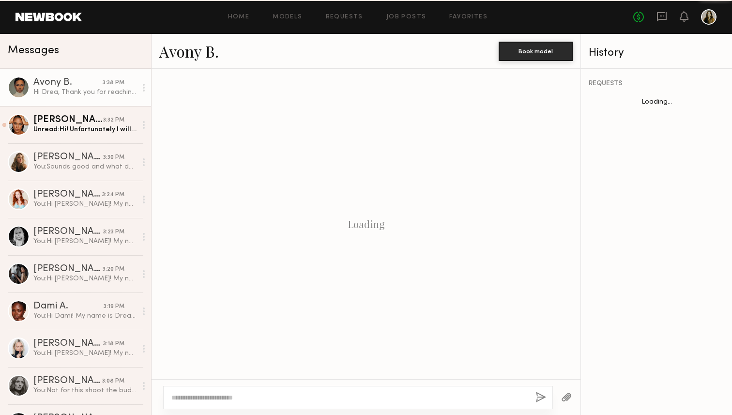
scroll to position [291, 0]
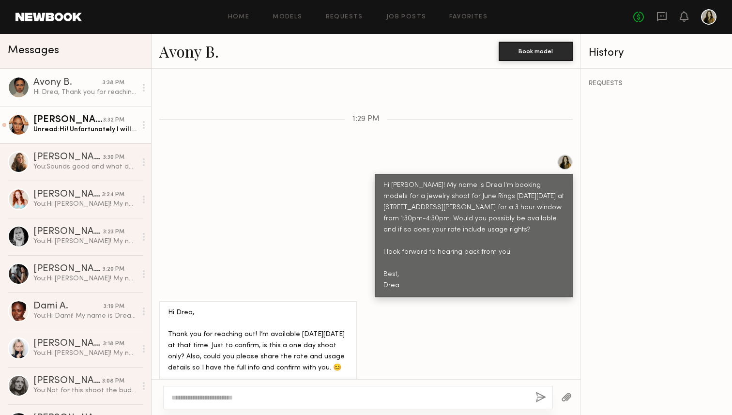
click at [82, 124] on div "[PERSON_NAME]" at bounding box center [68, 120] width 70 height 10
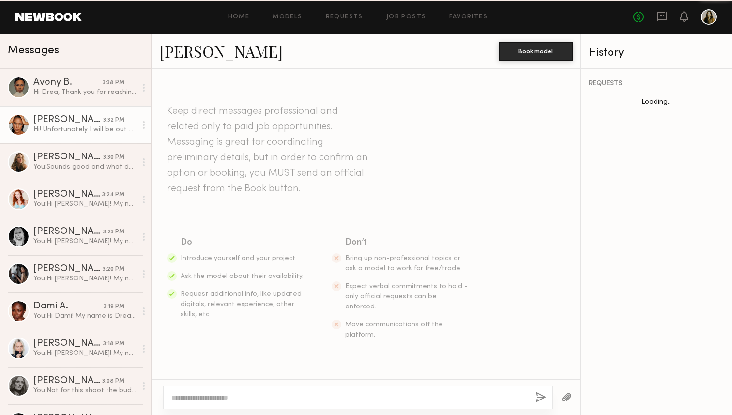
scroll to position [235, 0]
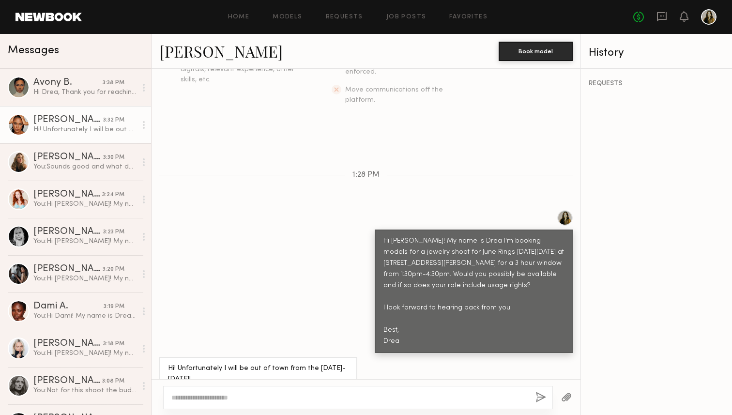
click at [269, 279] on div "Hi [PERSON_NAME]! My name is Drea I'm booking models for a jewelry shoot for Ju…" at bounding box center [366, 281] width 429 height 143
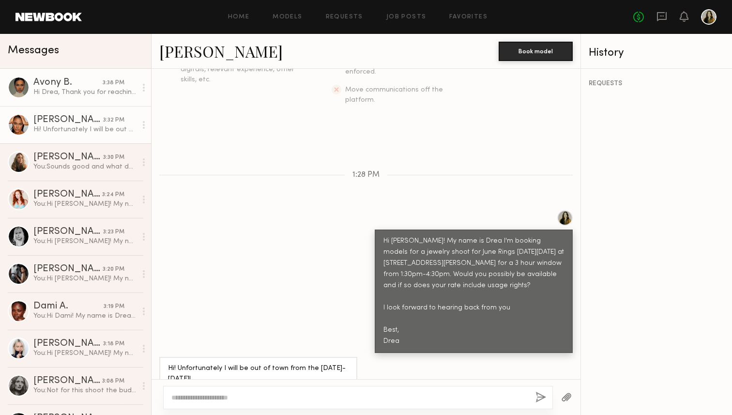
click at [75, 80] on div "Avony B." at bounding box center [67, 83] width 69 height 10
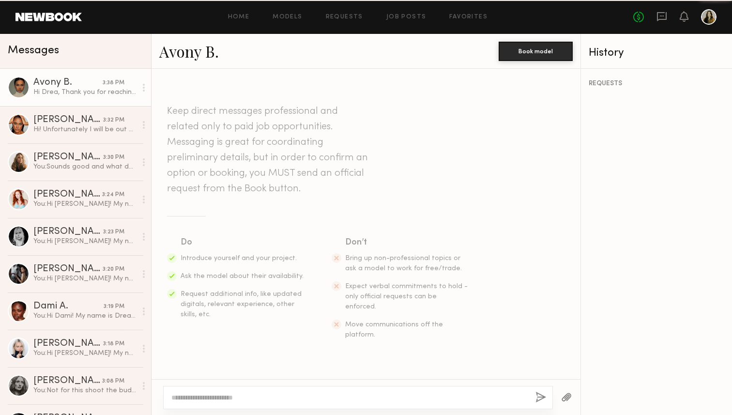
scroll to position [291, 0]
